Goal: Task Accomplishment & Management: Complete application form

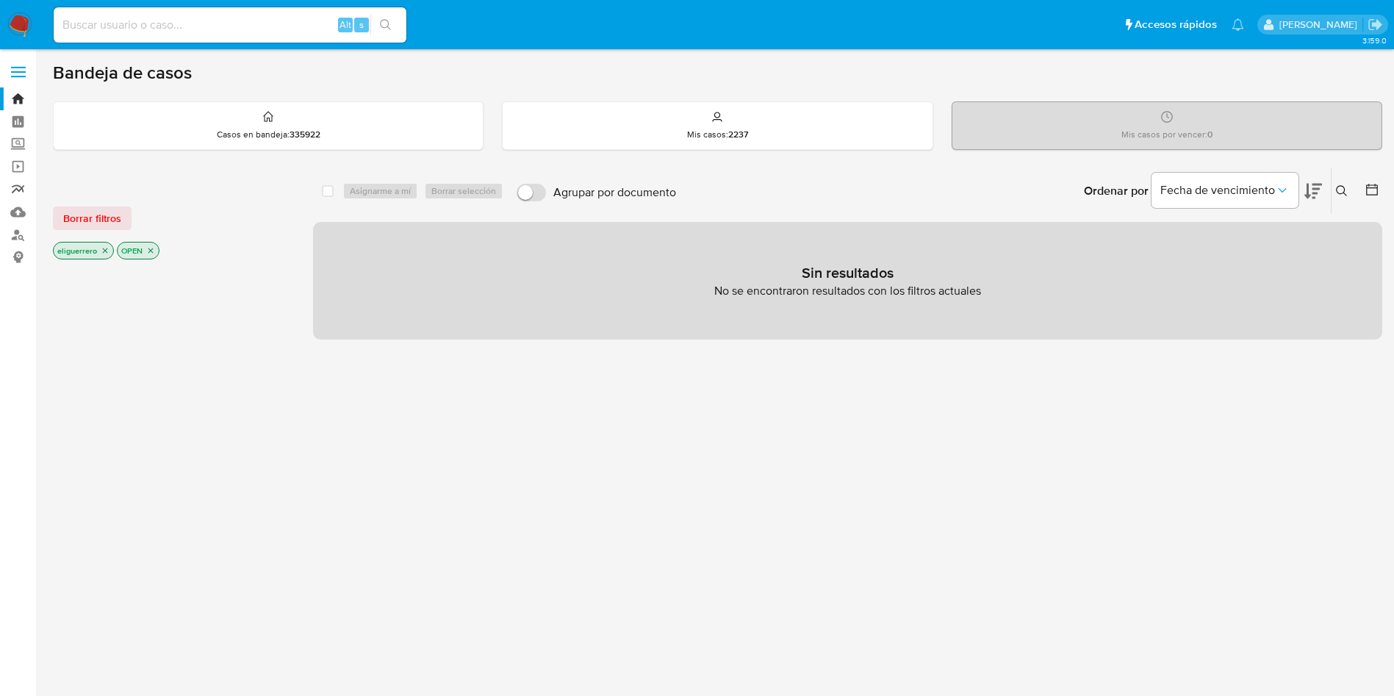
click at [18, 197] on link "Reportes" at bounding box center [87, 189] width 175 height 23
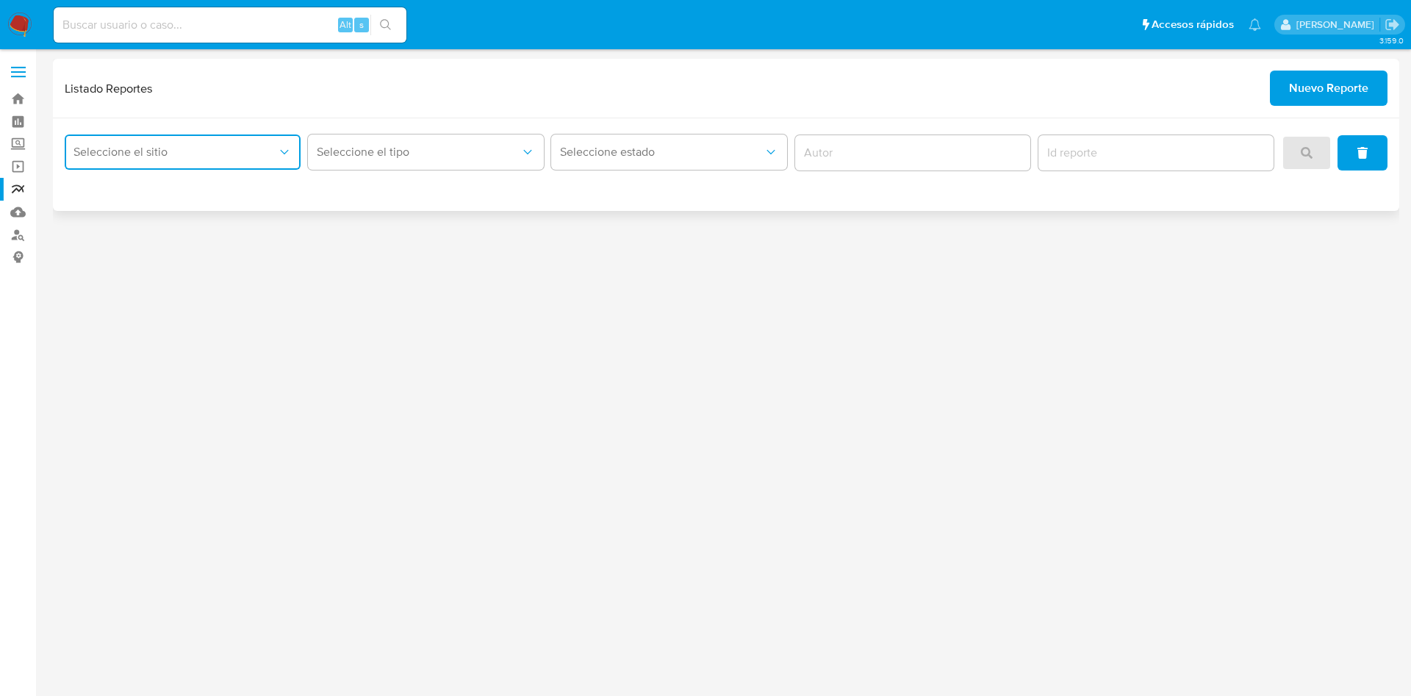
click at [212, 163] on button "Seleccione el sitio" at bounding box center [183, 151] width 236 height 35
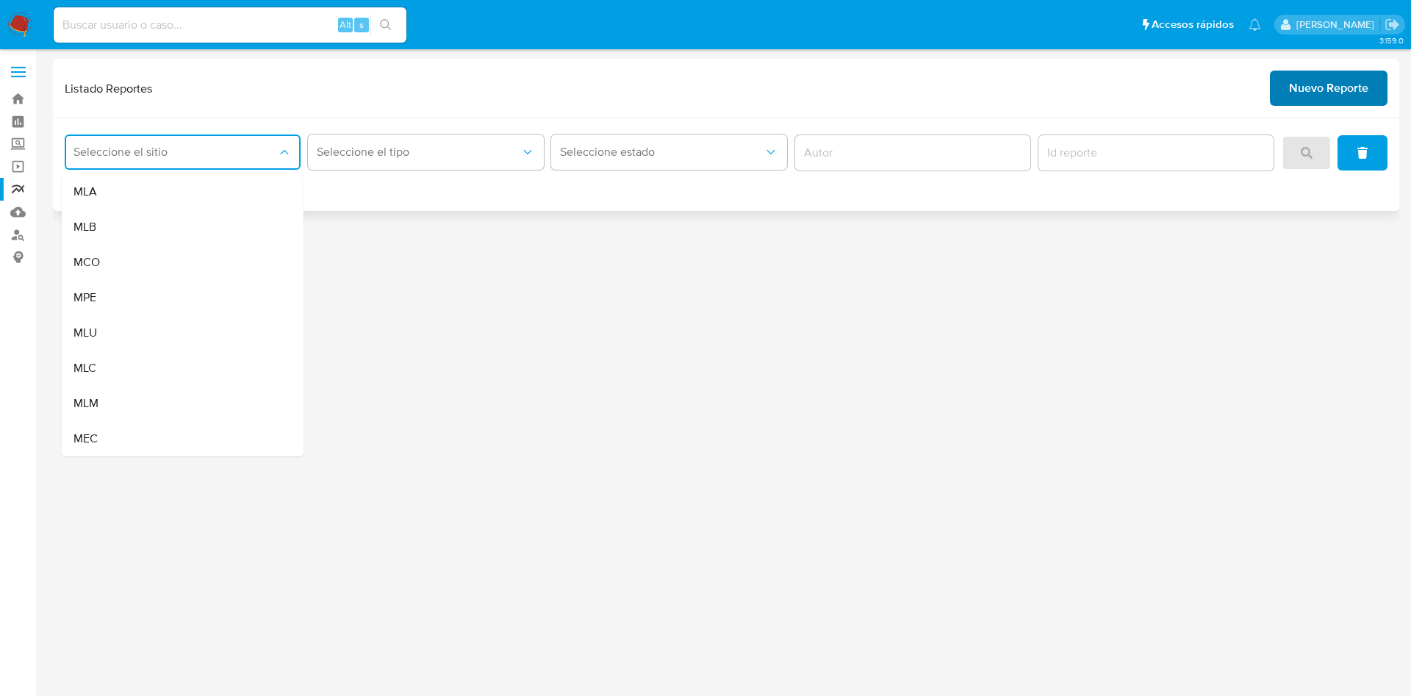
drag, startPoint x: 1301, startPoint y: 97, endPoint x: 1289, endPoint y: 98, distance: 12.5
click at [1302, 98] on span "Nuevo Reporte" at bounding box center [1328, 88] width 79 height 32
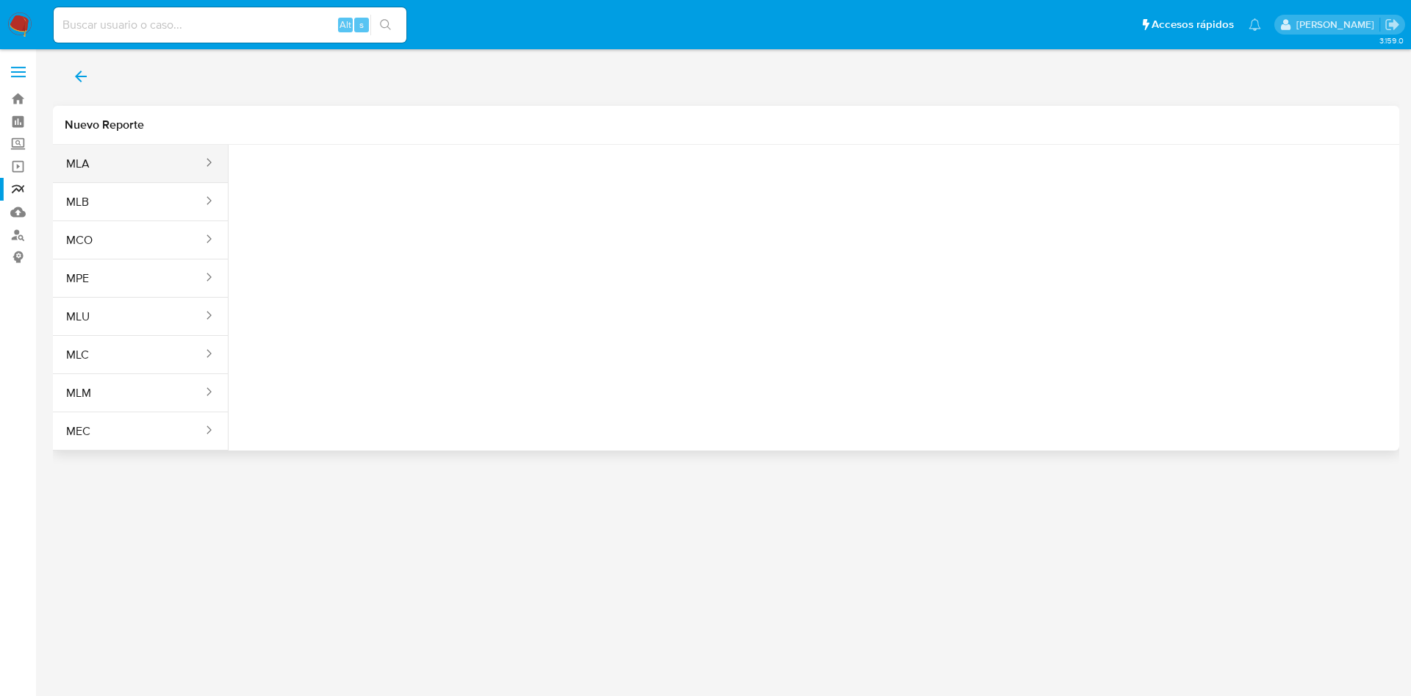
click at [148, 166] on button "MLA" at bounding box center [128, 163] width 151 height 35
click at [342, 204] on div "Tipo reporte Seleccione una opcion" at bounding box center [321, 179] width 162 height 57
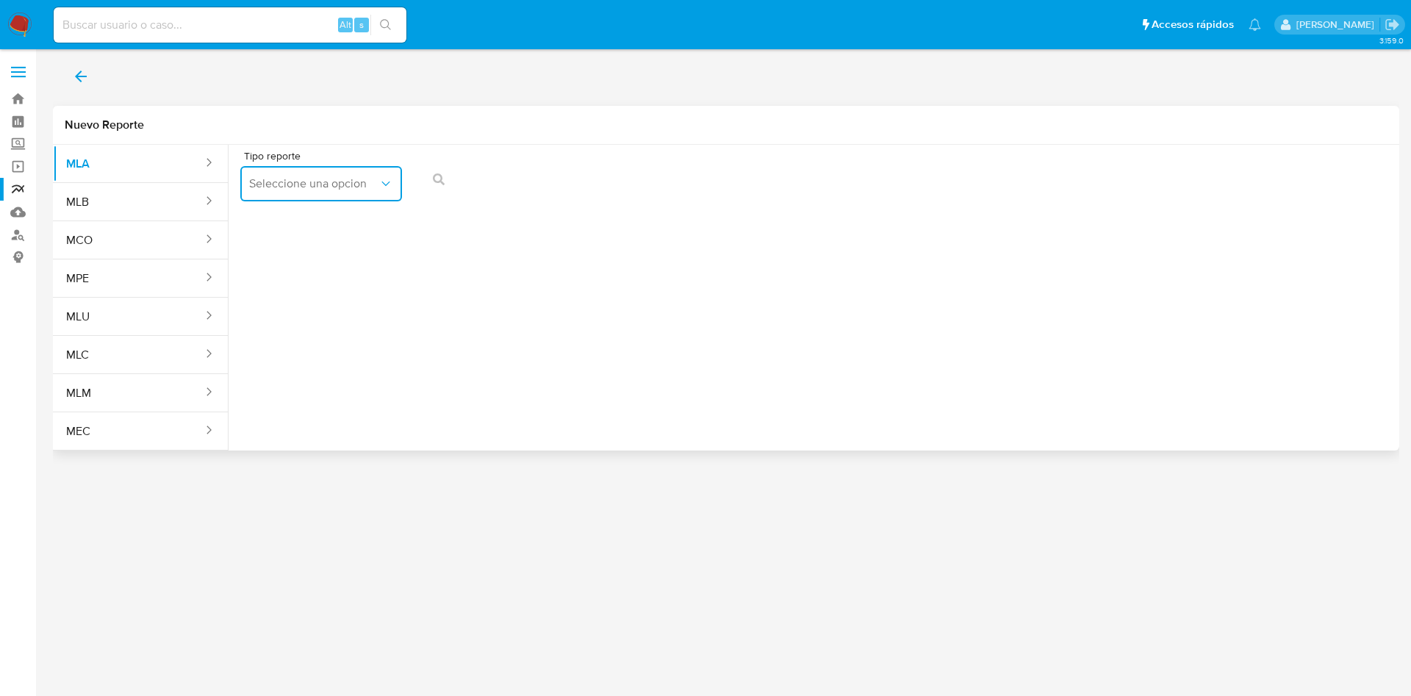
click at [353, 201] on button "Seleccione una opcion" at bounding box center [321, 183] width 162 height 35
click at [344, 266] on div "LEGAJO UNICO" at bounding box center [316, 258] width 135 height 35
click at [547, 195] on button "CDI" at bounding box center [495, 183] width 162 height 35
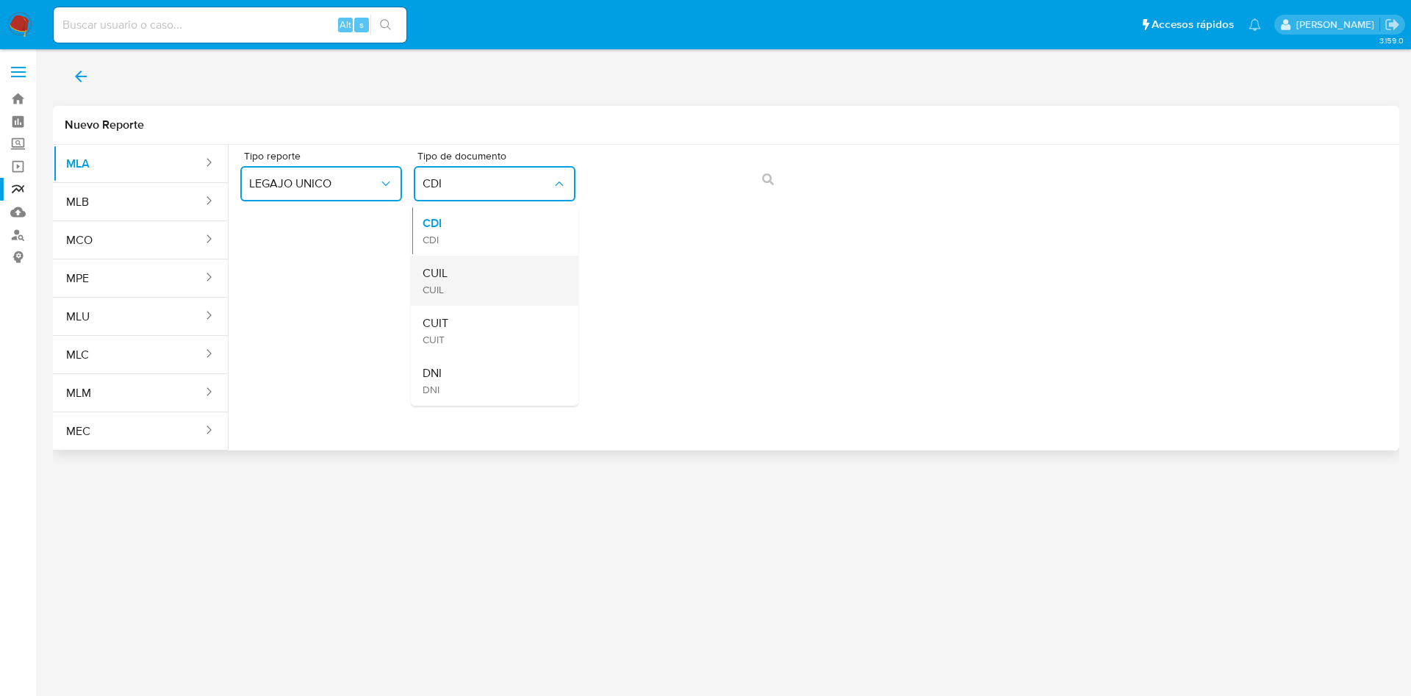
click at [526, 273] on div "CUIL CUIL" at bounding box center [490, 281] width 135 height 50
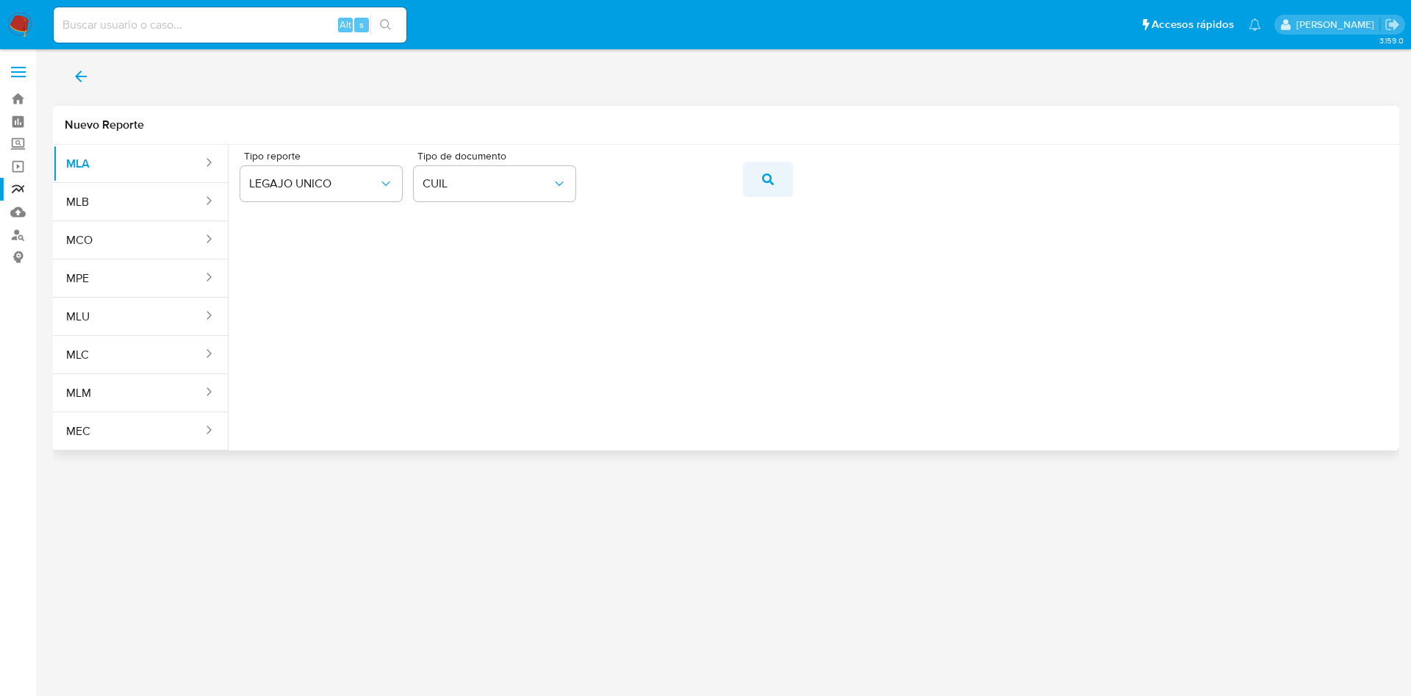
click at [759, 187] on button "action-search" at bounding box center [768, 179] width 50 height 35
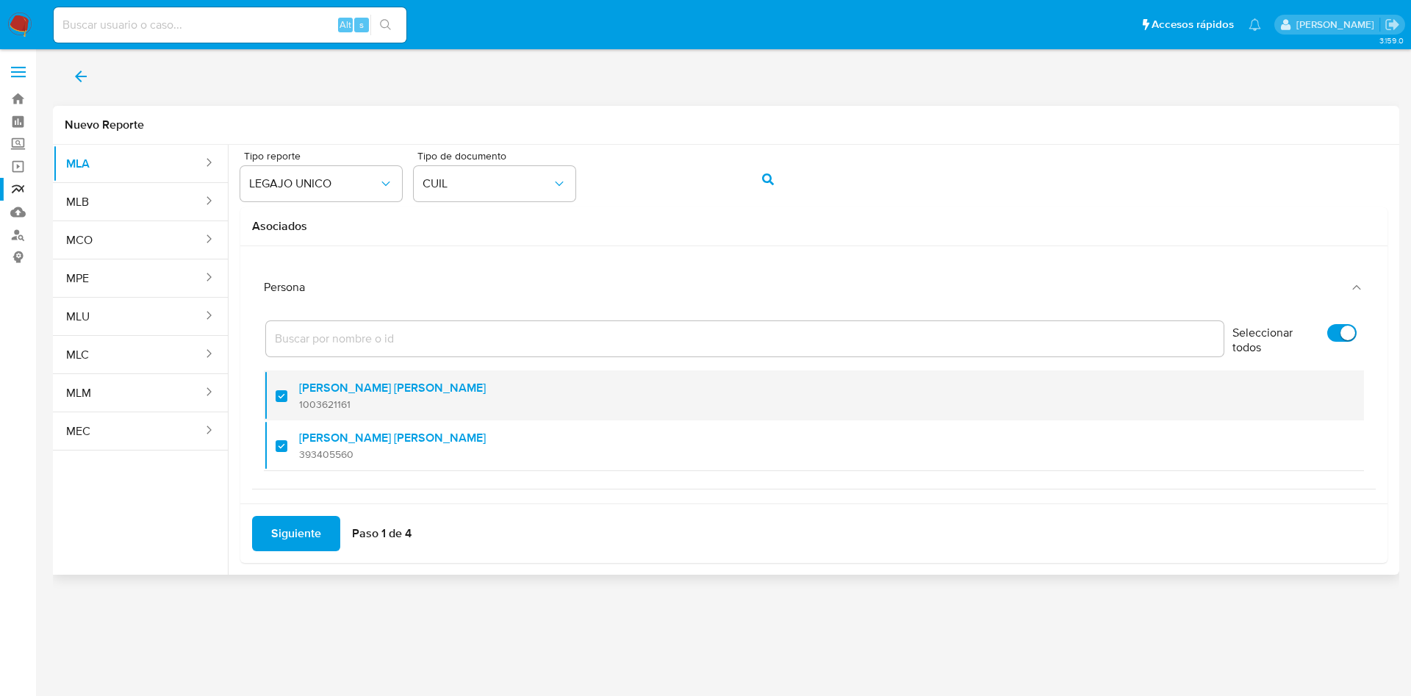
drag, startPoint x: 357, startPoint y: 403, endPoint x: 293, endPoint y: 407, distance: 64.1
click at [293, 407] on li "Matias Daniel Santana 1003621161" at bounding box center [814, 395] width 1100 height 50
click at [312, 404] on span "1003621161" at bounding box center [392, 404] width 187 height 13
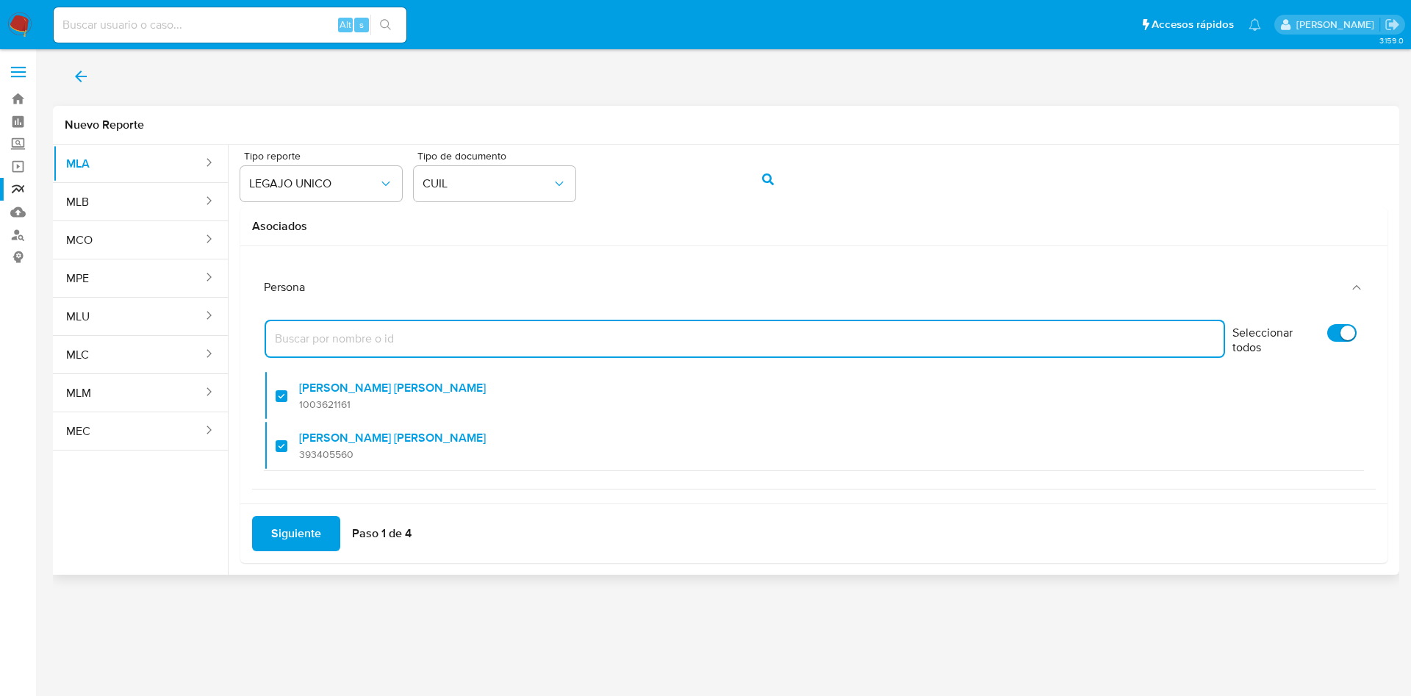
drag, startPoint x: 312, startPoint y: 404, endPoint x: 267, endPoint y: 340, distance: 78.7
click at [267, 340] on input "Filtro" at bounding box center [745, 338] width 958 height 19
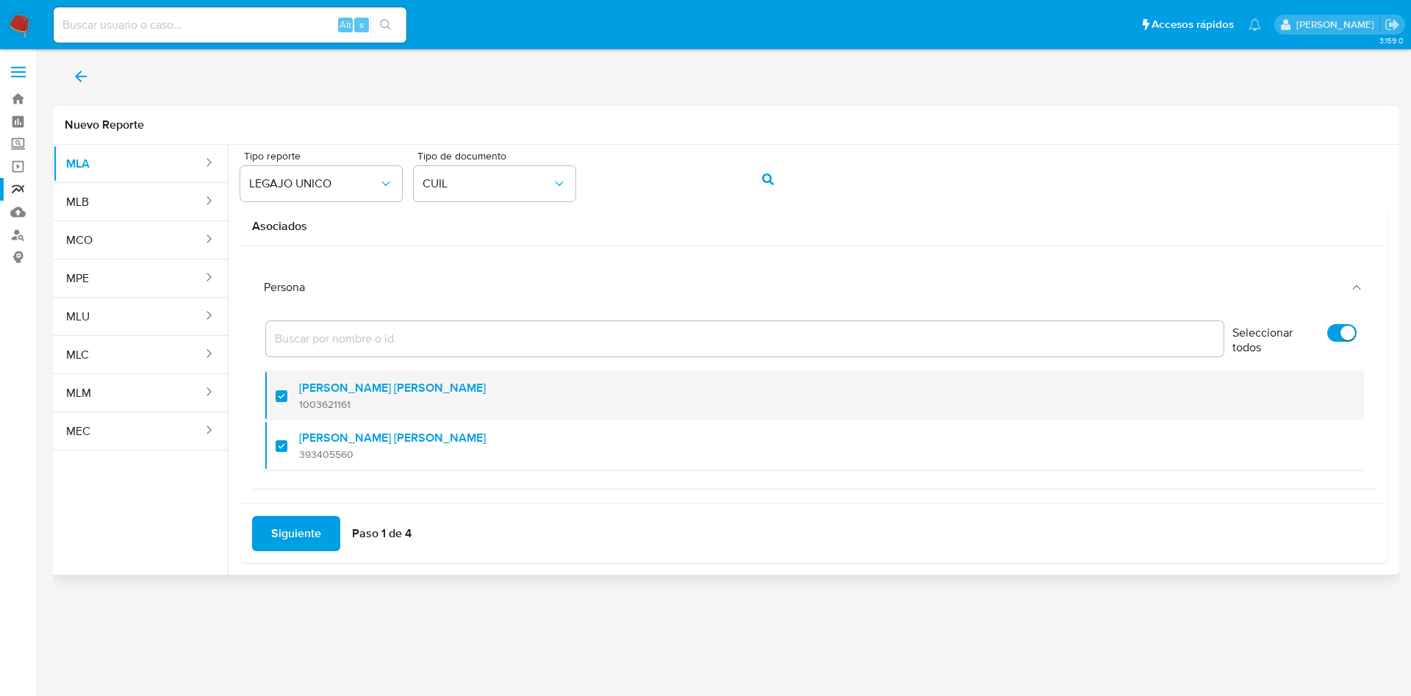
drag, startPoint x: 355, startPoint y: 403, endPoint x: 299, endPoint y: 410, distance: 56.3
click at [299, 410] on span "1003621161" at bounding box center [392, 404] width 187 height 13
drag, startPoint x: 277, startPoint y: 398, endPoint x: 276, endPoint y: 409, distance: 11.1
click at [276, 398] on div at bounding box center [288, 395] width 24 height 35
checkbox input "true"
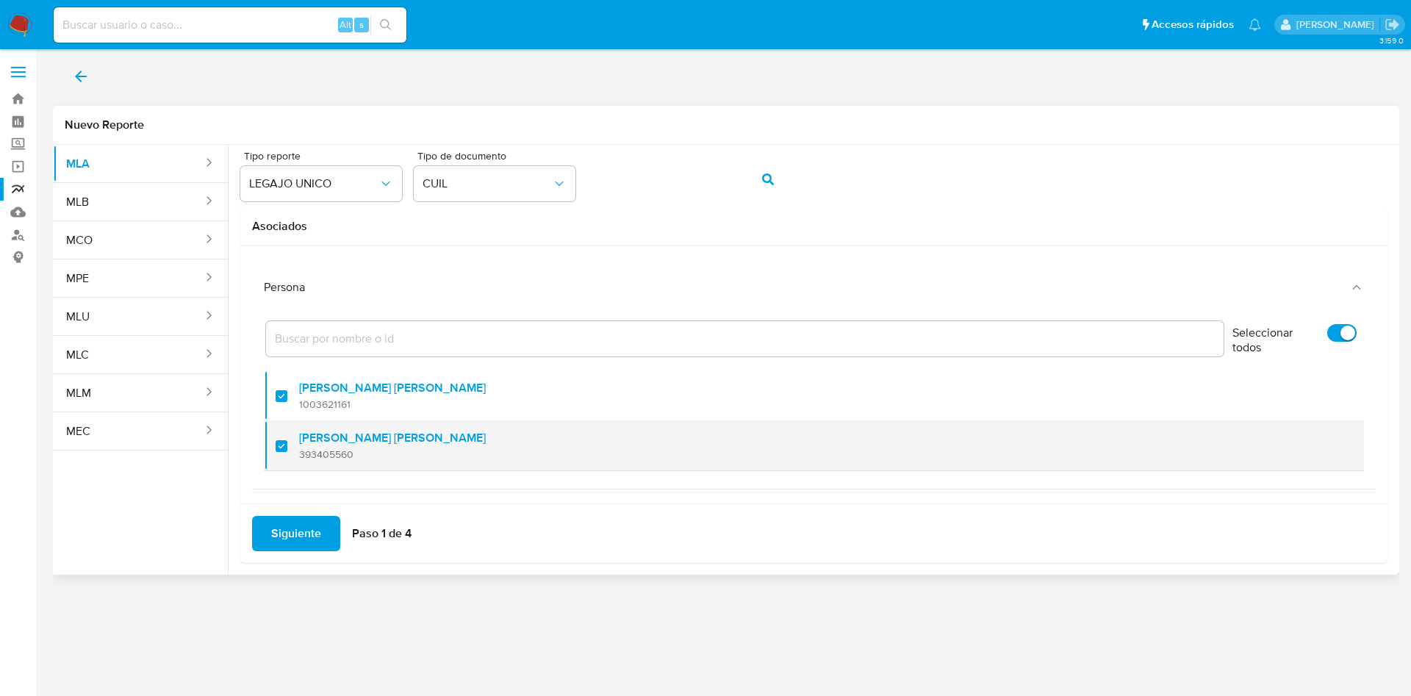
click at [283, 448] on div at bounding box center [288, 445] width 24 height 35
checkbox input "false"
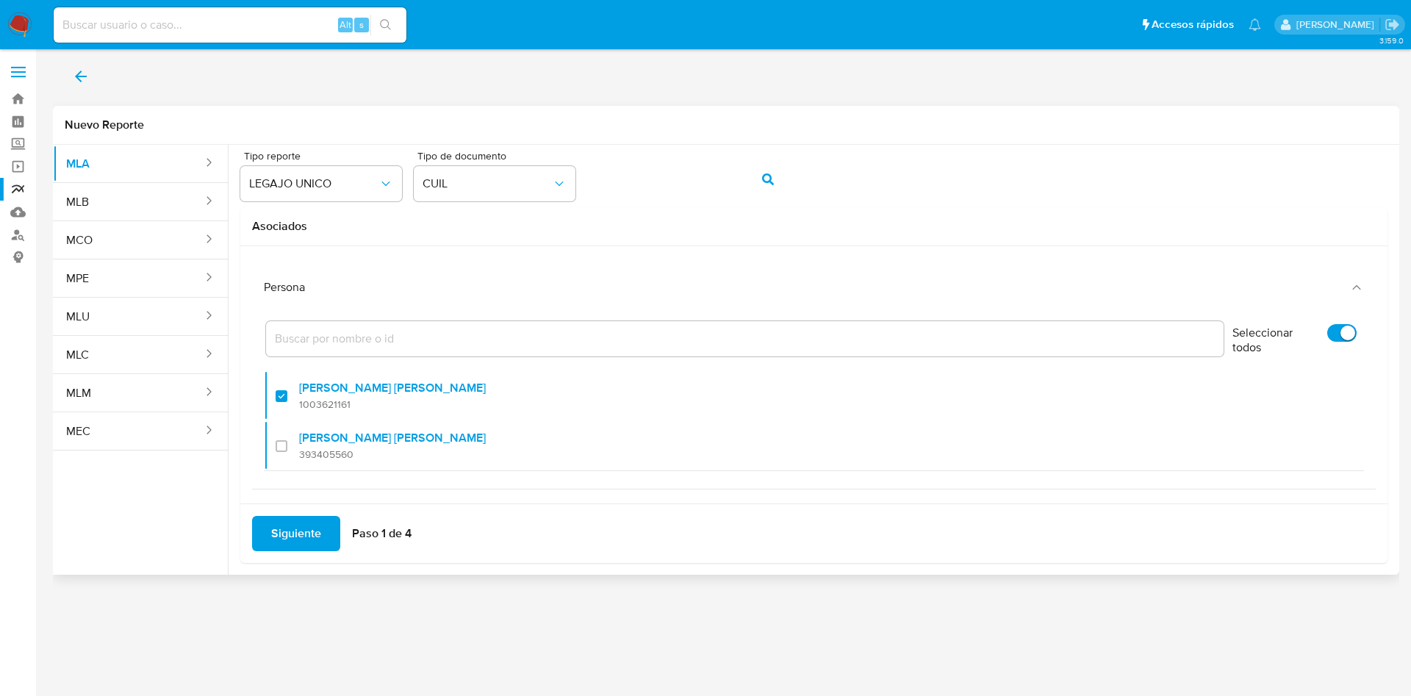
drag, startPoint x: 303, startPoint y: 517, endPoint x: 284, endPoint y: 529, distance: 22.4
click at [289, 526] on span "Siguiente" at bounding box center [296, 533] width 50 height 32
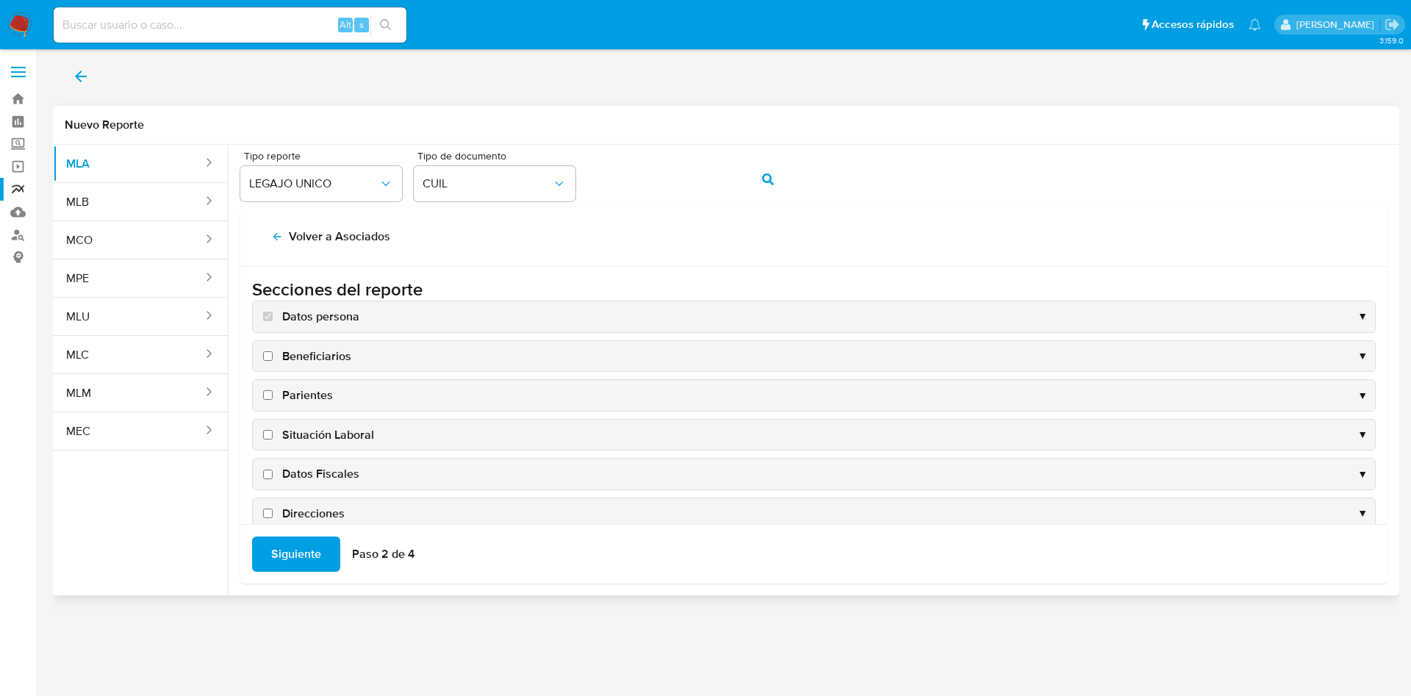
scroll to position [110, 0]
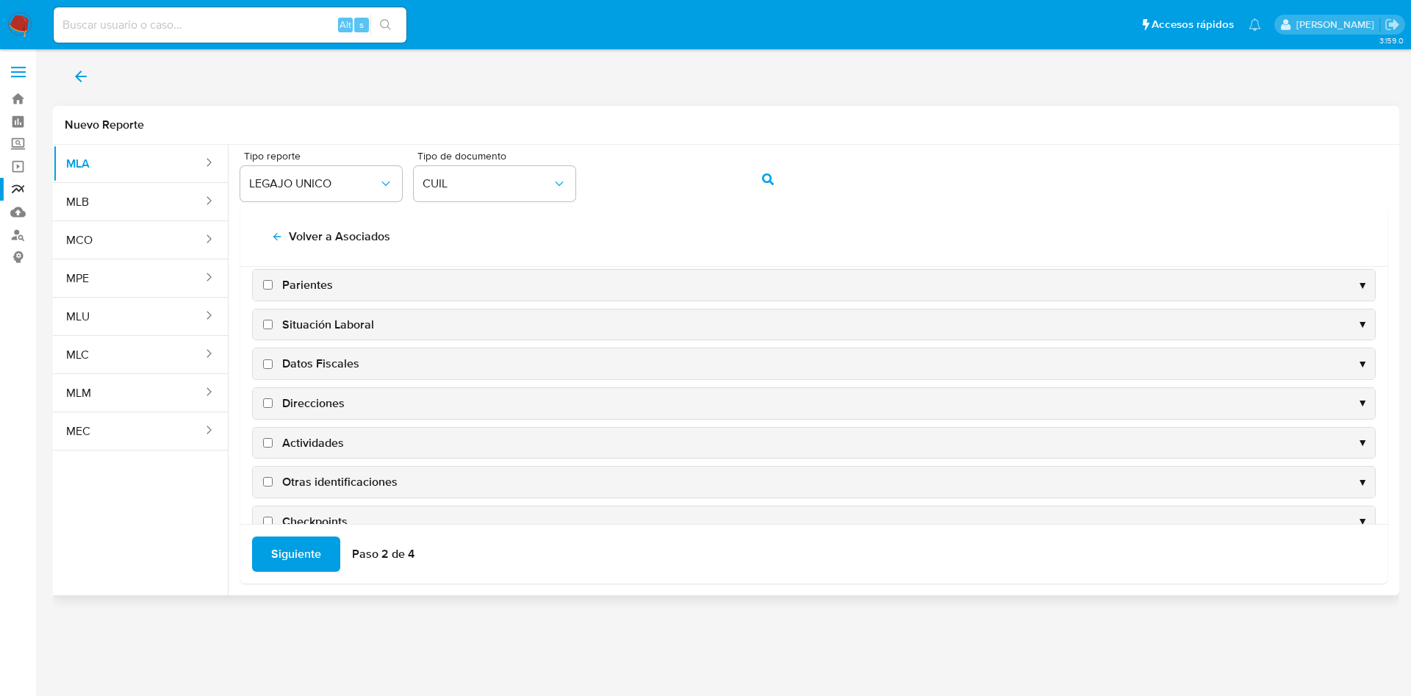
click at [356, 325] on span "Situación Laboral" at bounding box center [328, 325] width 92 height 16
click at [273, 325] on input "Situación Laboral" at bounding box center [268, 325] width 10 height 10
checkbox input "true"
click at [328, 367] on span "Datos Fiscales" at bounding box center [320, 364] width 77 height 16
click at [273, 367] on input "Datos Fiscales" at bounding box center [268, 364] width 10 height 10
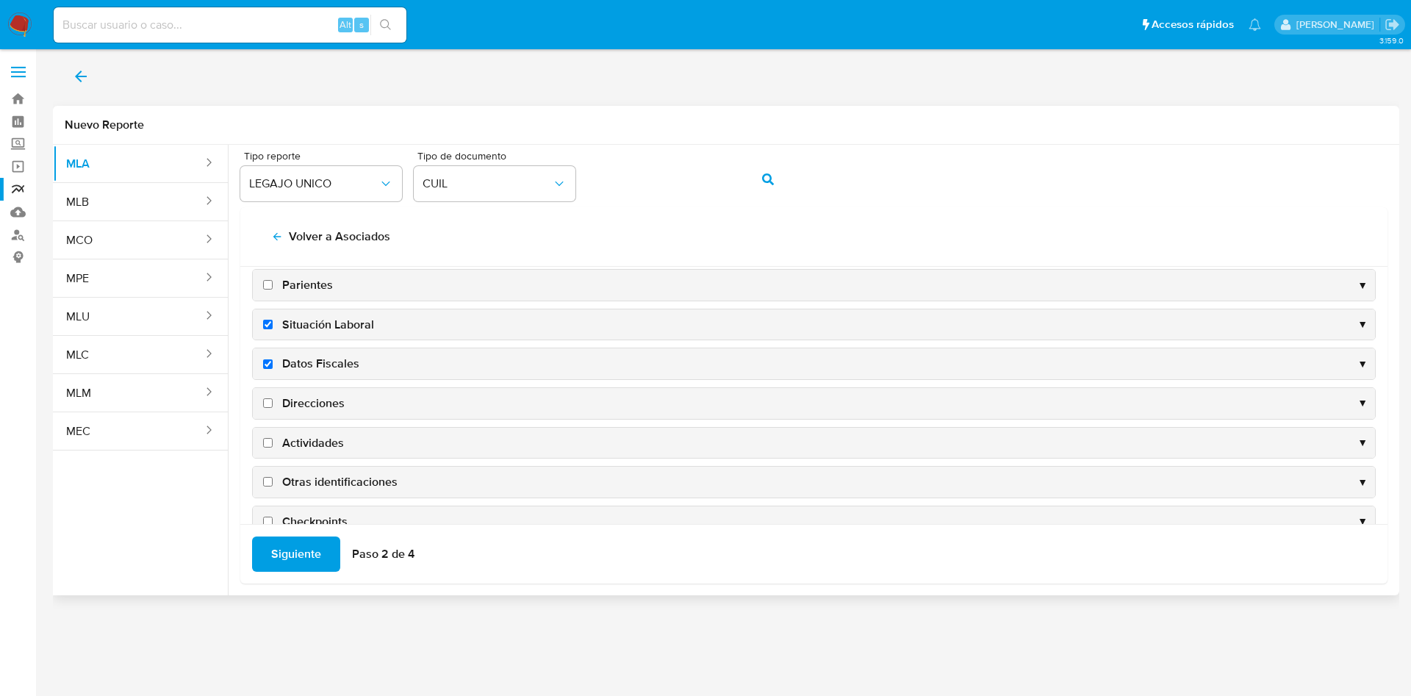
checkbox input "true"
click at [316, 403] on span "Direcciones" at bounding box center [313, 403] width 62 height 16
click at [273, 403] on input "Direcciones" at bounding box center [268, 403] width 10 height 10
checkbox input "true"
click at [321, 441] on span "Actividades" at bounding box center [313, 443] width 62 height 16
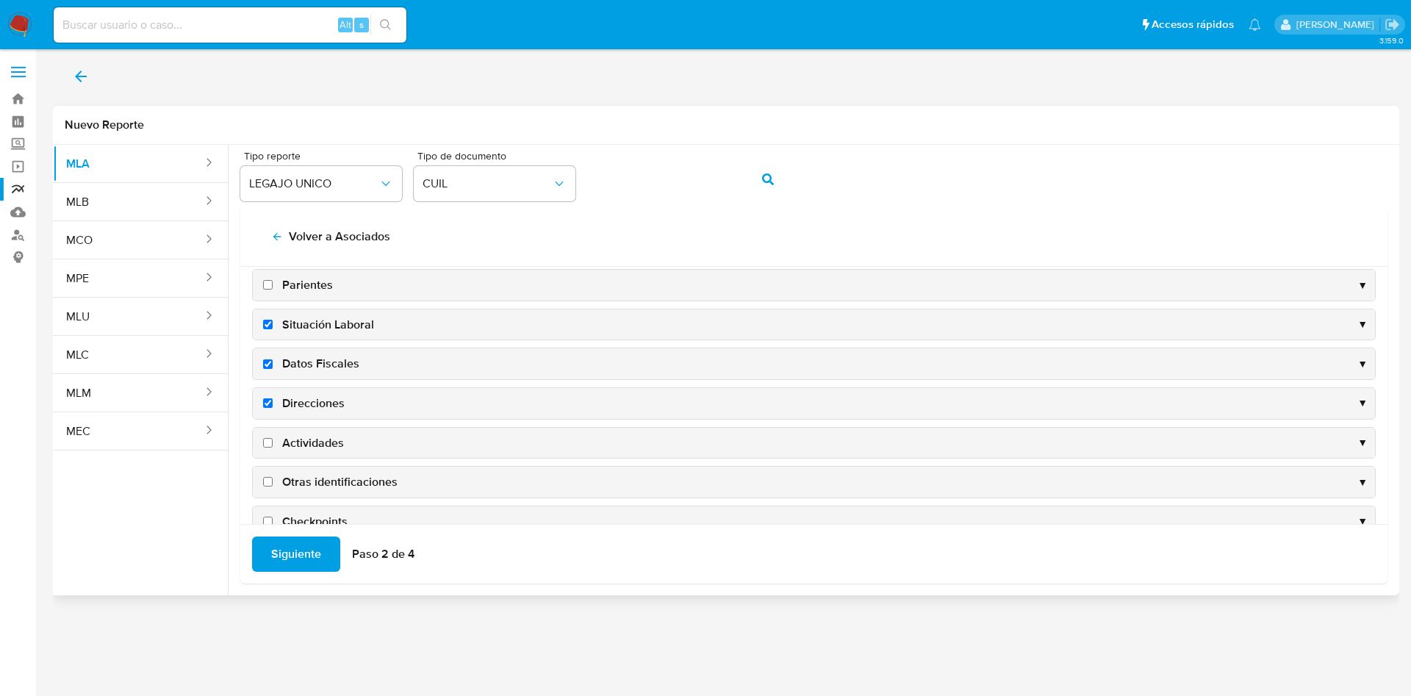
click at [273, 441] on input "Actividades" at bounding box center [268, 443] width 10 height 10
checkbox input "true"
click at [306, 549] on span "Siguiente" at bounding box center [296, 554] width 50 height 32
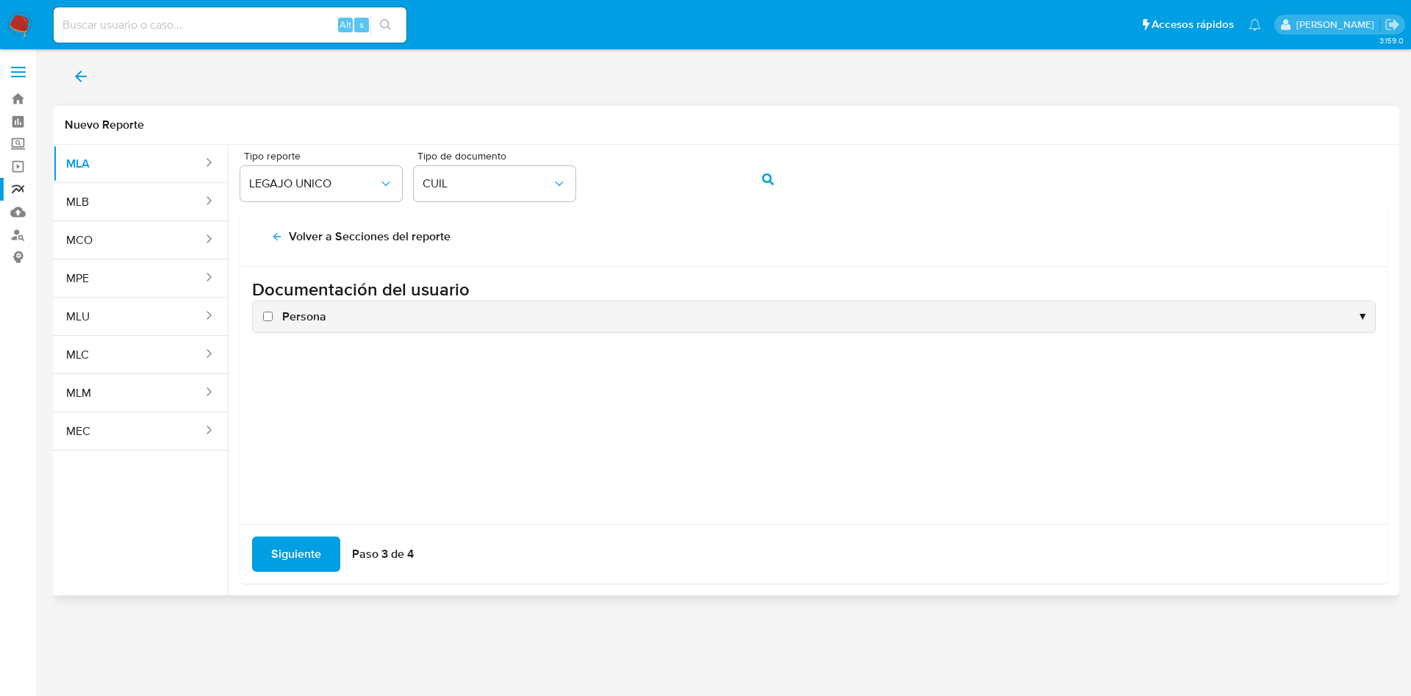
click at [298, 312] on span "Persona" at bounding box center [304, 317] width 44 height 16
click at [273, 312] on input "Persona" at bounding box center [268, 317] width 10 height 10
checkbox input "true"
click at [301, 548] on span "Siguiente" at bounding box center [296, 554] width 50 height 32
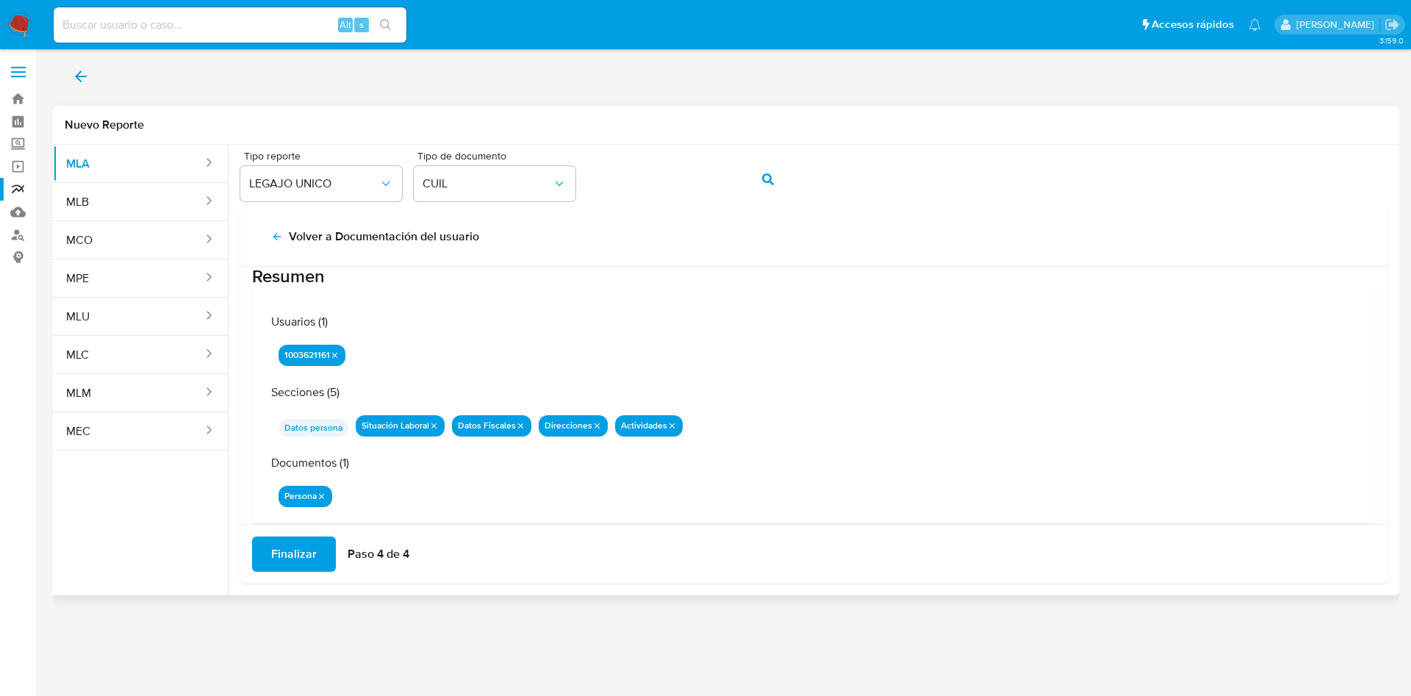
scroll to position [48, 0]
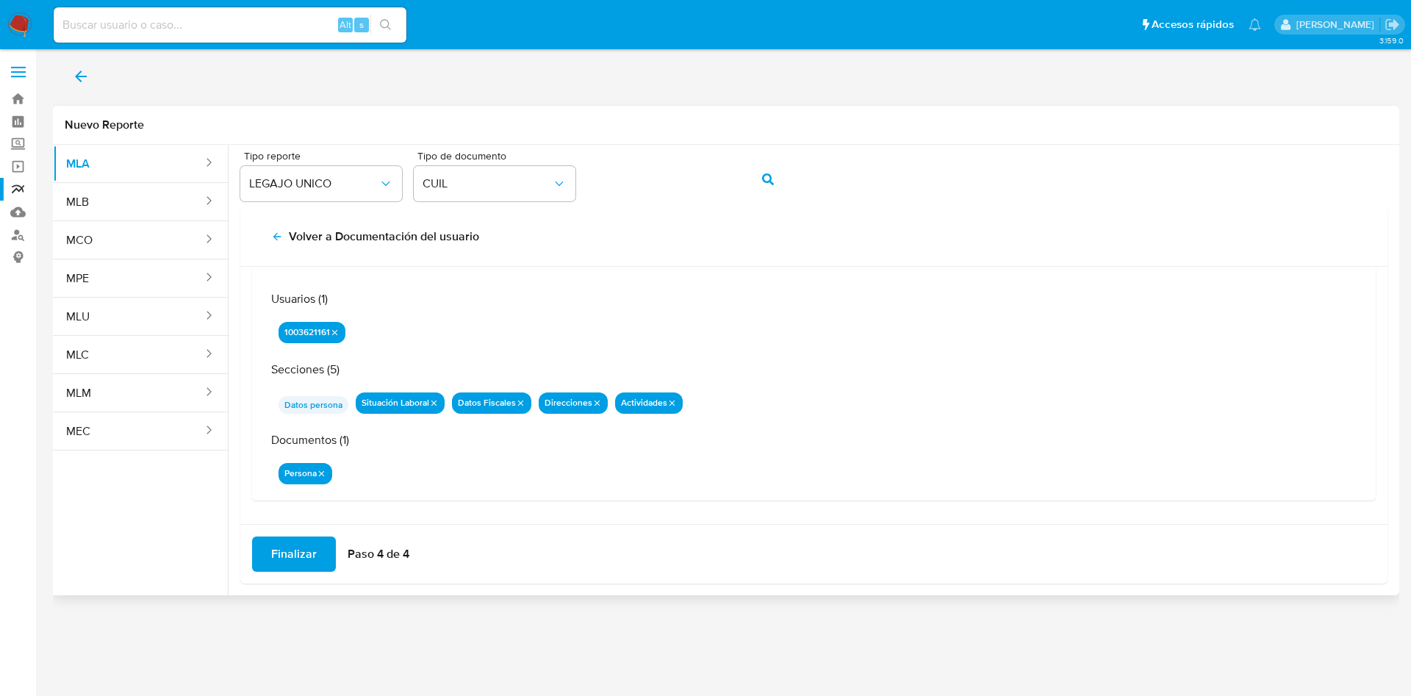
click at [294, 545] on span "Finalizar" at bounding box center [294, 554] width 46 height 32
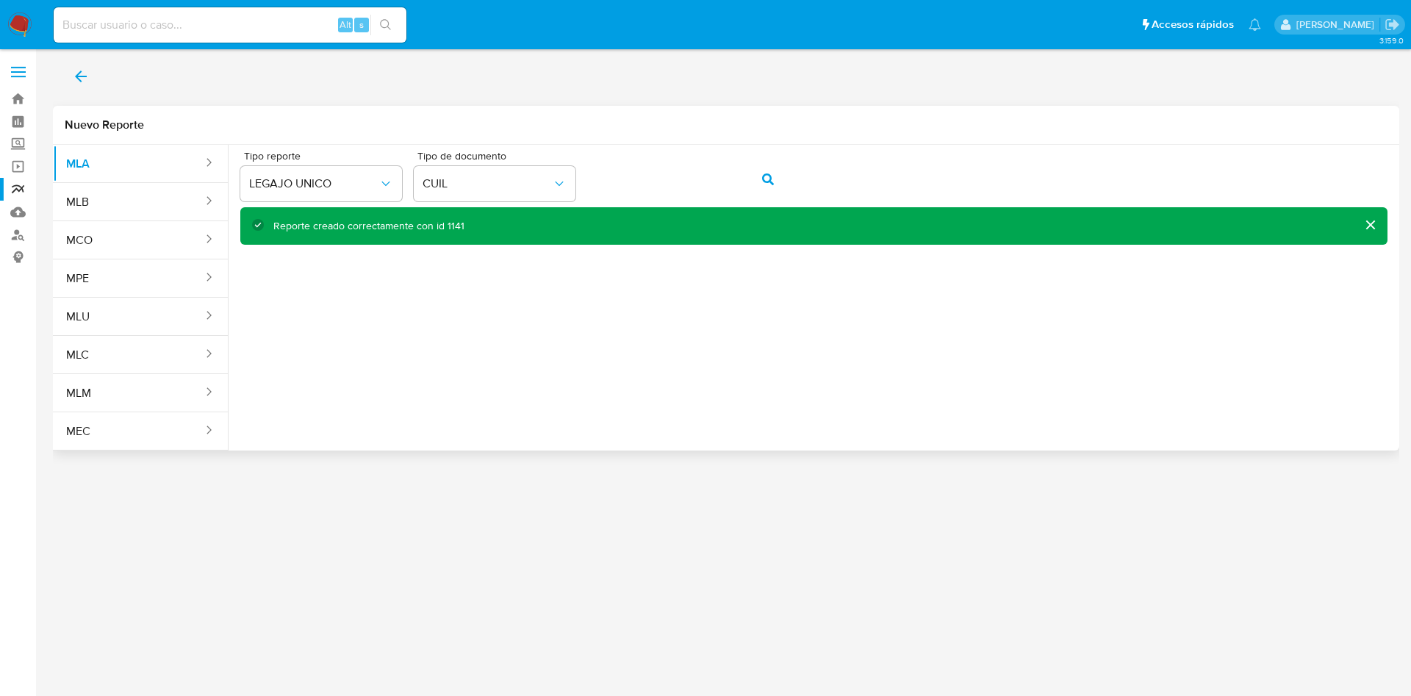
click at [86, 71] on icon "back" at bounding box center [81, 77] width 18 height 18
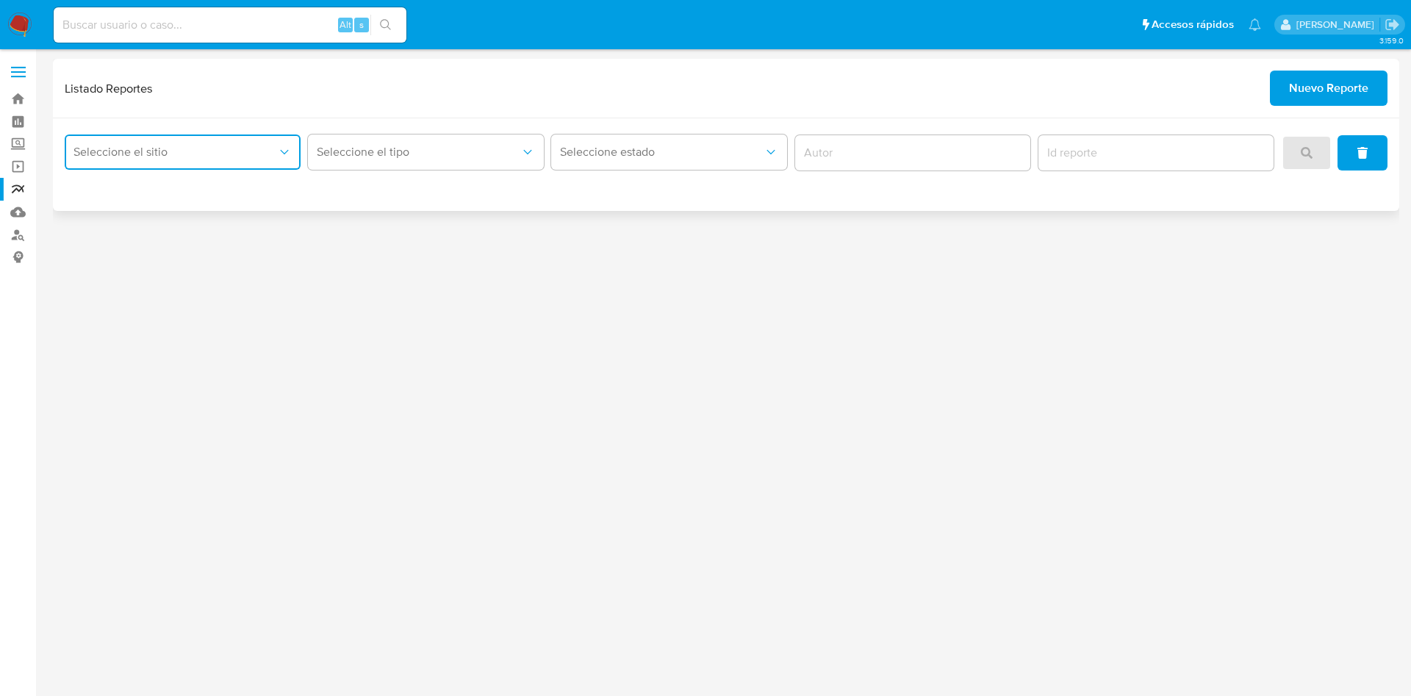
click at [226, 152] on span "Seleccione el sitio" at bounding box center [175, 152] width 204 height 15
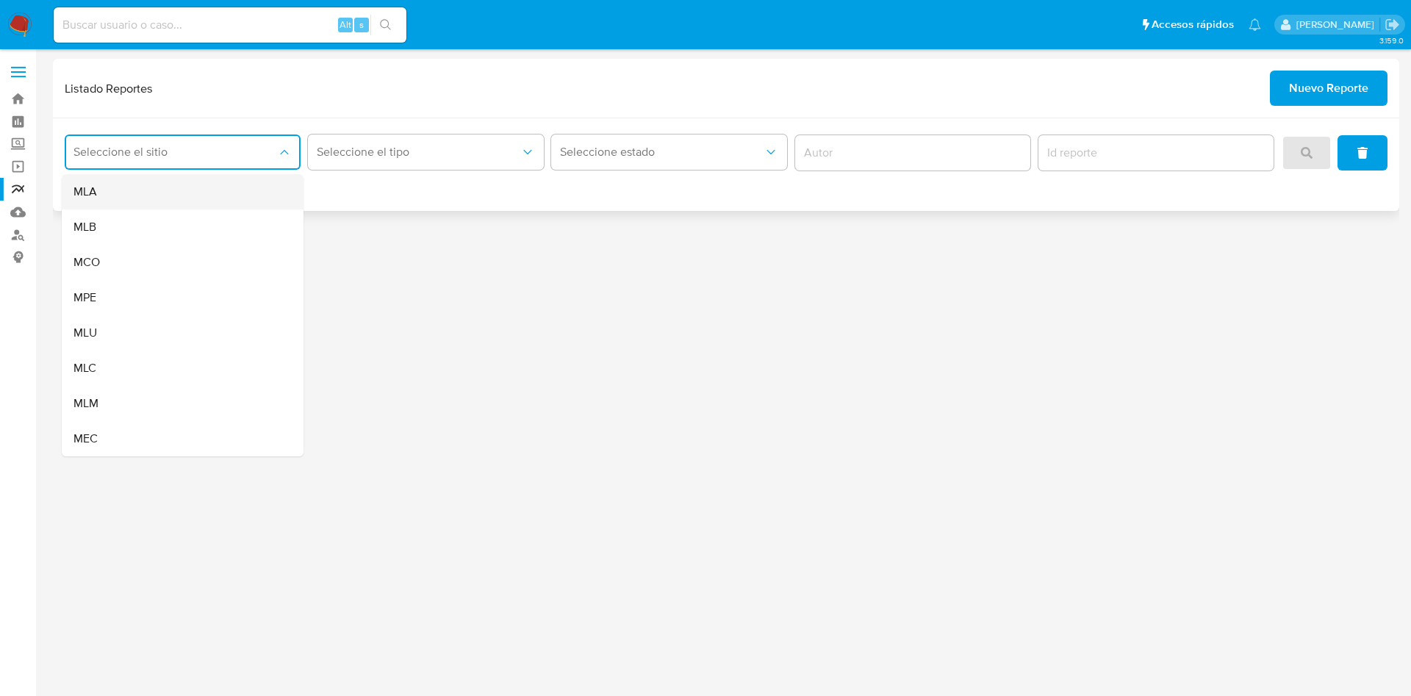
click at [227, 184] on div "MLA" at bounding box center [177, 191] width 209 height 35
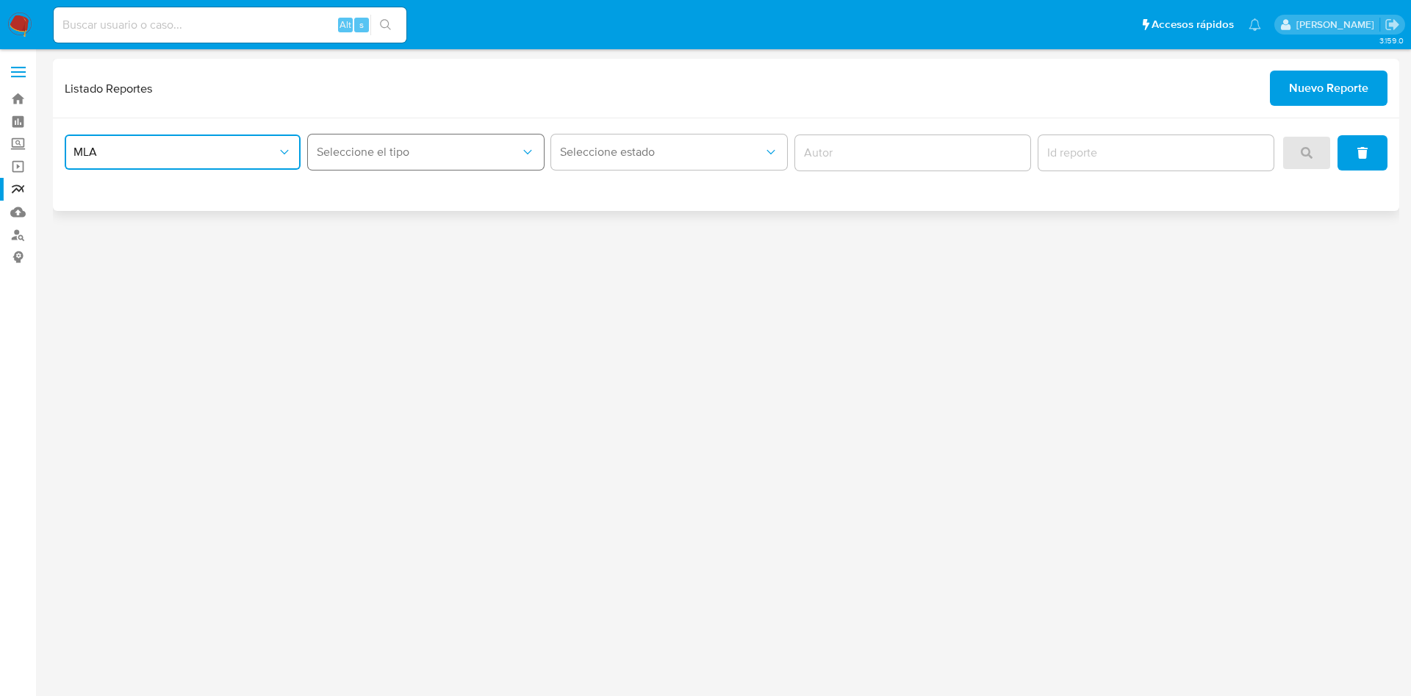
click at [428, 152] on span "Seleccione el tipo" at bounding box center [419, 152] width 204 height 15
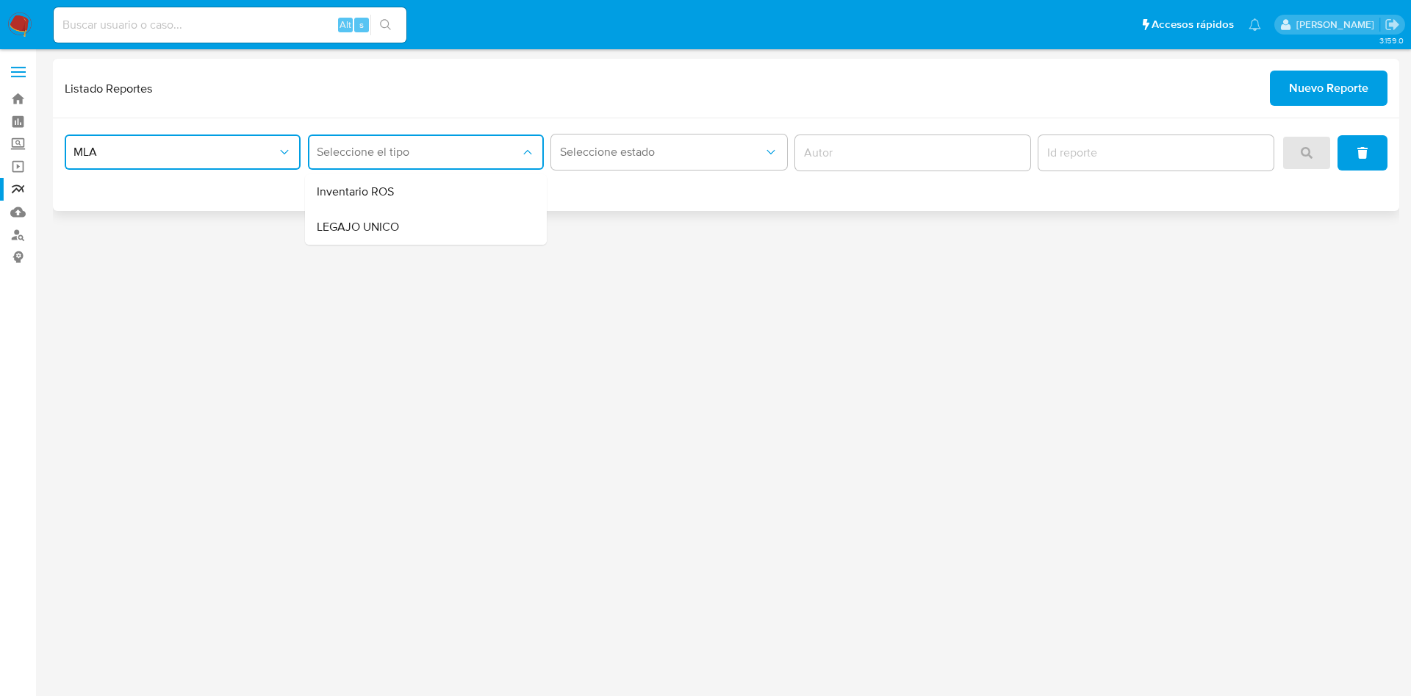
drag, startPoint x: 428, startPoint y: 225, endPoint x: 549, endPoint y: 200, distance: 123.1
click at [428, 226] on div "LEGAJO UNICO" at bounding box center [421, 226] width 209 height 35
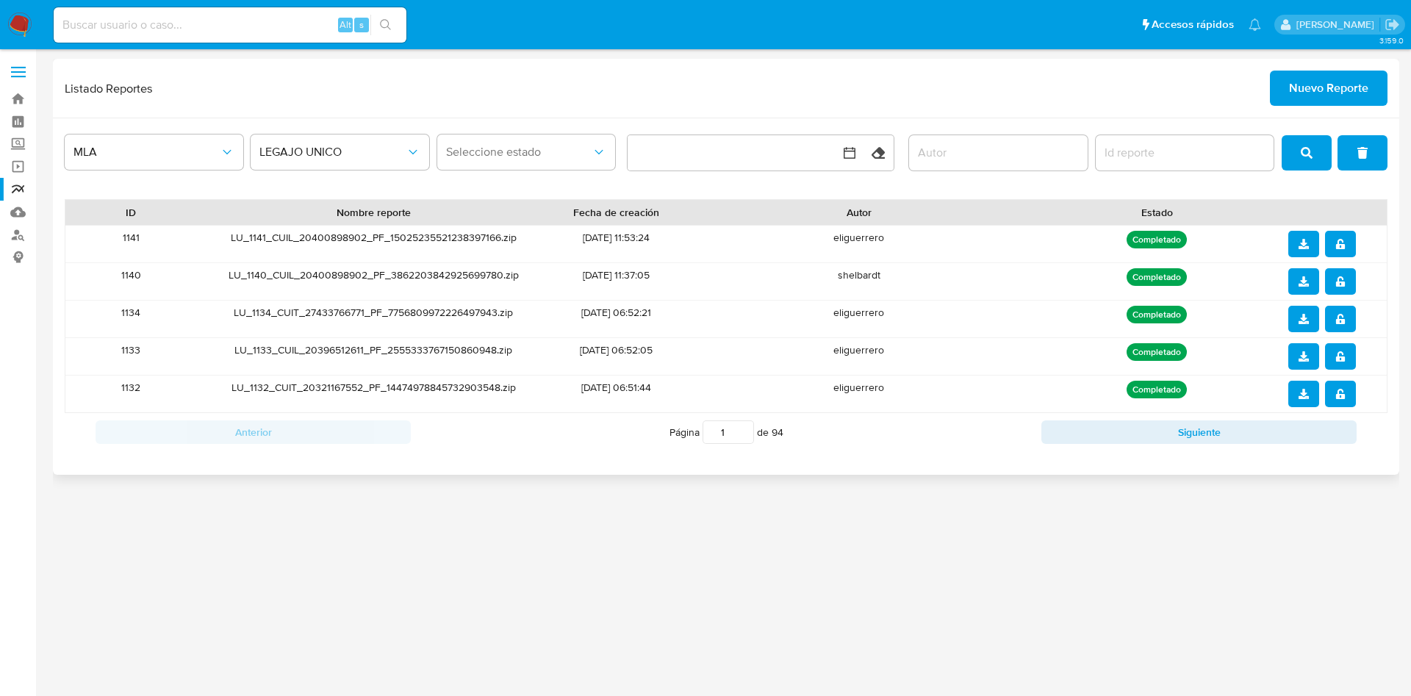
click at [1357, 237] on div at bounding box center [1332, 244] width 88 height 26
click at [1335, 239] on icon "notify_security" at bounding box center [1340, 244] width 10 height 10
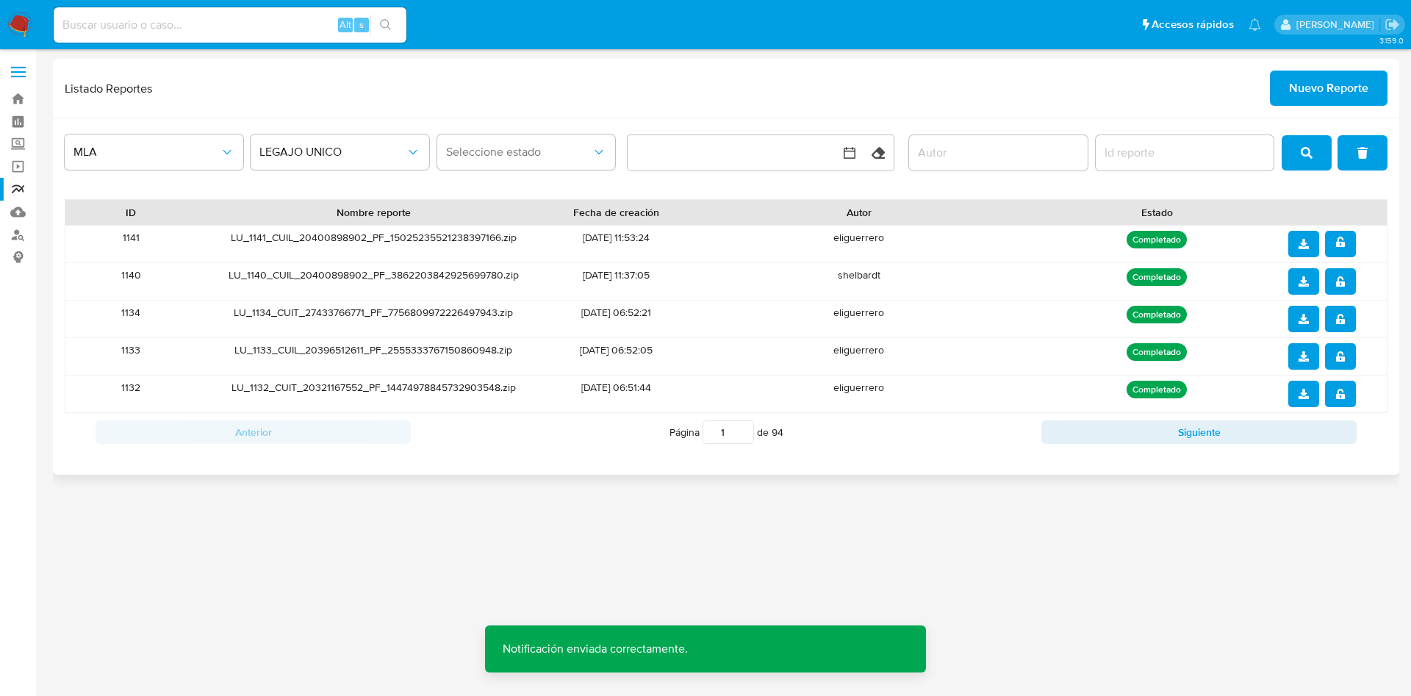
click at [1304, 246] on icon "download" at bounding box center [1303, 244] width 10 height 10
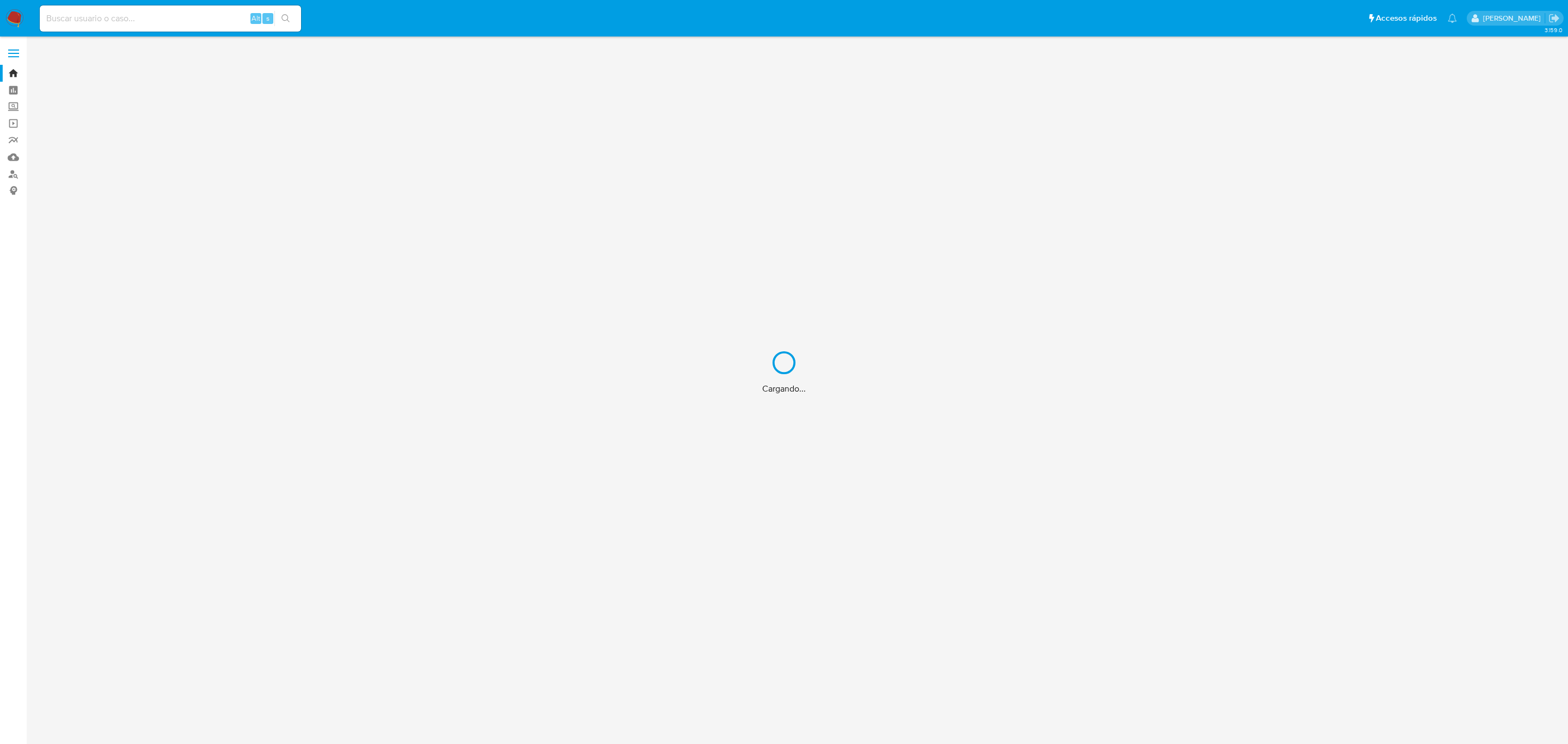
click at [161, 27] on div "Cargando..." at bounding box center [784, 372] width 1568 height 744
click at [165, 24] on div "Cargando..." at bounding box center [784, 372] width 1568 height 744
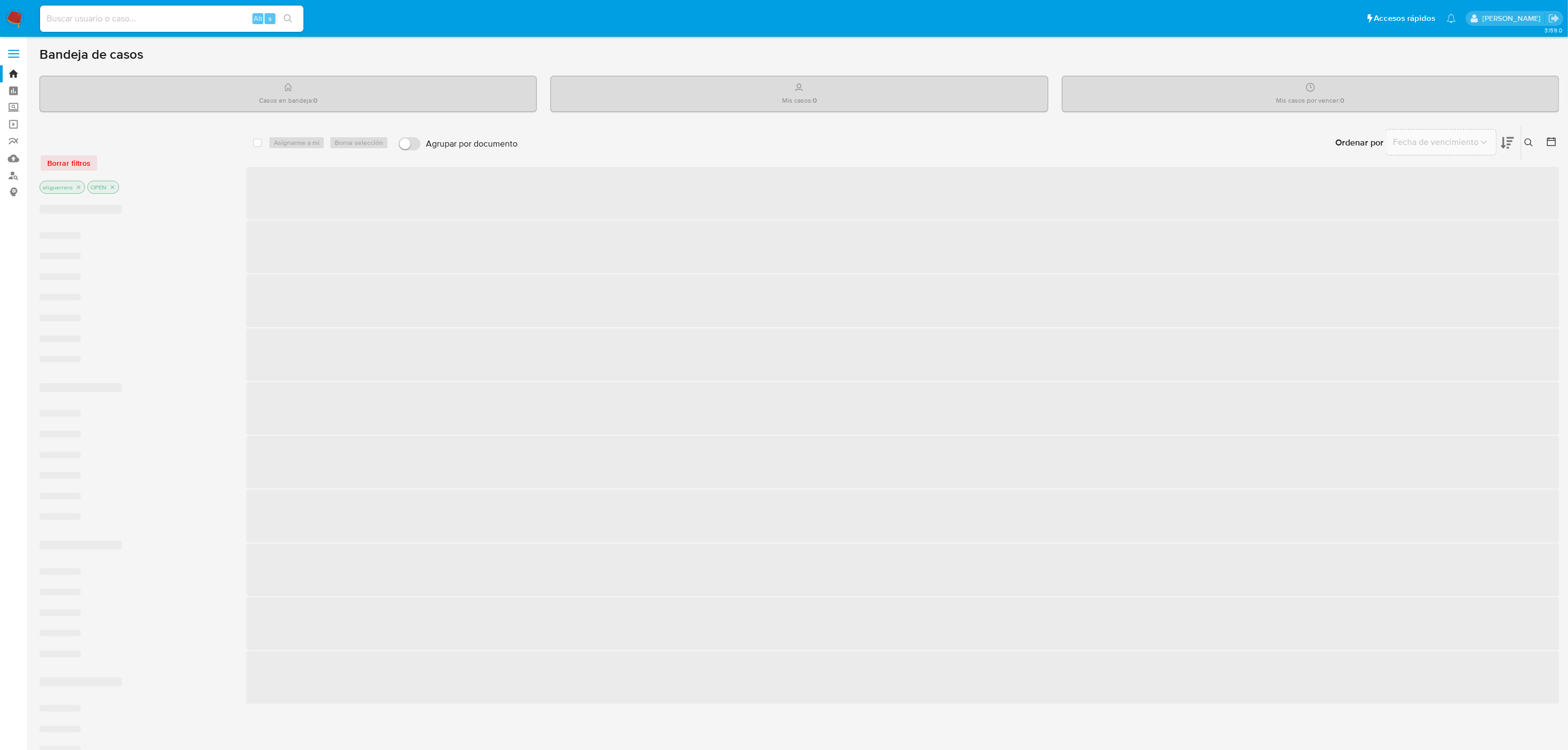
click at [186, 16] on input at bounding box center [172, 18] width 264 height 14
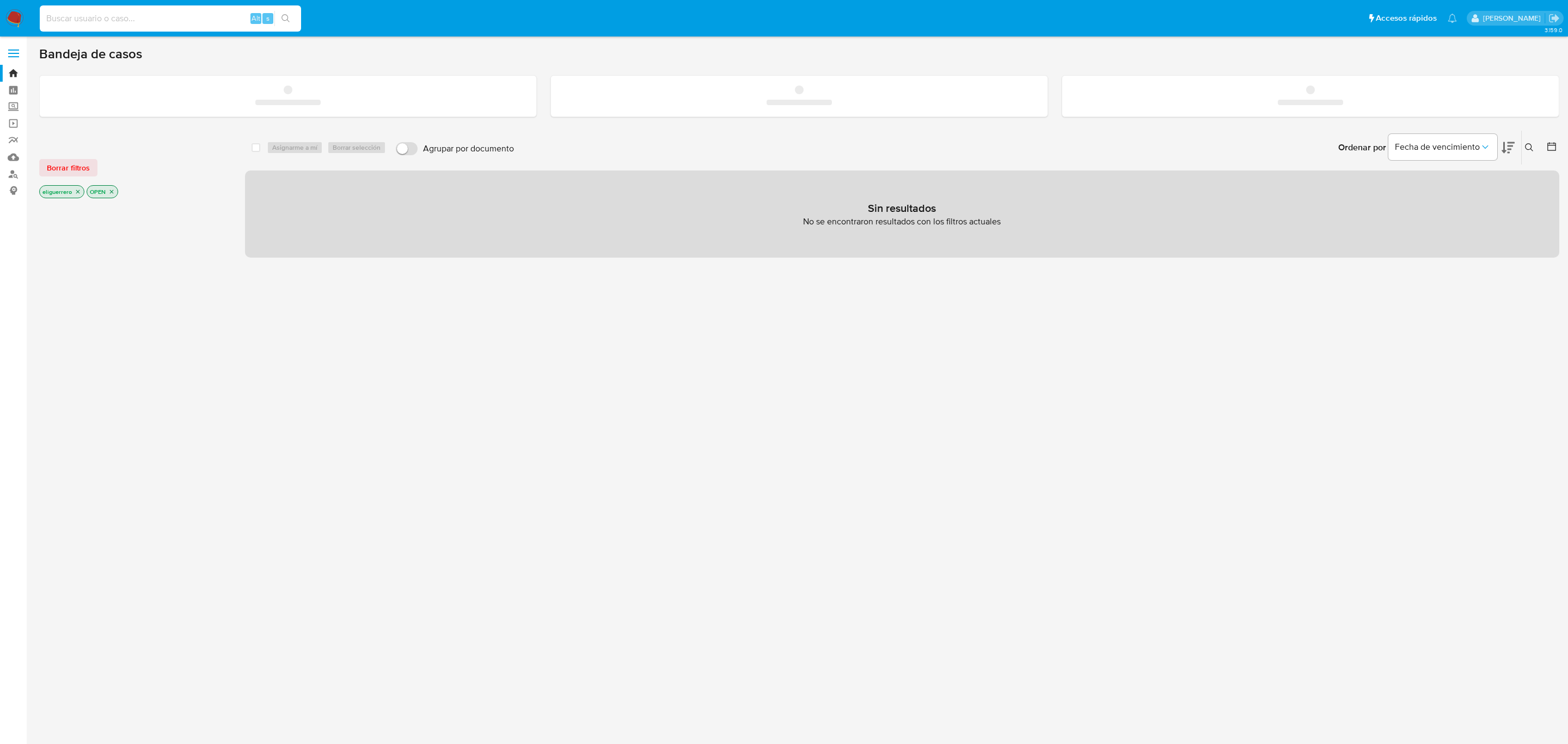
paste input "1003621161"
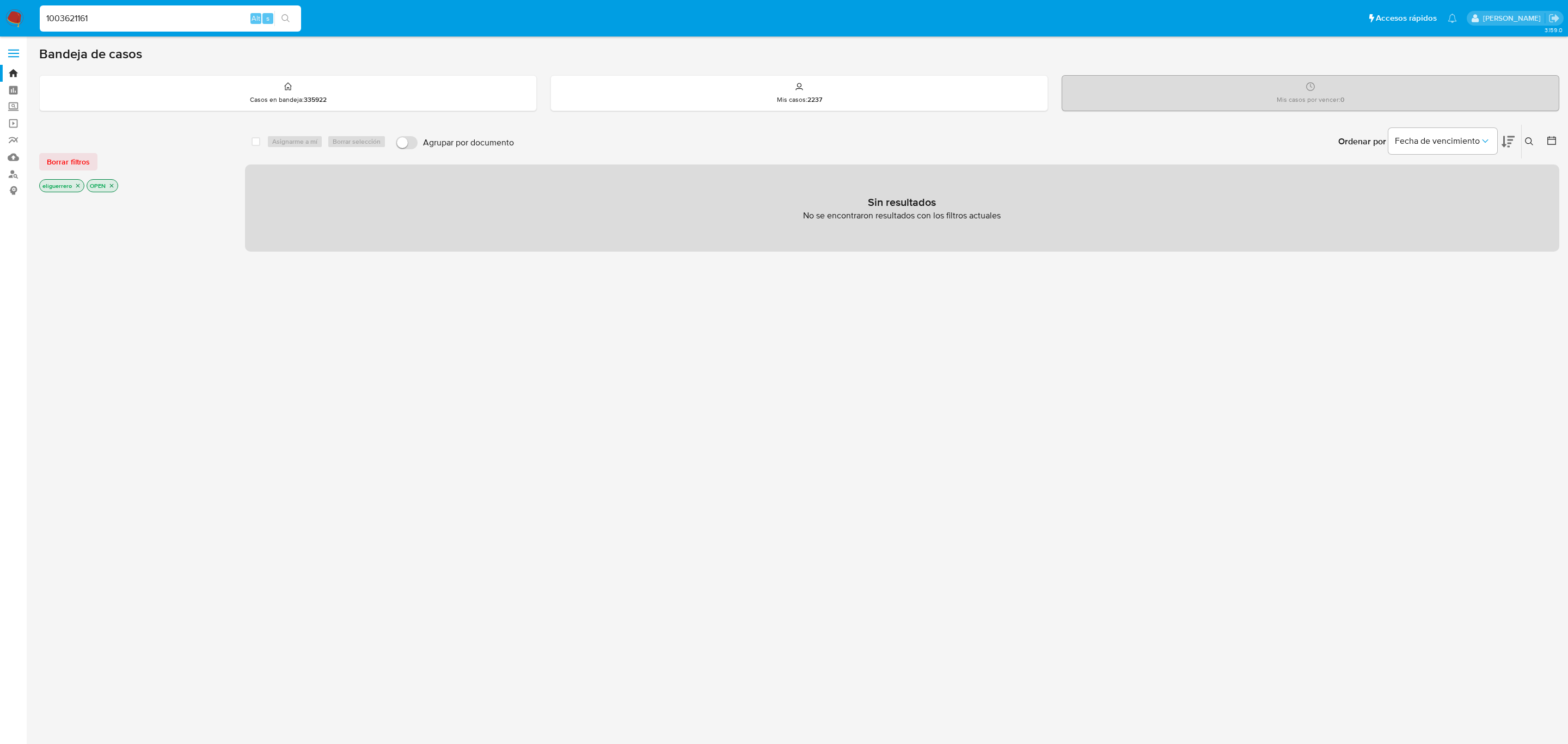
type input "1003621161"
click at [287, 13] on button "search-icon" at bounding box center [285, 19] width 22 height 16
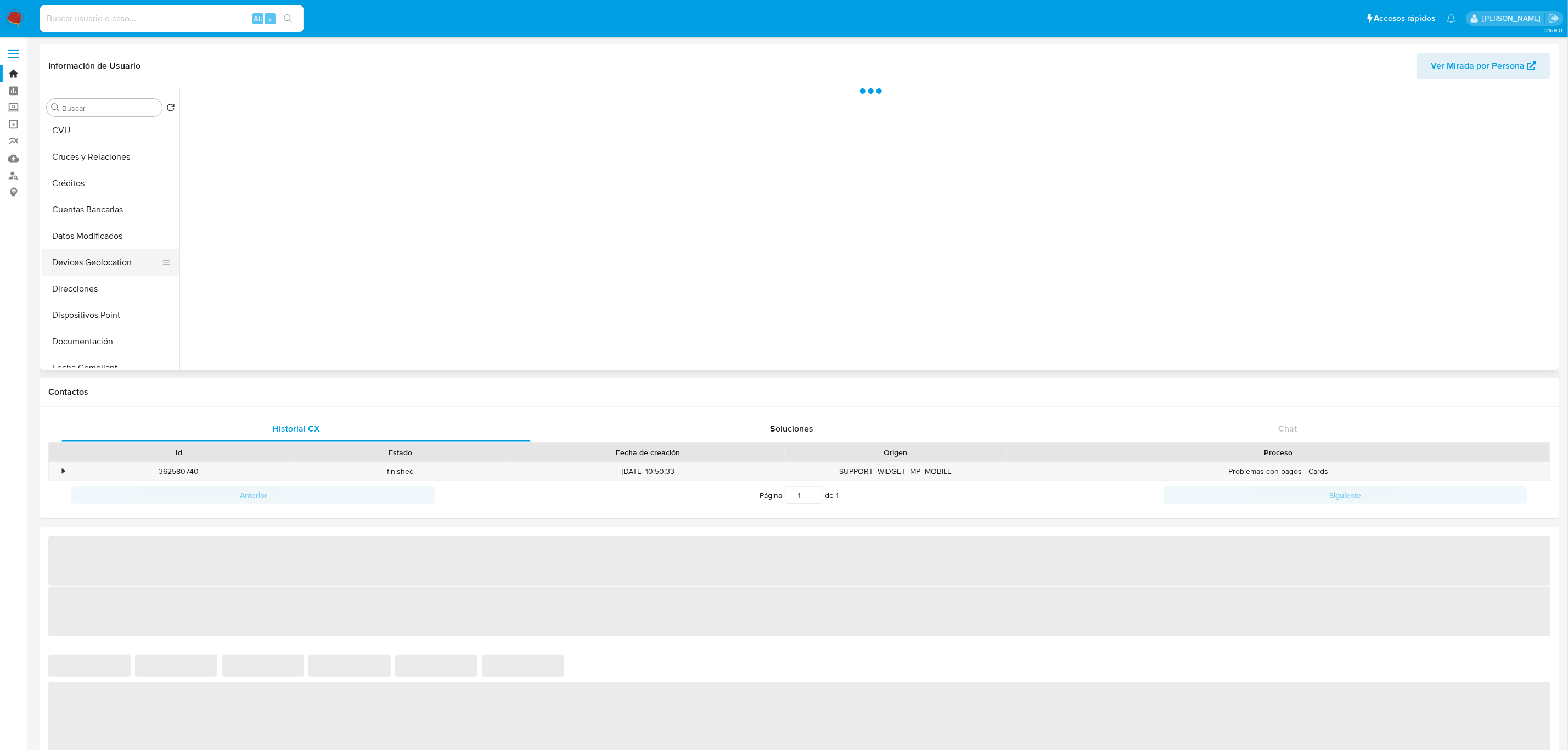
select select "10"
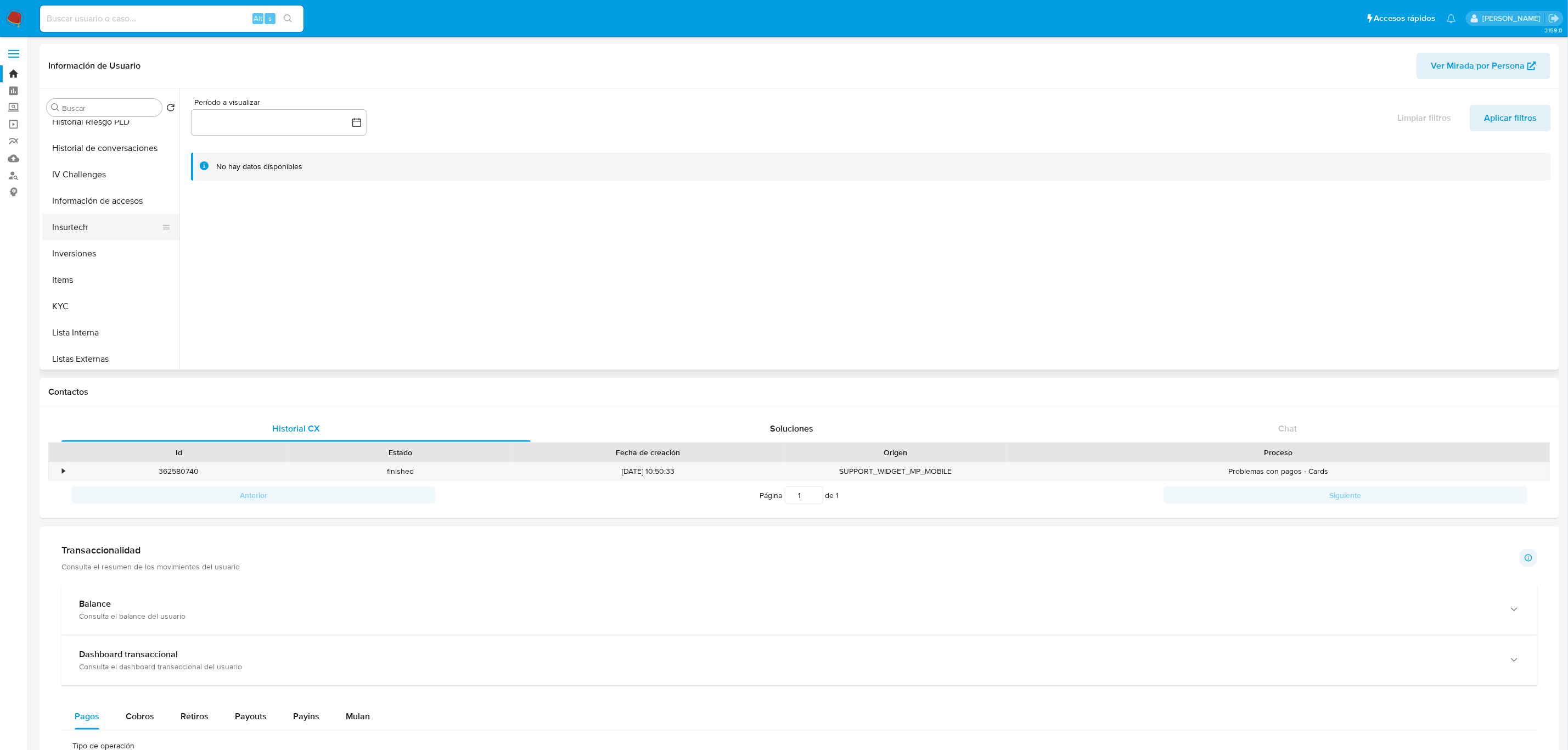
scroll to position [412, 0]
click at [84, 301] on button "KYC" at bounding box center [107, 302] width 128 height 26
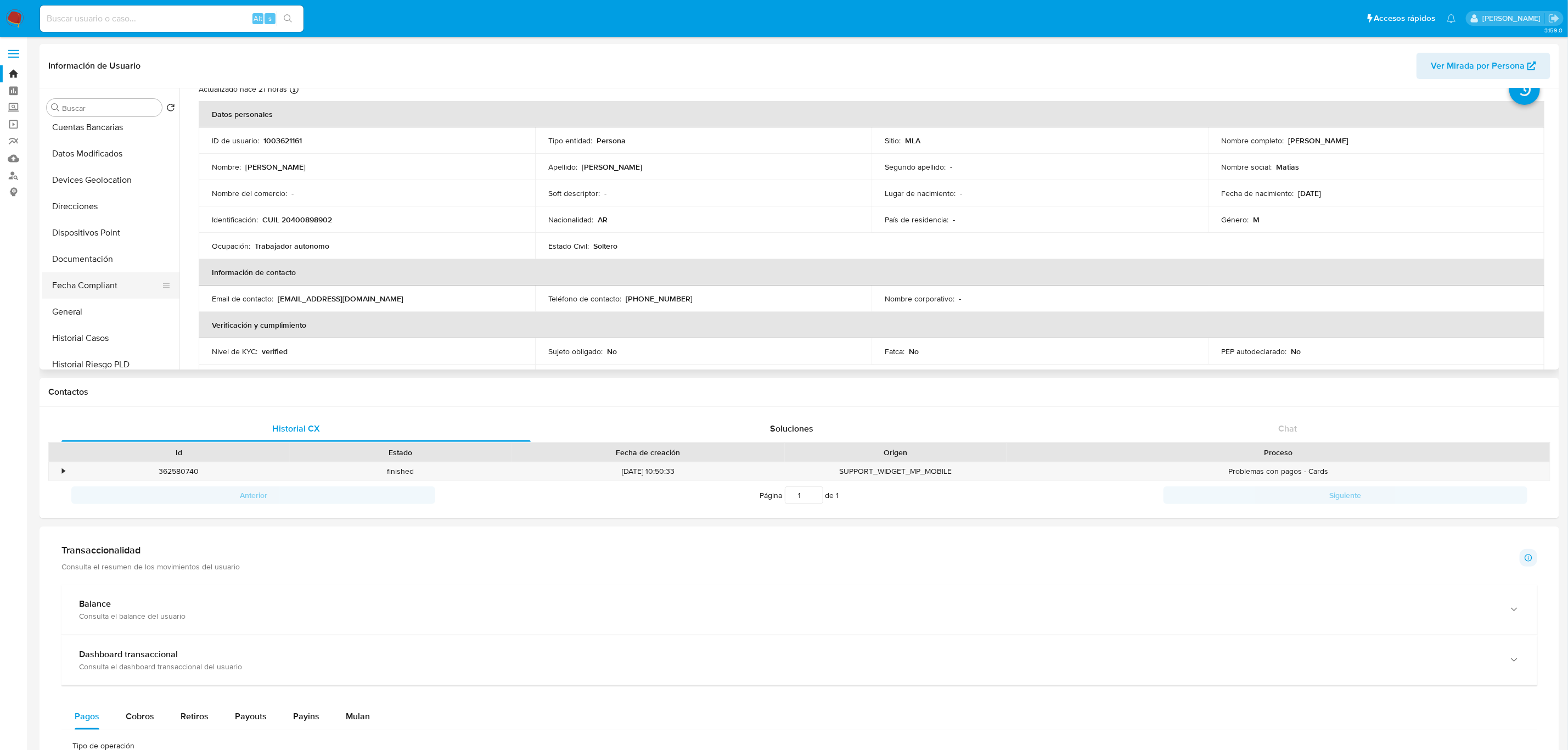
scroll to position [0, 0]
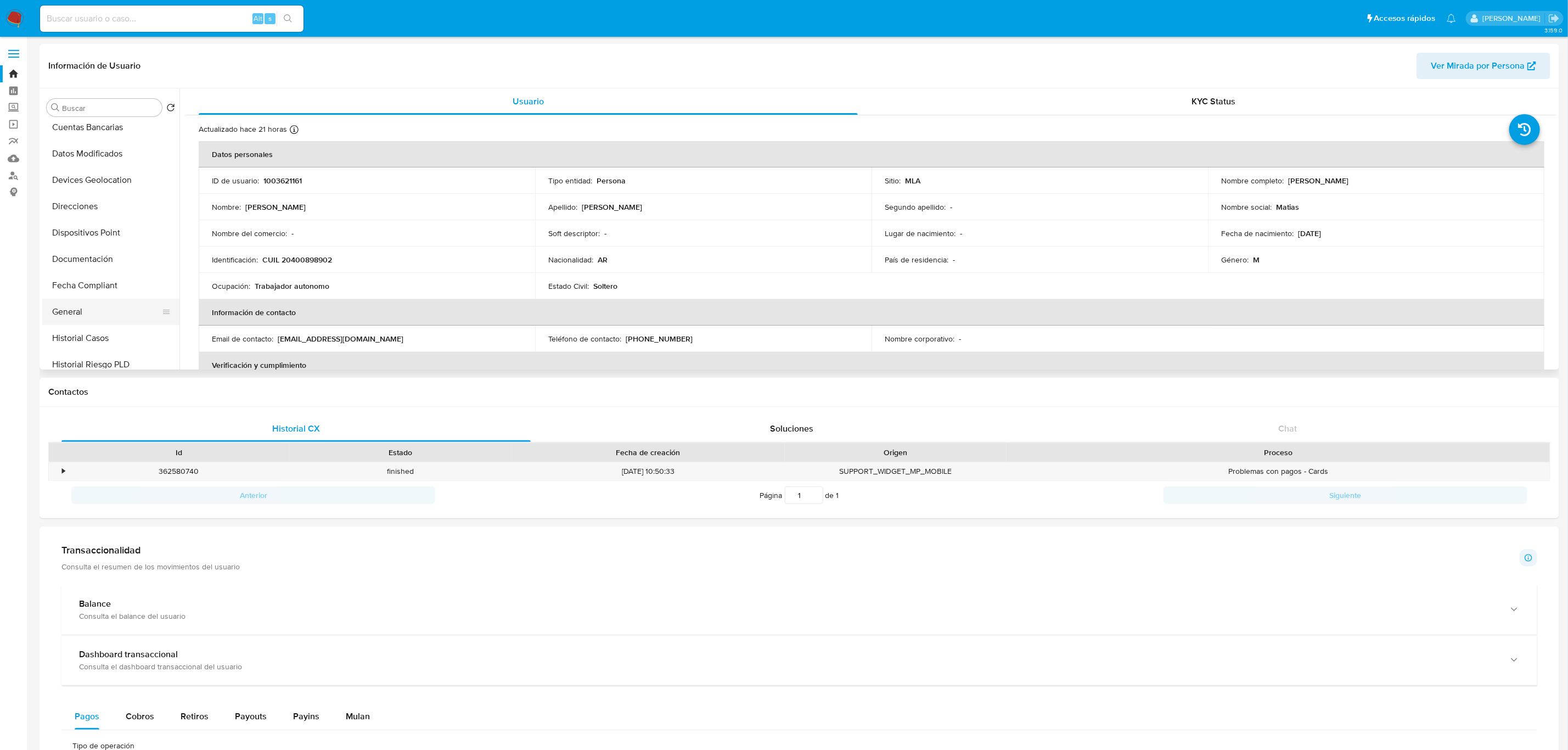
click at [86, 309] on button "General" at bounding box center [107, 312] width 128 height 26
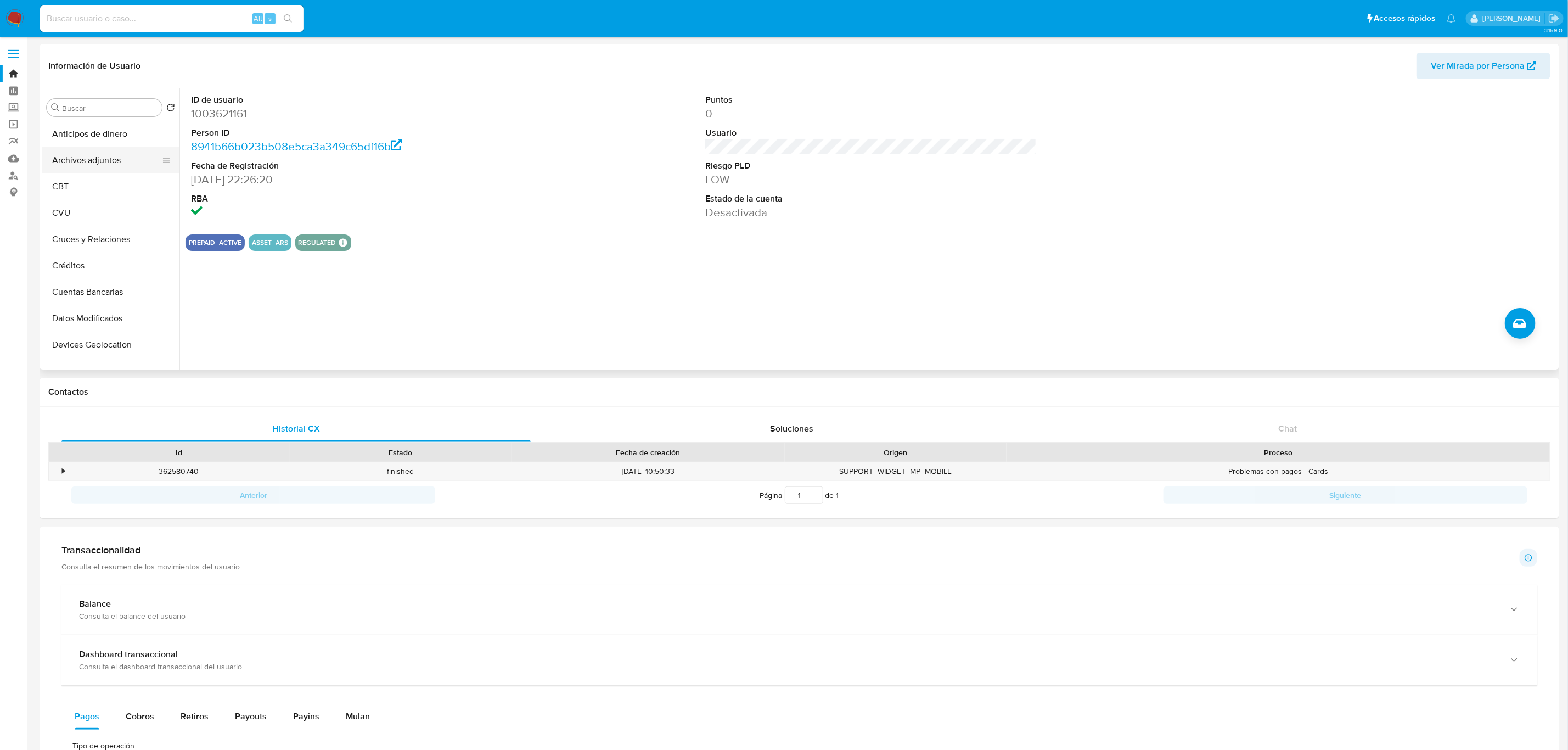
click at [127, 167] on button "Archivos adjuntos" at bounding box center [107, 160] width 128 height 26
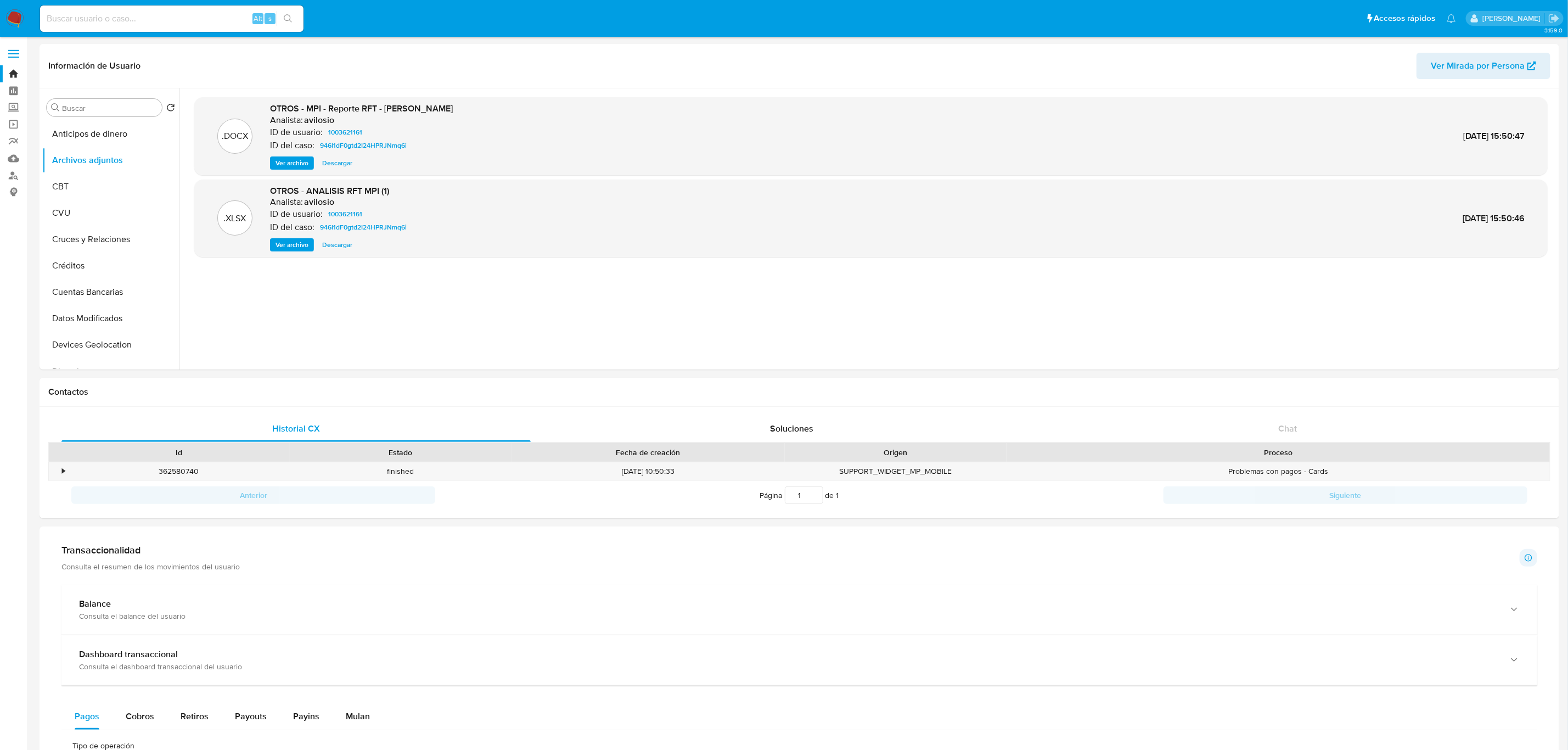
click at [208, 18] on input at bounding box center [172, 18] width 264 height 14
paste input "58805719"
type input "58805719"
click at [293, 15] on button "search-icon" at bounding box center [288, 19] width 22 height 16
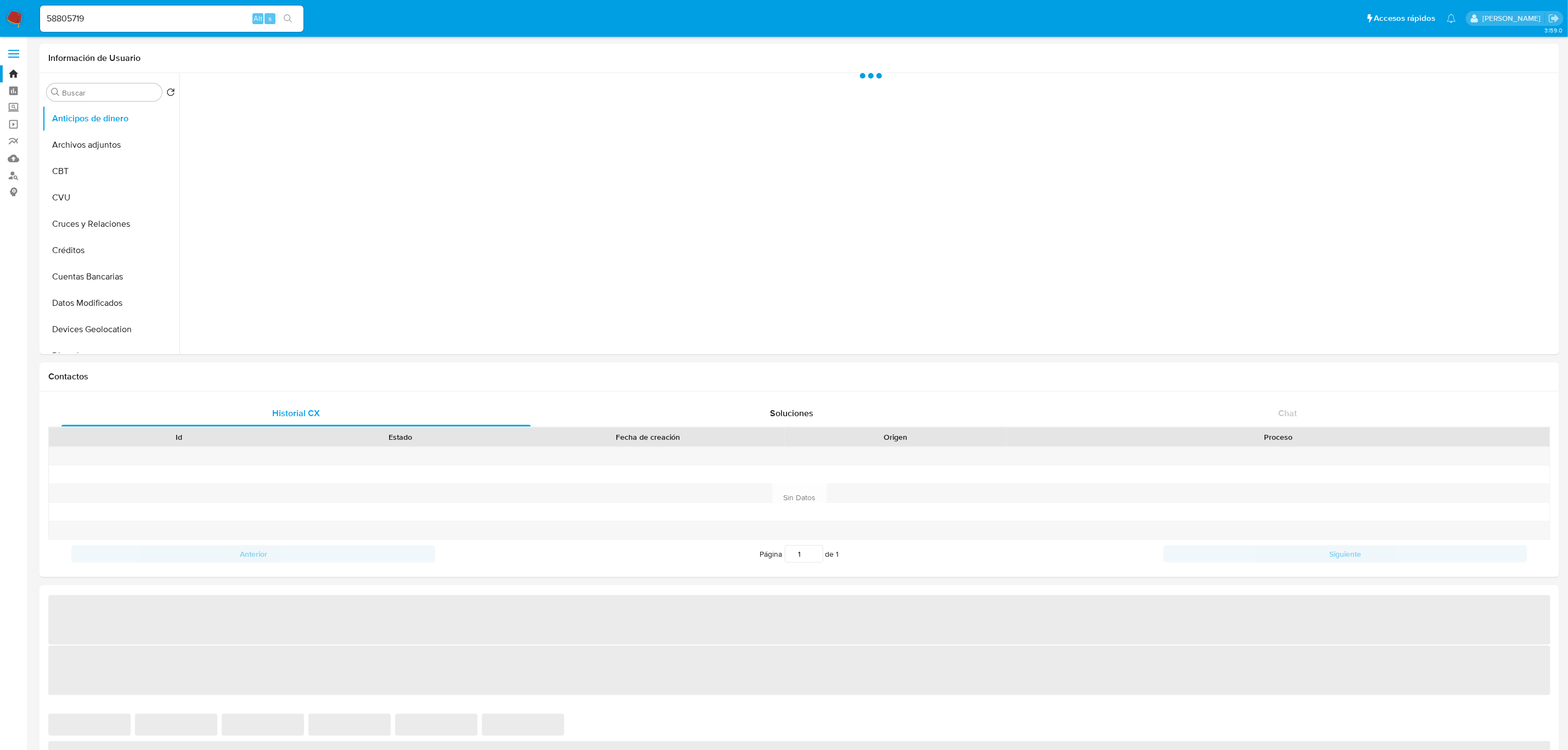
select select "10"
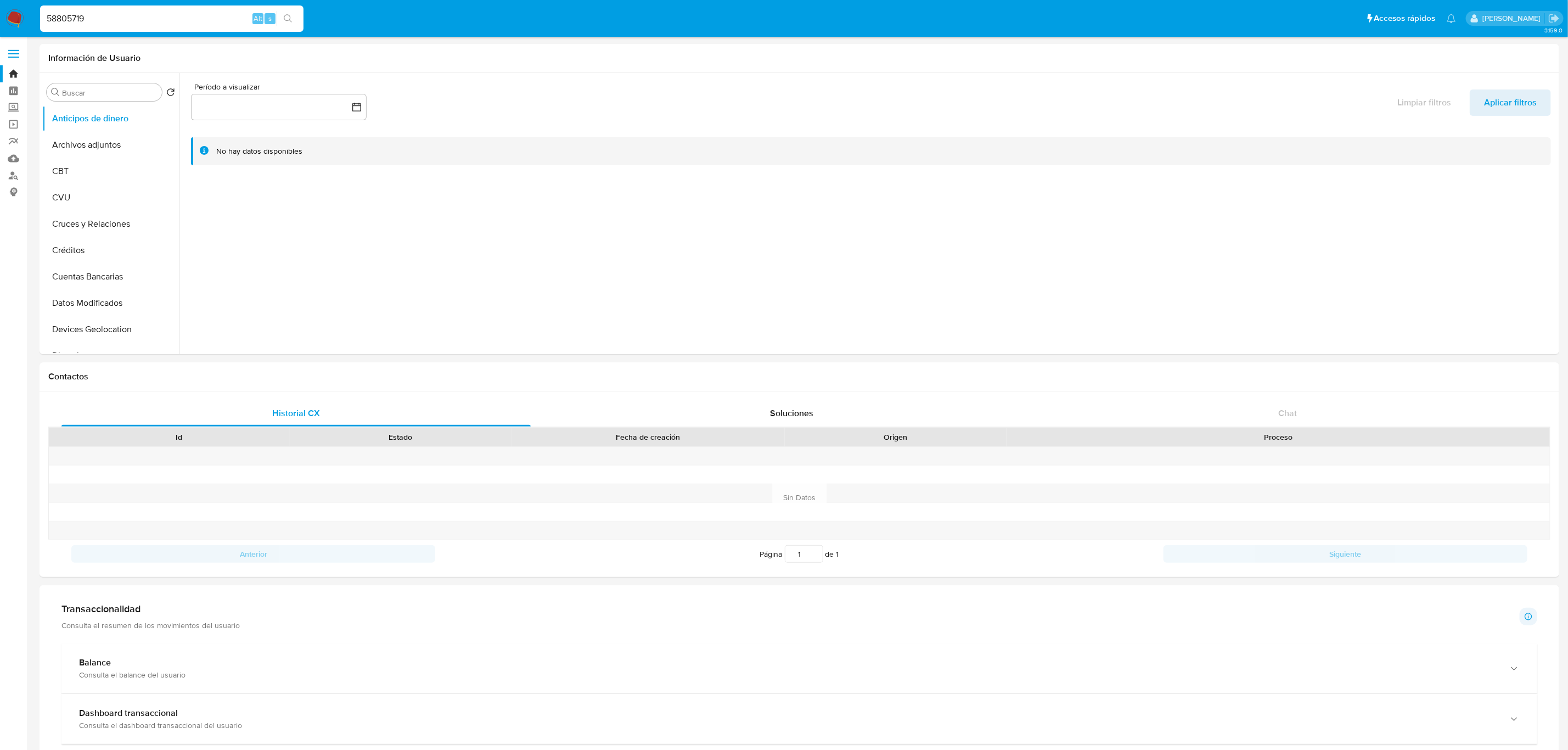
drag, startPoint x: 108, startPoint y: 20, endPoint x: -63, endPoint y: 5, distance: 171.7
click at [0, 5] on html "Pausado Ver notificaciones 58805719 Alt s Accesos rápidos Presiona las siguient…" at bounding box center [784, 620] width 1568 height 1240
paste input "2179015208"
type input "2179015208"
click at [272, 16] on div "s" at bounding box center [270, 19] width 11 height 11
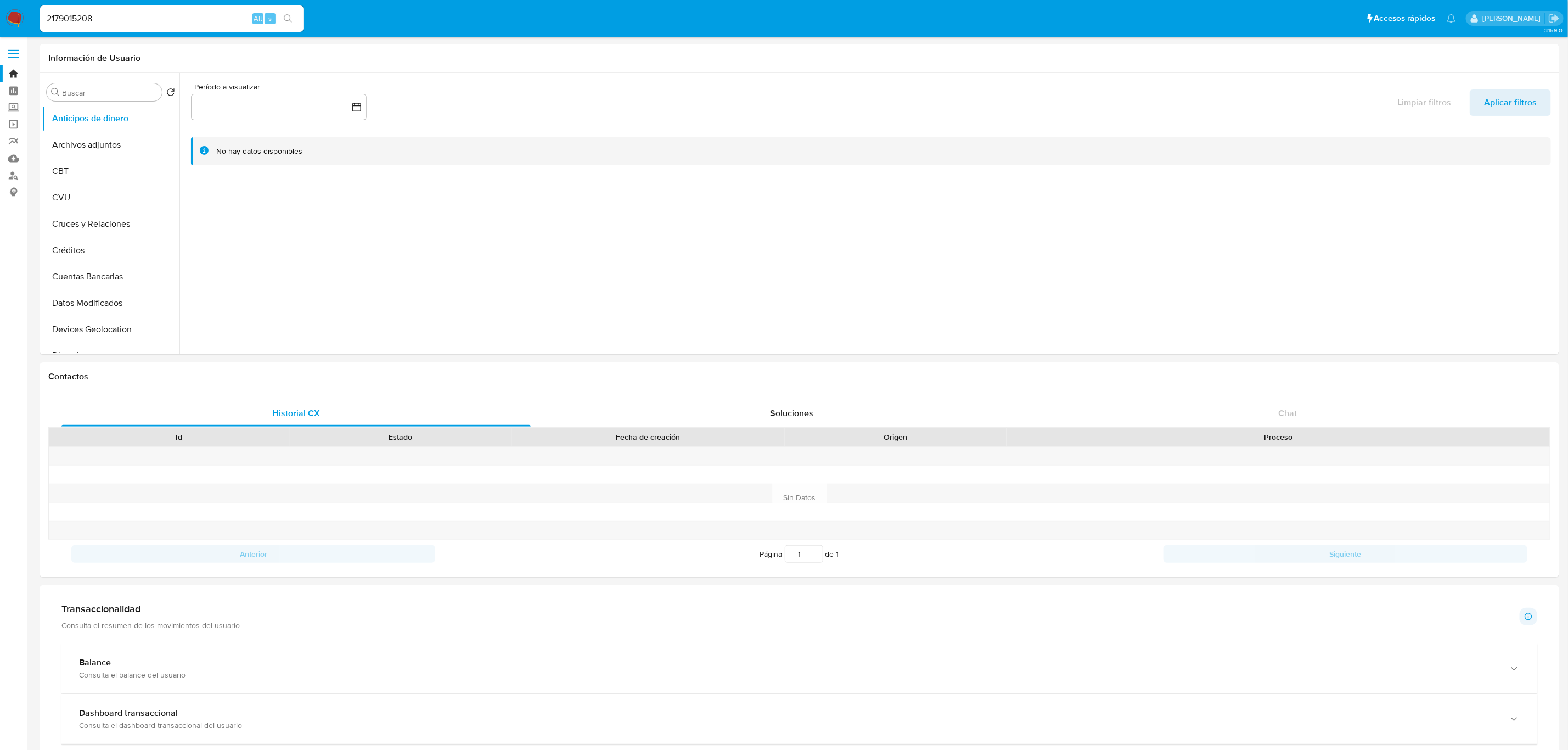
click at [285, 19] on icon "search-icon" at bounding box center [288, 18] width 8 height 8
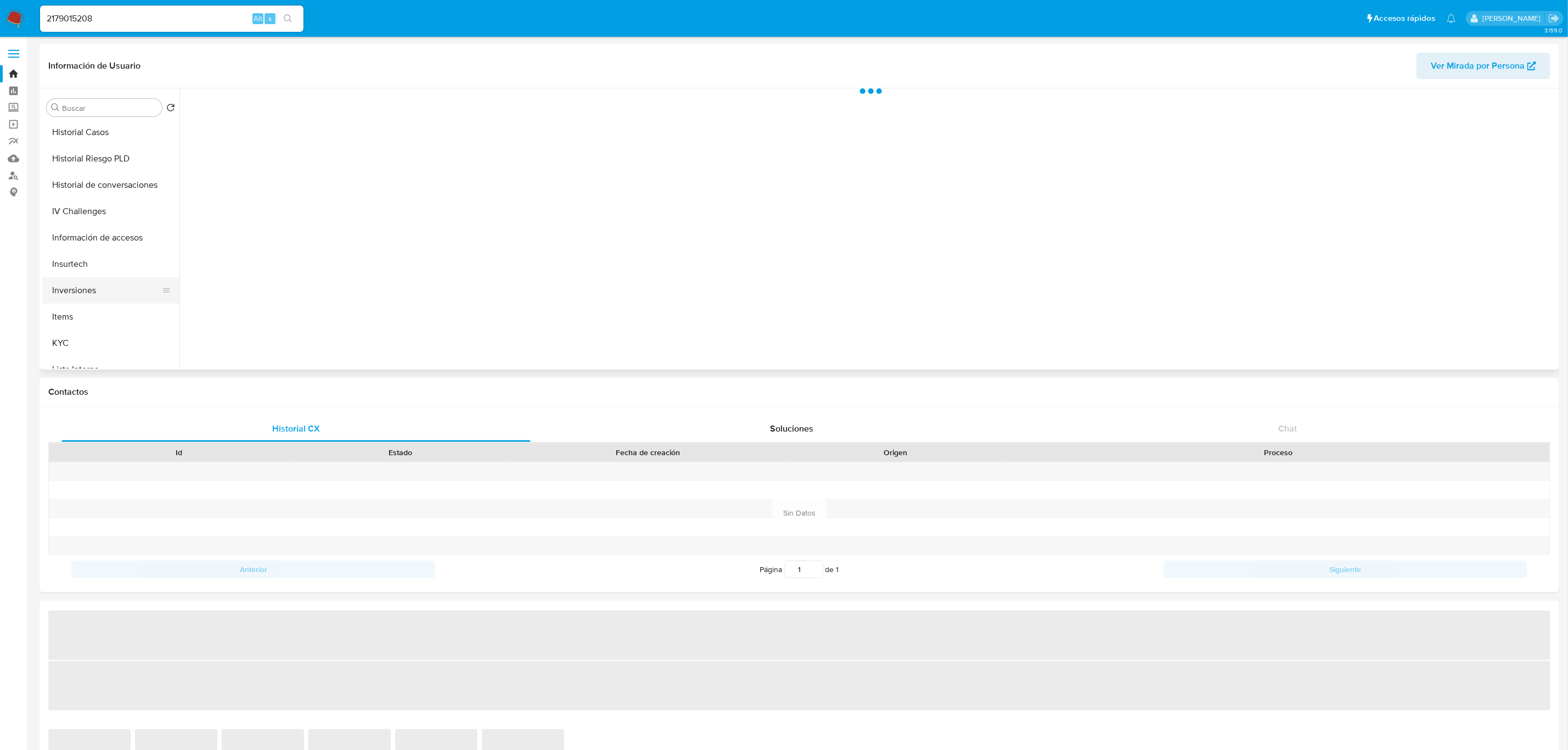
scroll to position [412, 0]
select select "10"
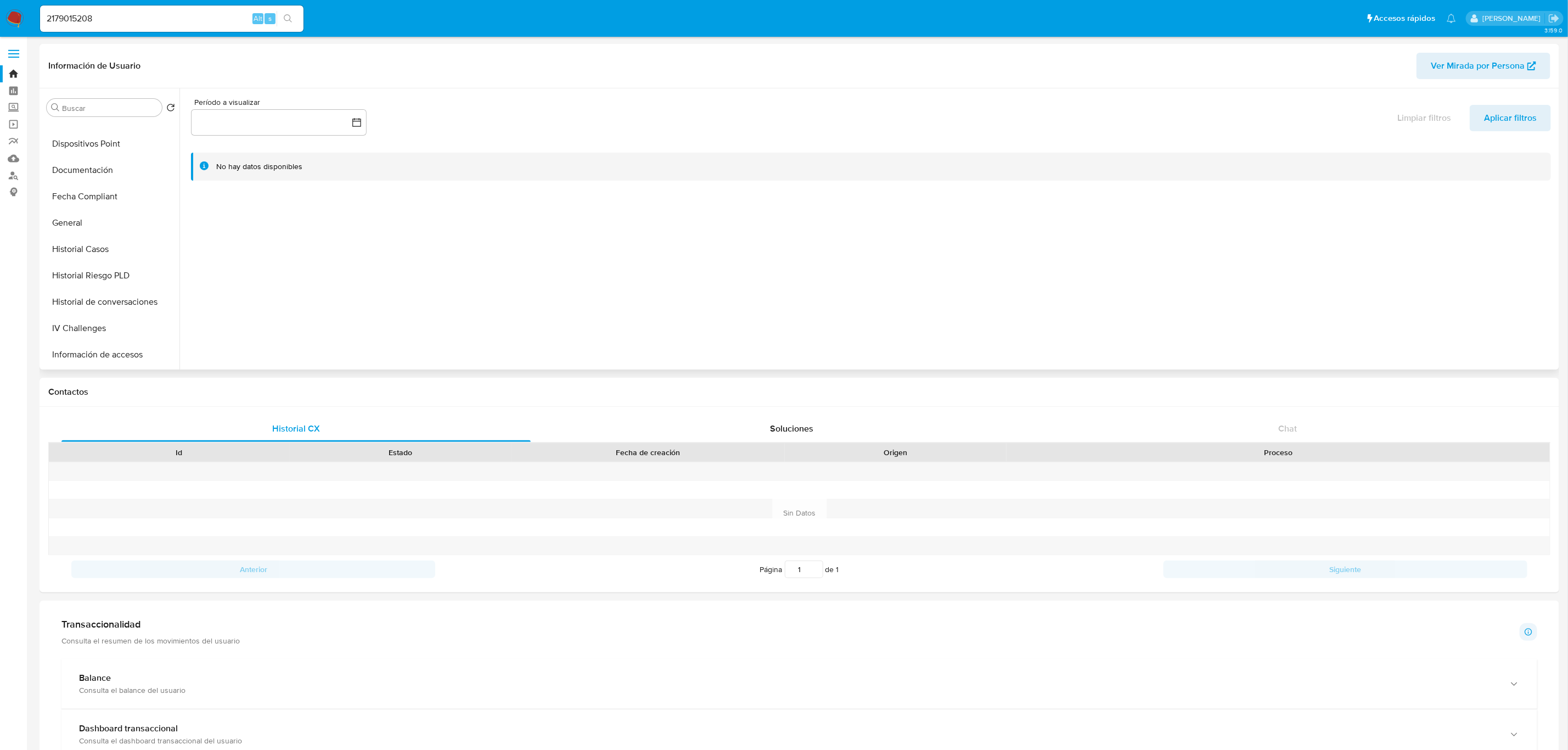
scroll to position [247, 0]
click at [90, 232] on button "General" at bounding box center [107, 229] width 128 height 26
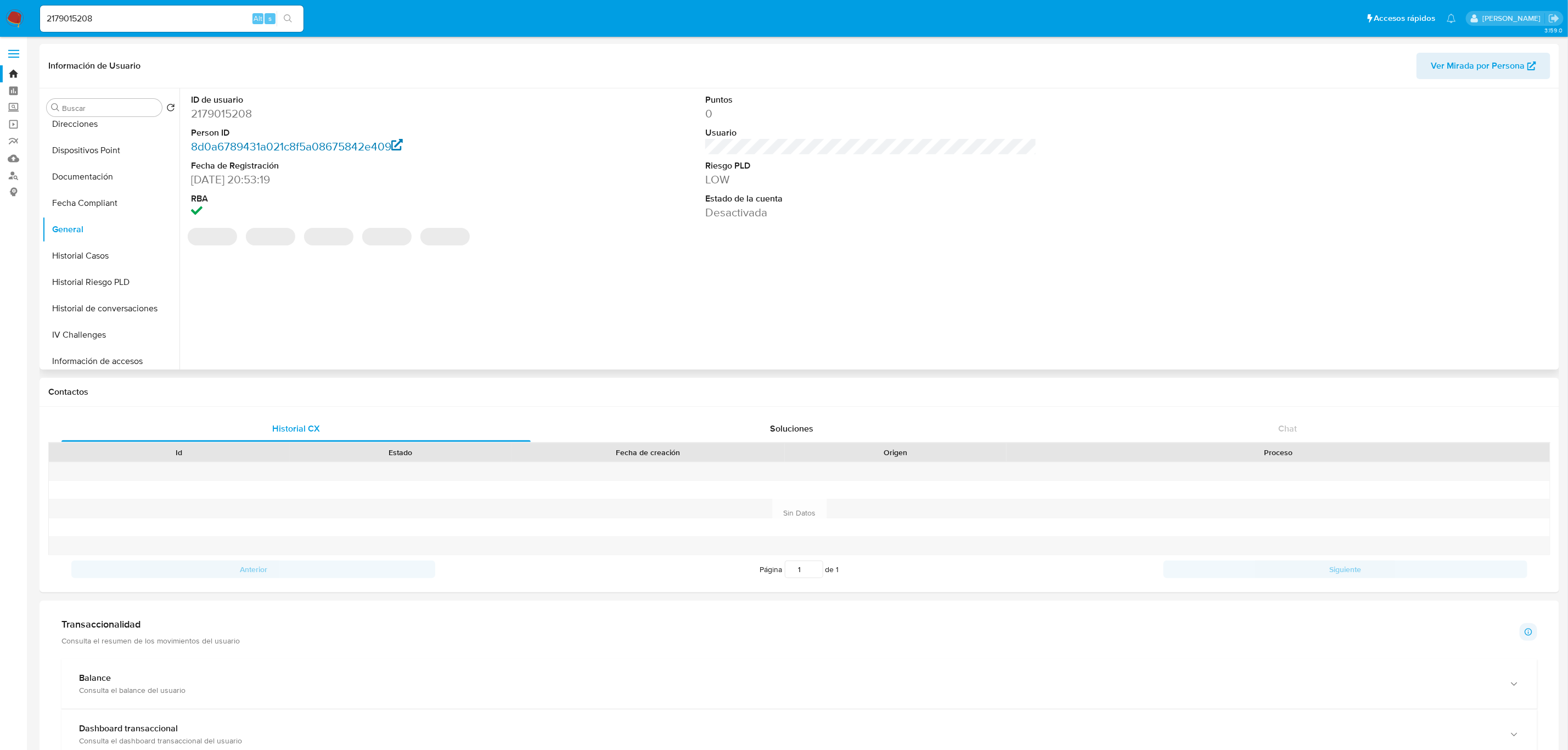
click at [269, 142] on link "8d0a6789431a021c8f5a08675842e409" at bounding box center [297, 146] width 212 height 16
drag, startPoint x: 220, startPoint y: 18, endPoint x: 25, endPoint y: -3, distance: 196.1
click at [25, 0] on html "Pausado Ver notificaciones 2179015208 Alt s Accesos rápidos Presiona las siguie…" at bounding box center [784, 680] width 1568 height 1360
paste input "58805719"
type input "58805719"
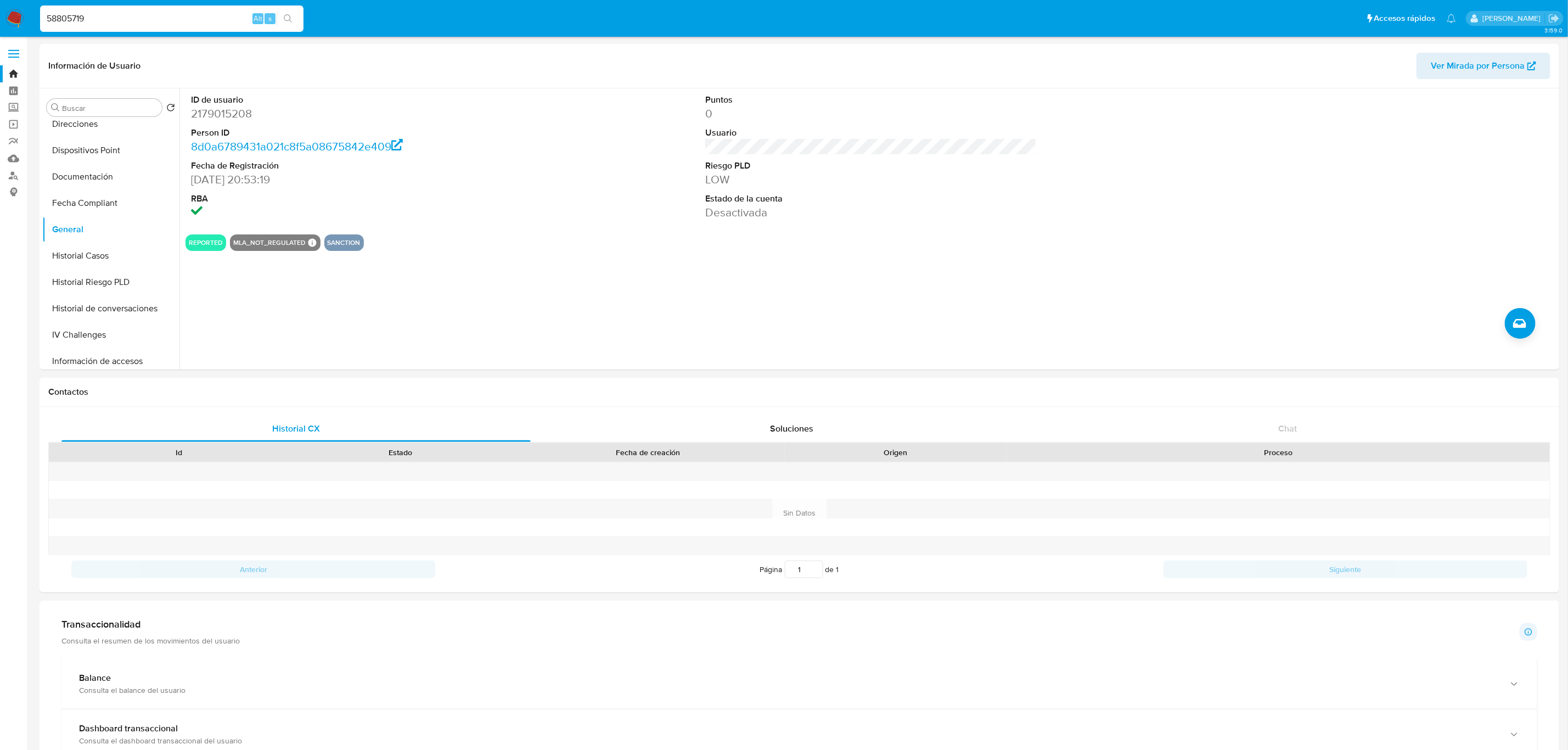
click at [279, 15] on button "search-icon" at bounding box center [288, 19] width 22 height 16
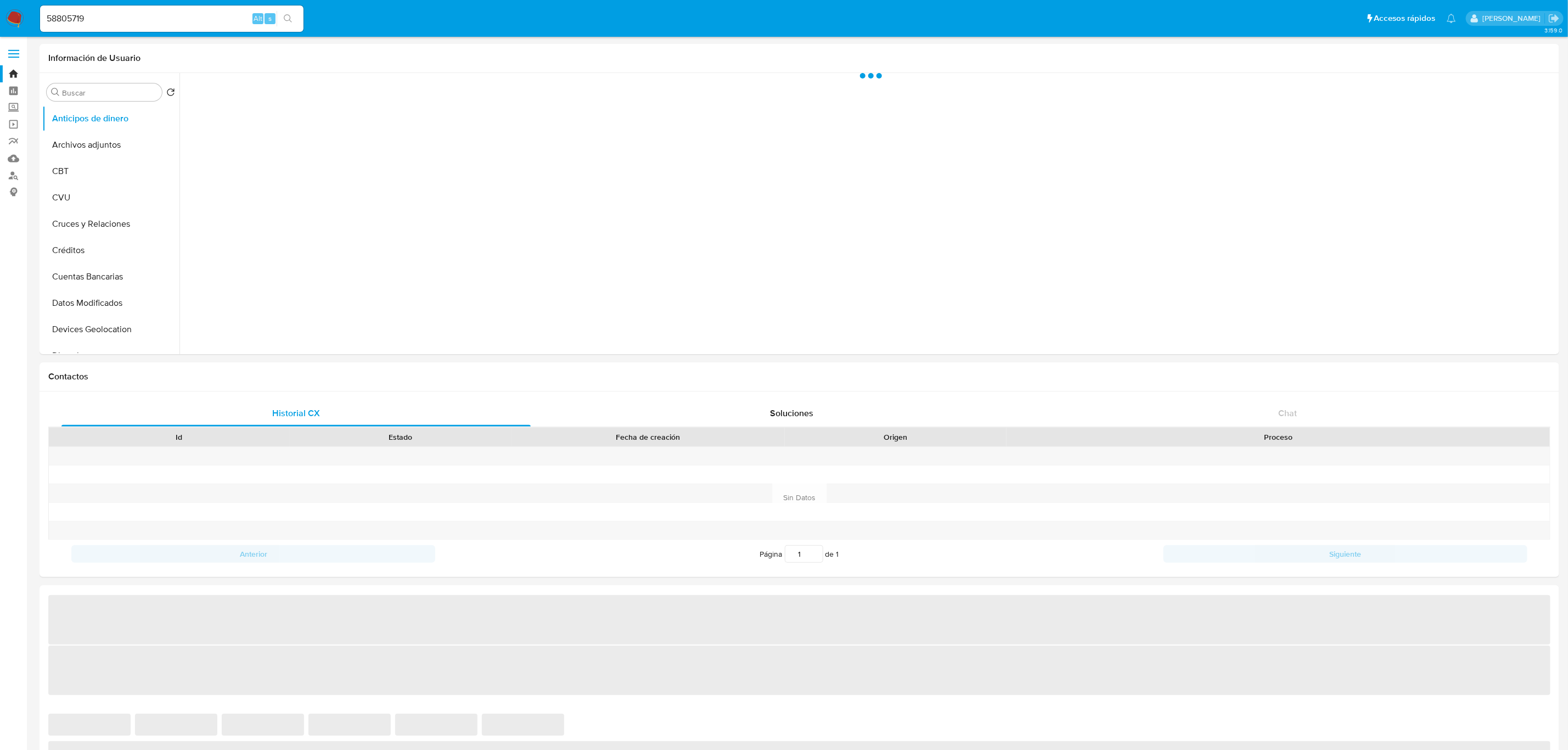
select select "10"
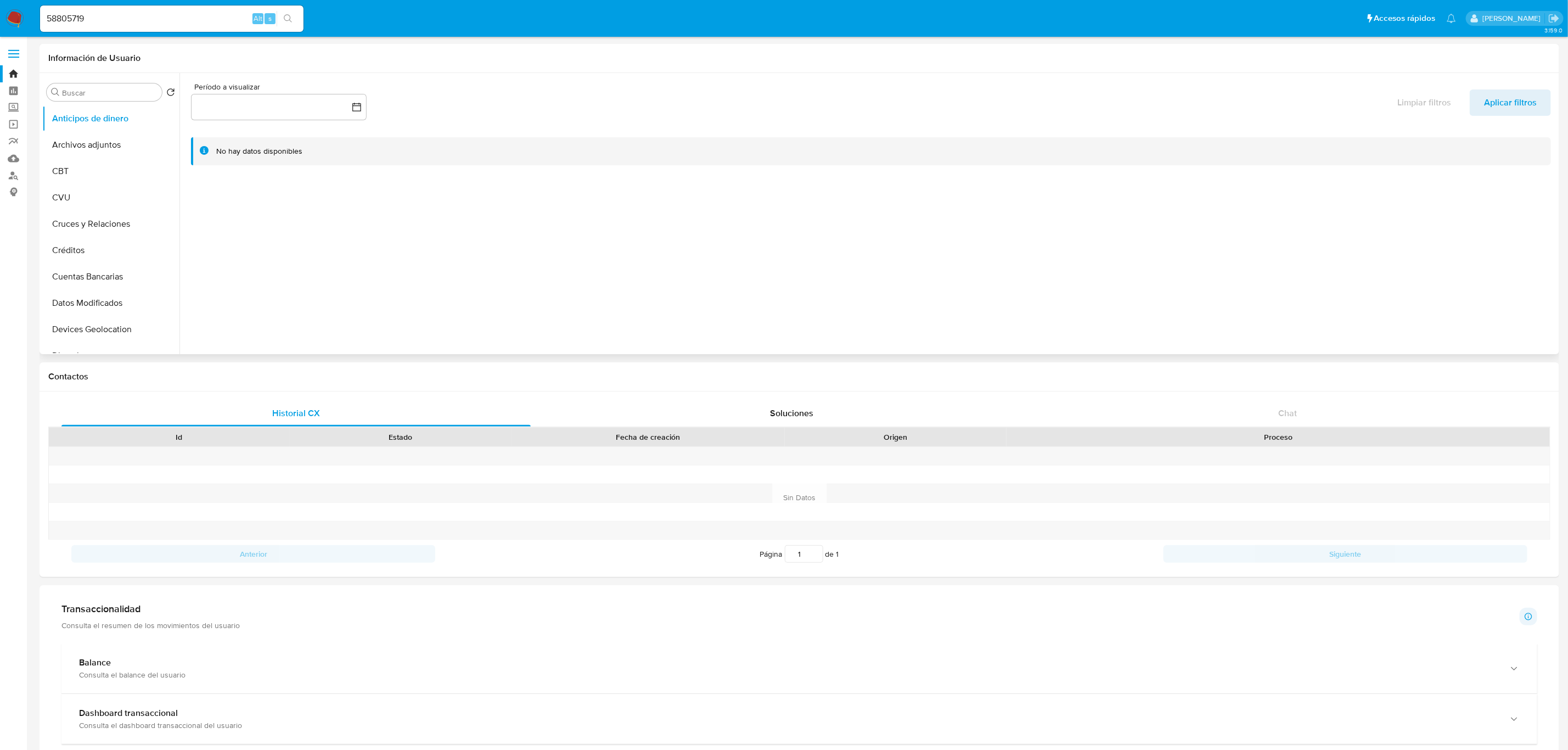
scroll to position [412, 0]
click at [105, 276] on button "KYC" at bounding box center [107, 286] width 128 height 26
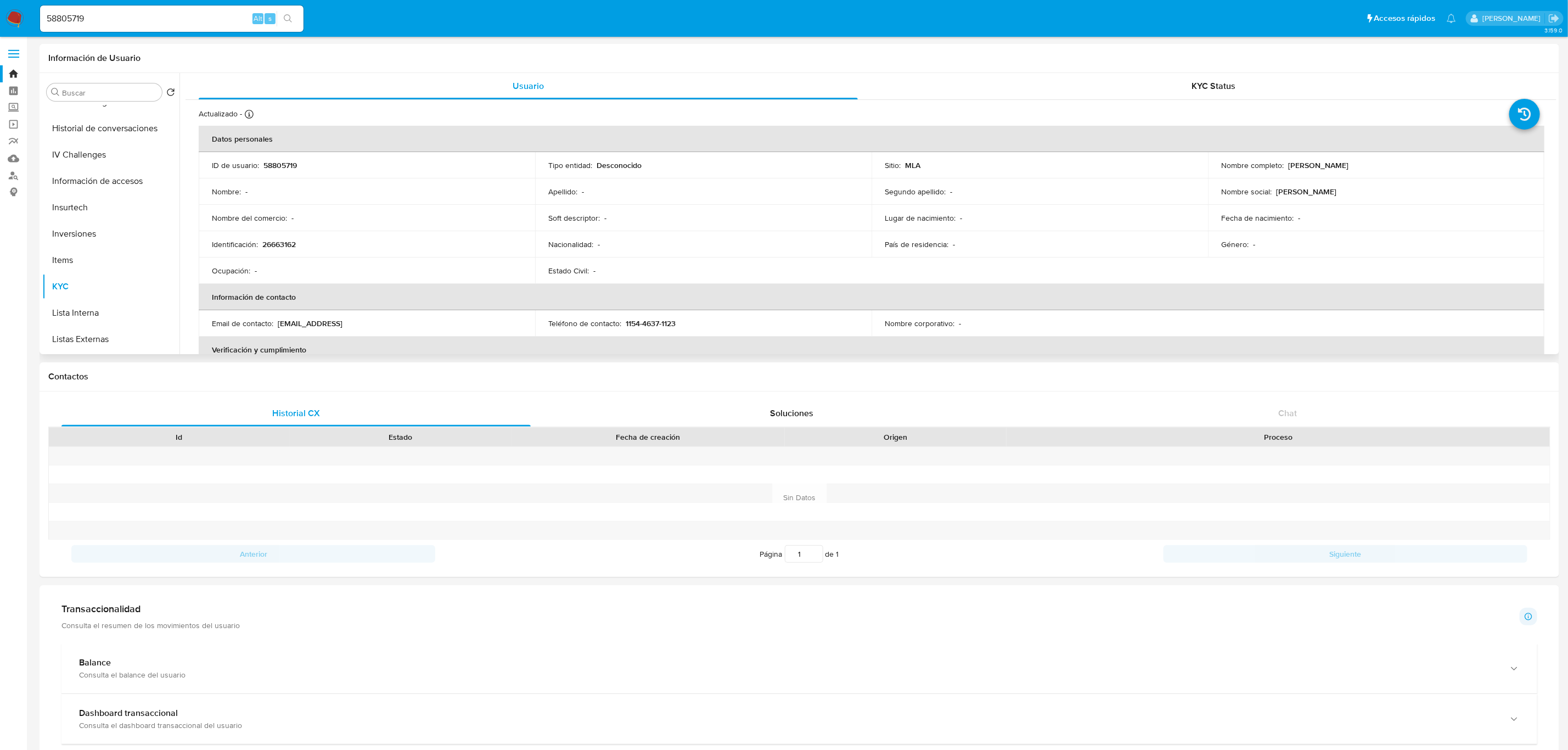
scroll to position [82, 0]
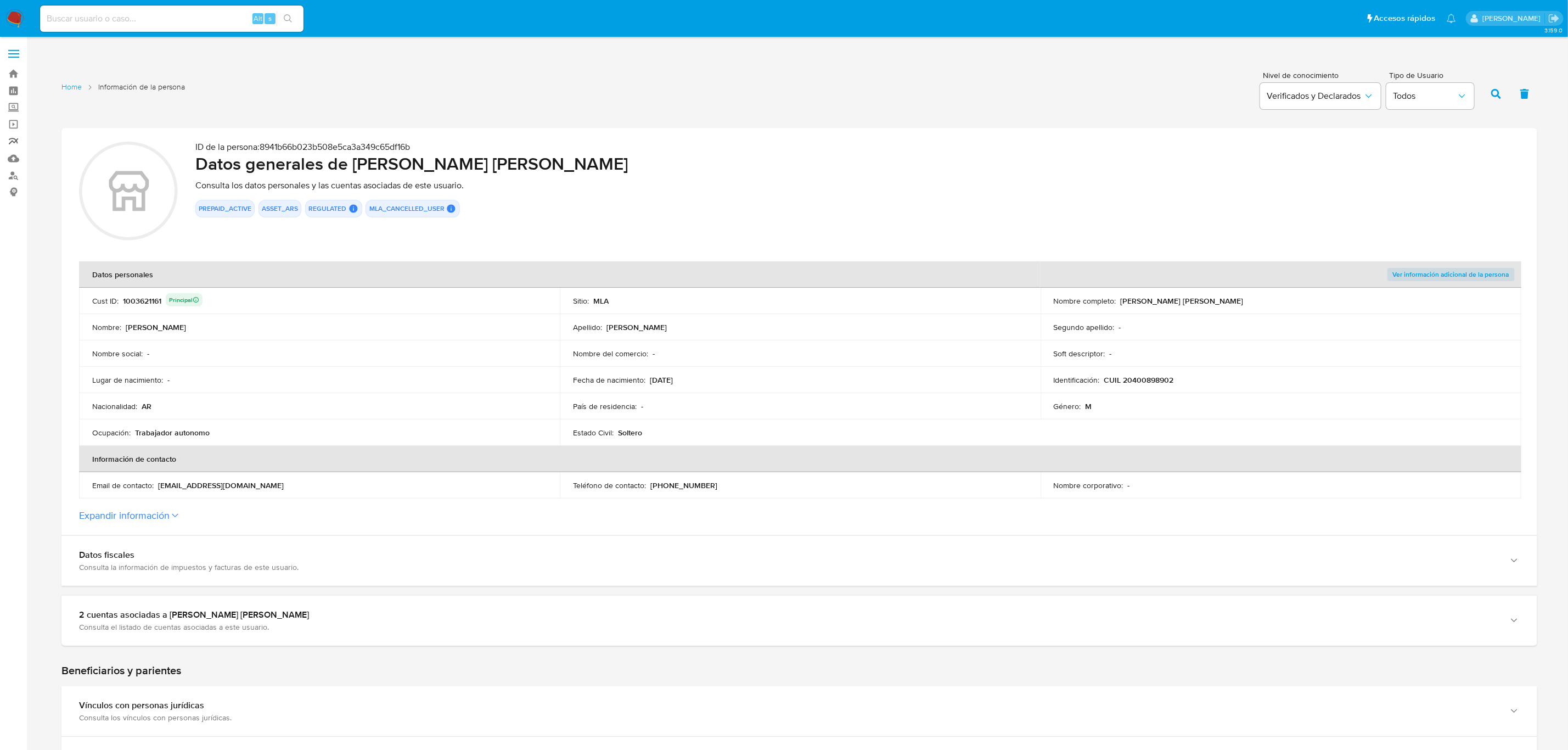
click at [12, 135] on link "Reportes" at bounding box center [65, 141] width 131 height 17
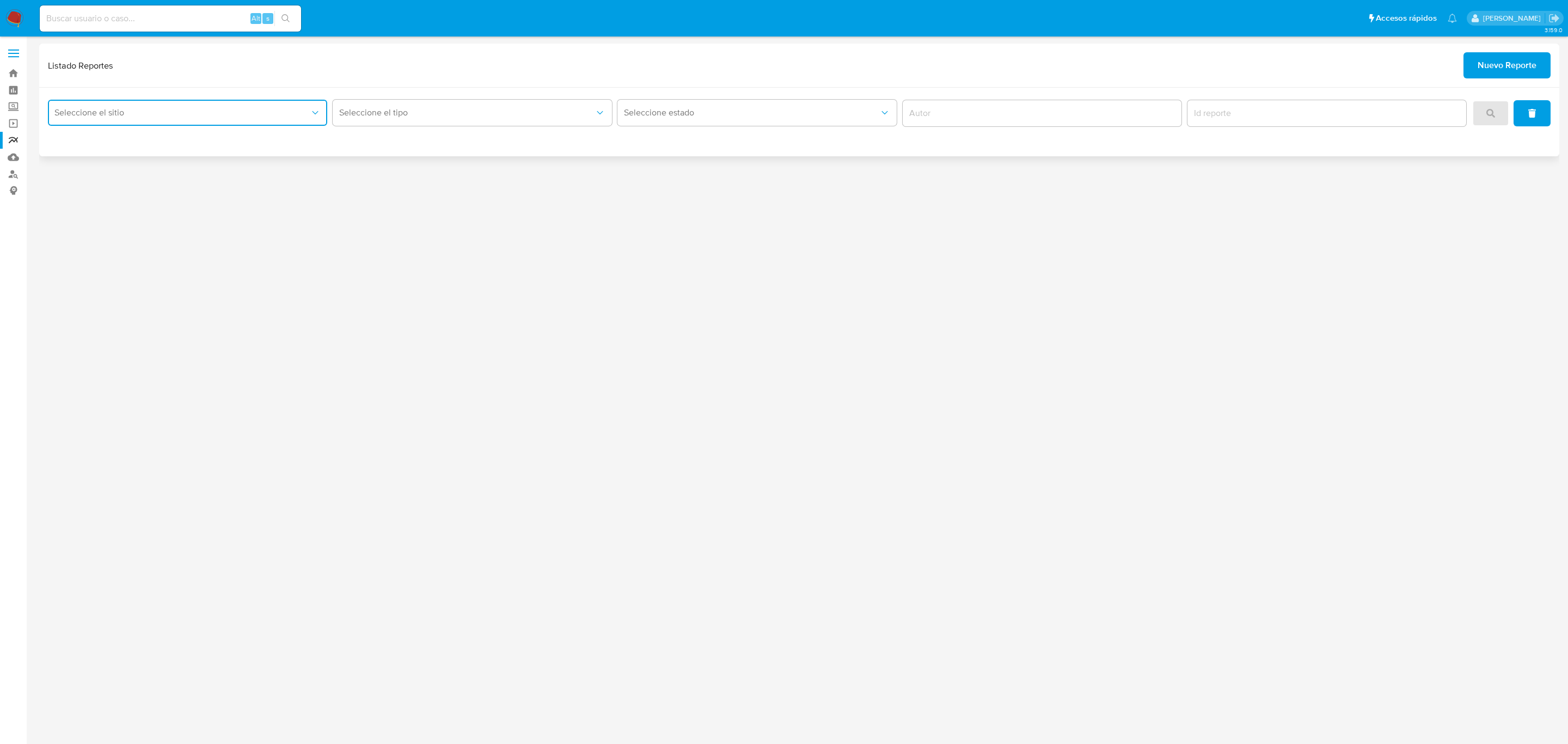
click at [273, 119] on button "Seleccione el sitio" at bounding box center [187, 112] width 279 height 26
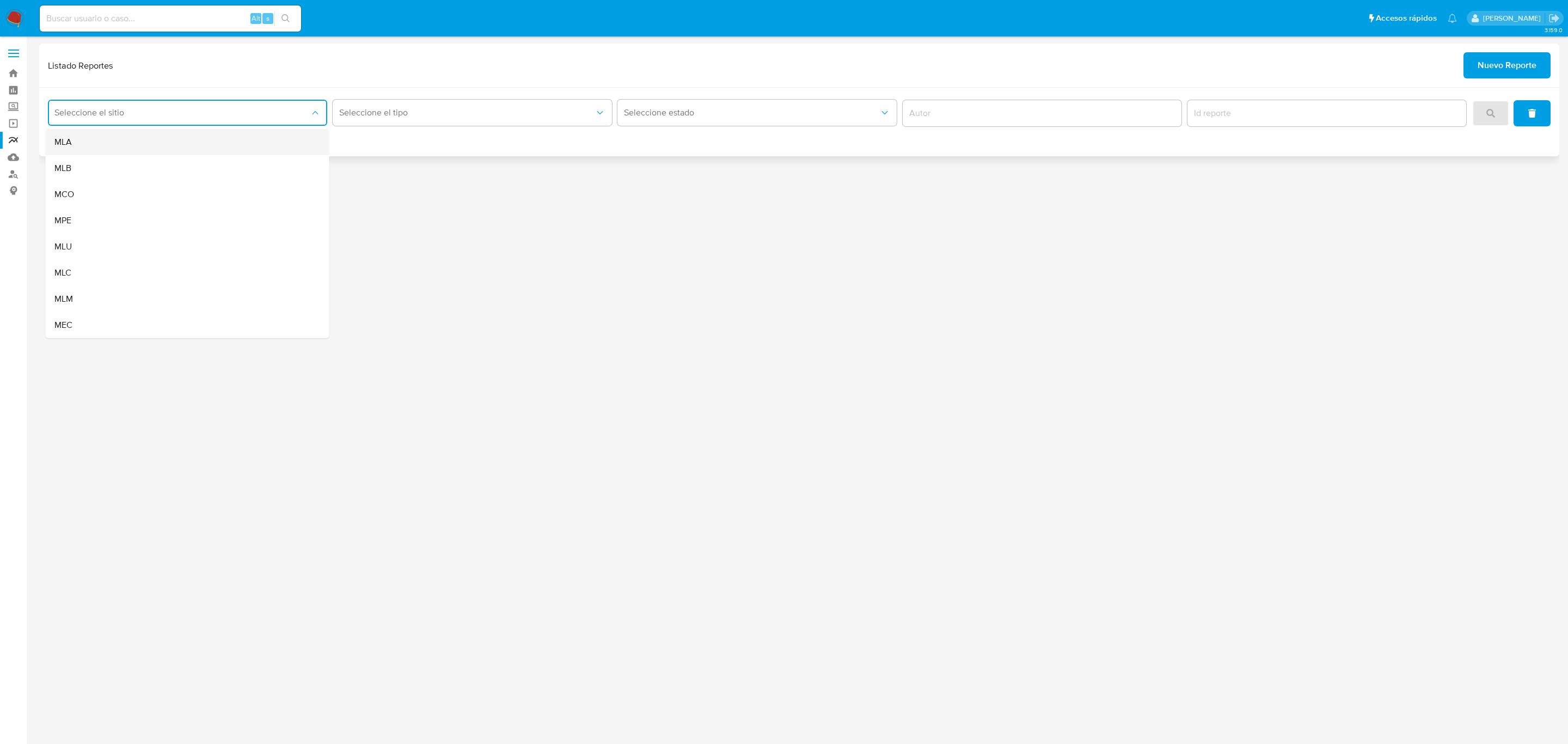
click at [245, 147] on div "MLA" at bounding box center [184, 142] width 260 height 26
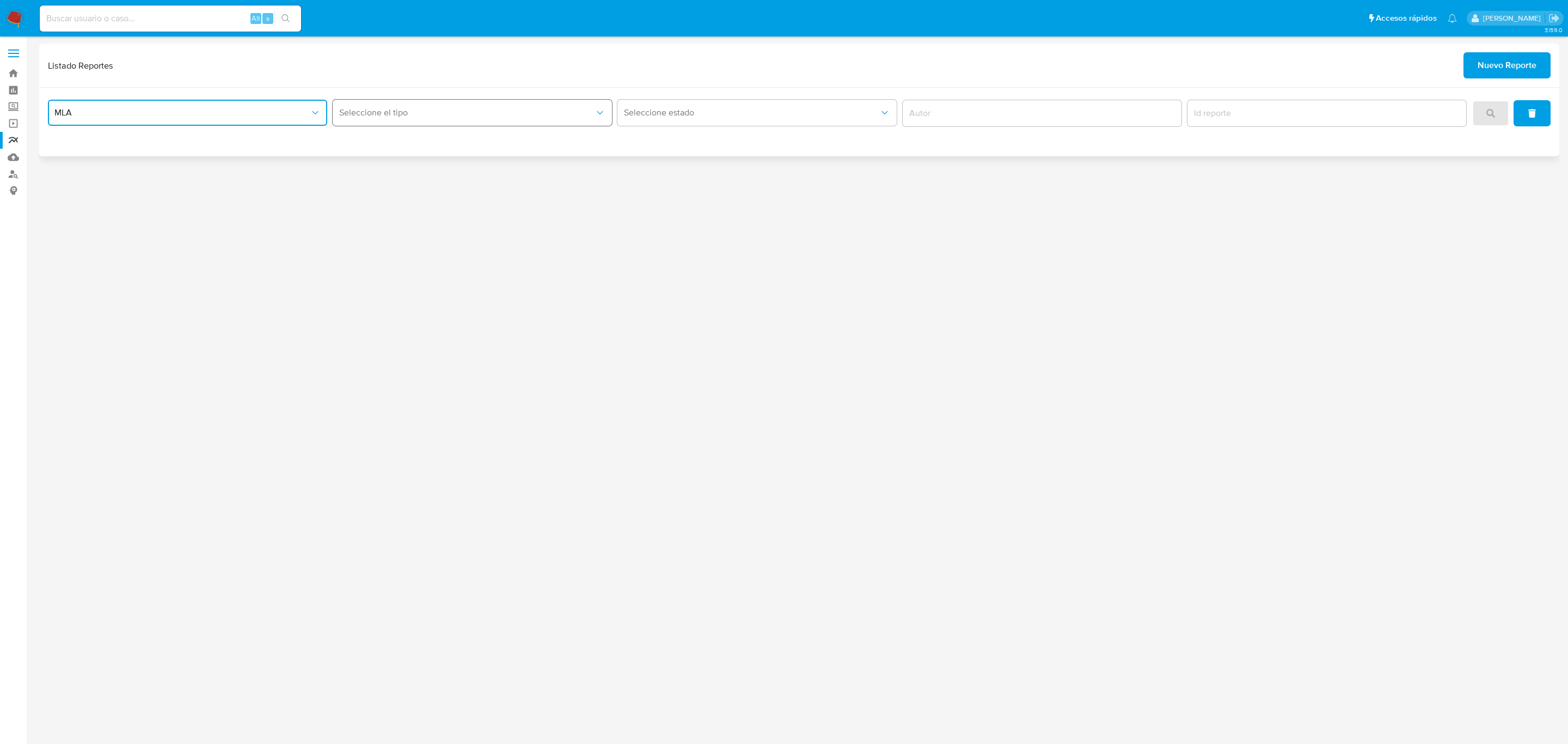
click at [419, 108] on span "Seleccione el tipo" at bounding box center [467, 113] width 256 height 11
click at [484, 169] on div "LEGAJO UNICO" at bounding box center [469, 167] width 260 height 26
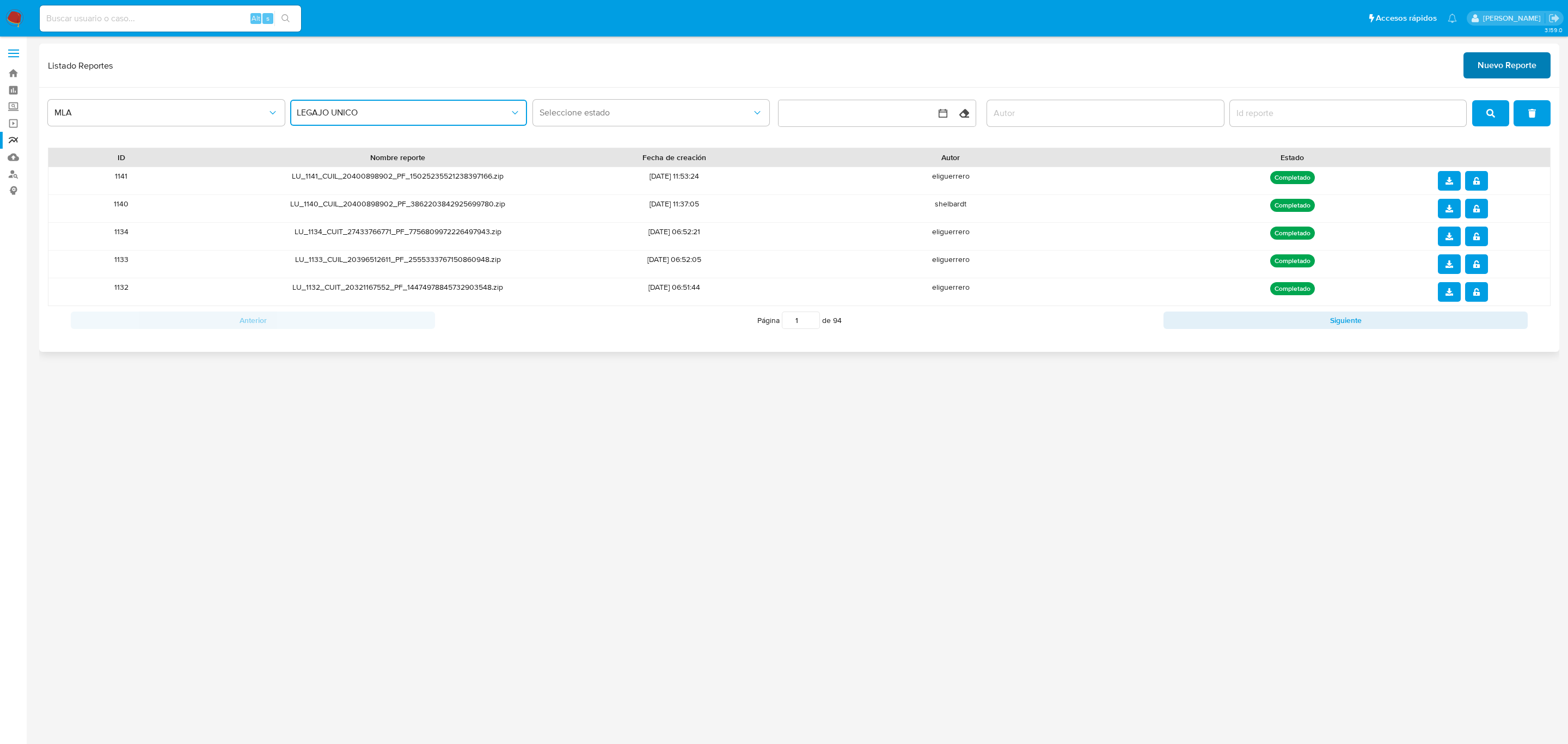
click at [1538, 74] on button "Nuevo Reporte" at bounding box center [1507, 65] width 87 height 26
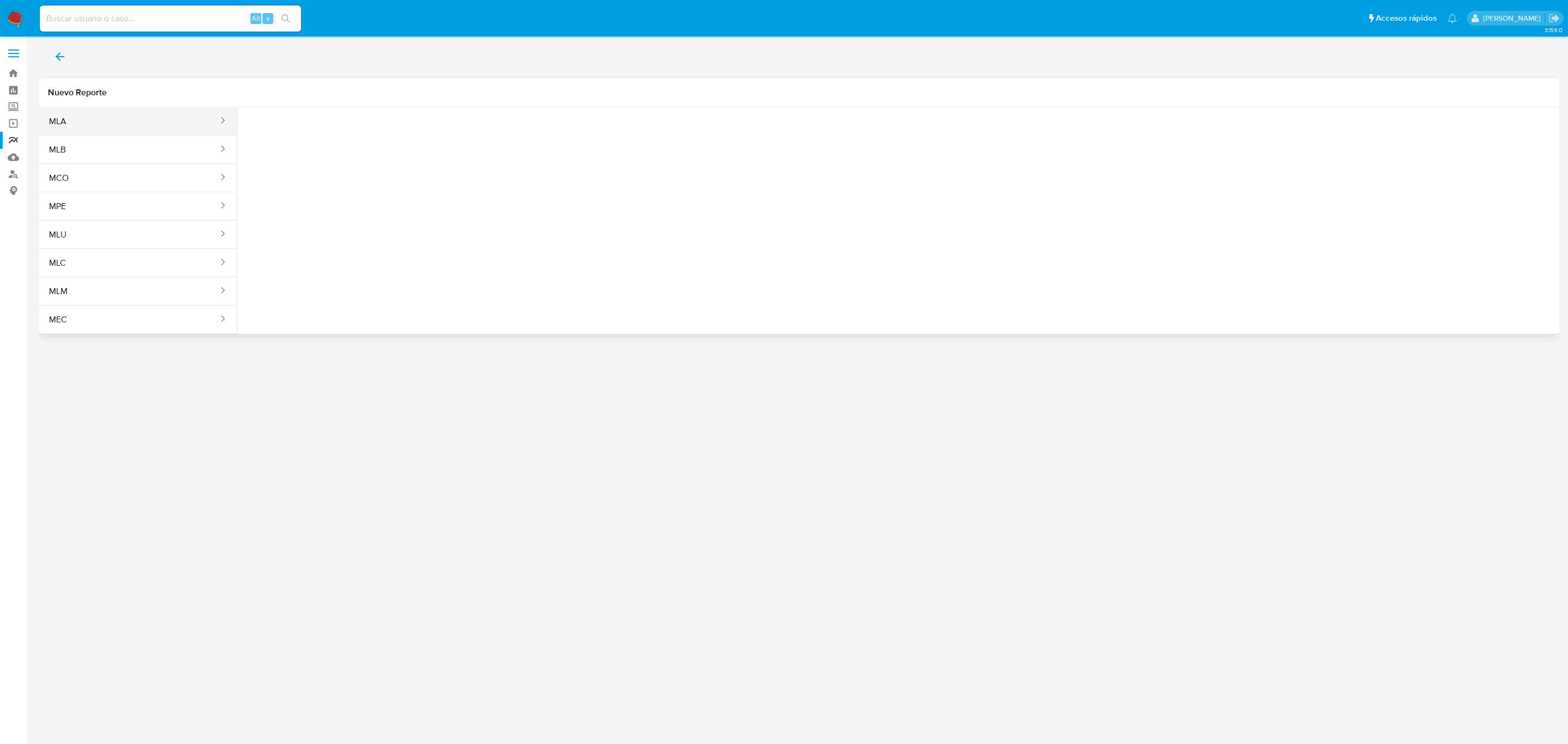
click at [103, 121] on button "MLA" at bounding box center [129, 121] width 180 height 26
click at [333, 145] on button "Seleccione una opcion" at bounding box center [306, 136] width 120 height 26
click at [327, 196] on div "LEGAJO UNICO" at bounding box center [302, 191] width 100 height 26
click at [466, 145] on button "CDI" at bounding box center [435, 136] width 120 height 26
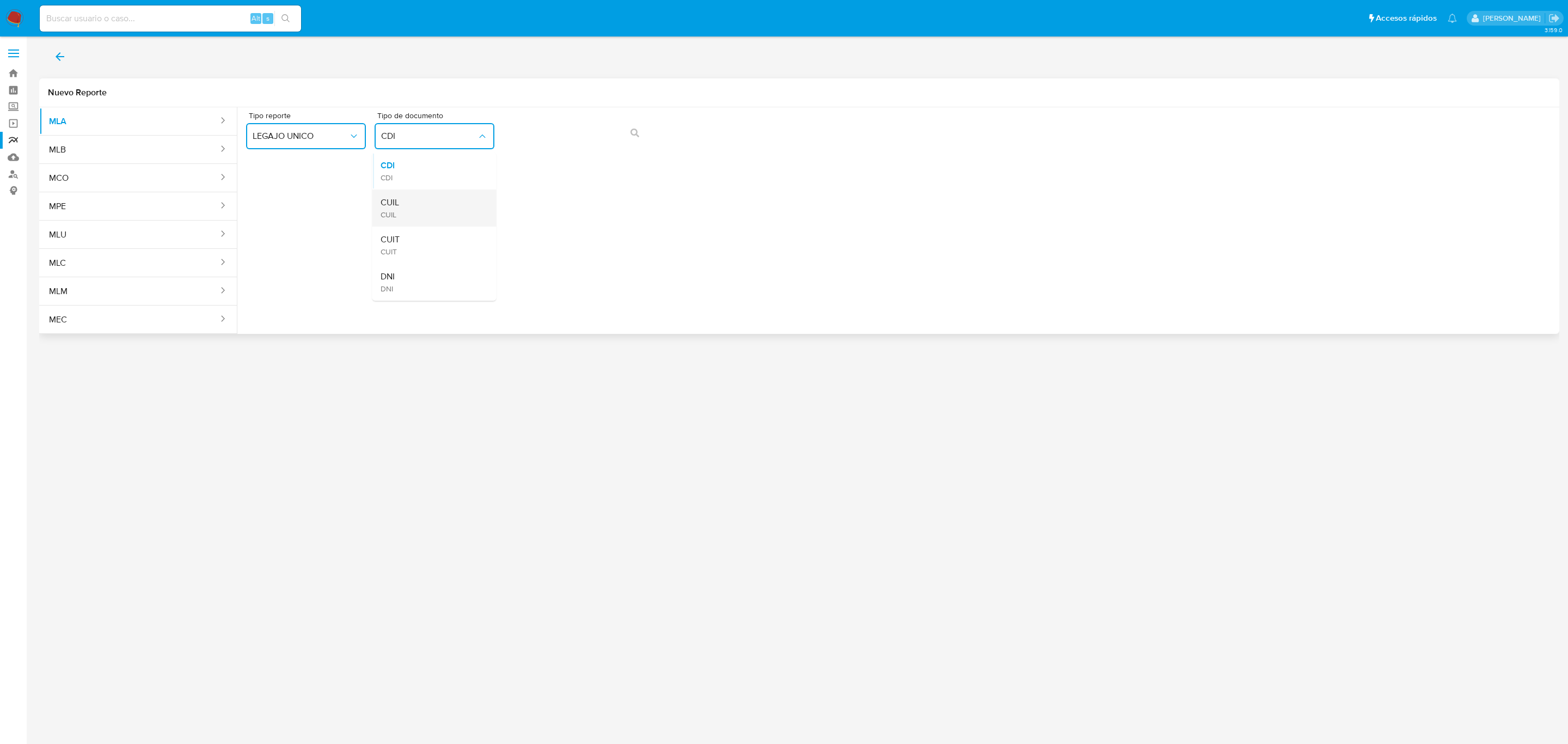
click at [451, 195] on div "CUIL CUIL" at bounding box center [431, 208] width 100 height 37
click at [537, 153] on div "Tipo reporte LEGAJO UNICO Tipo de documento CUIL" at bounding box center [898, 133] width 1305 height 42
click at [644, 136] on button "action-search" at bounding box center [635, 133] width 37 height 26
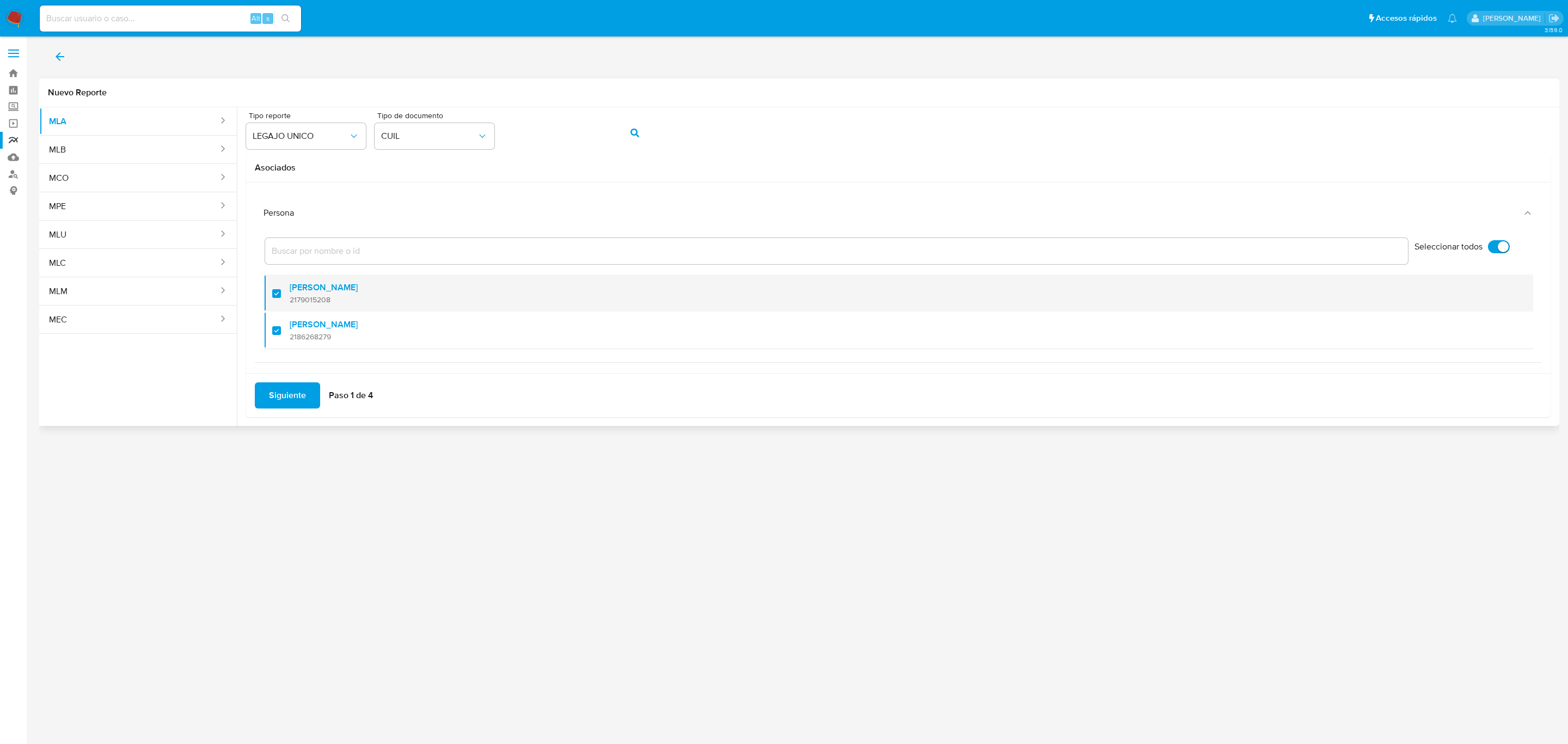
click at [310, 299] on span "2179015208" at bounding box center [324, 299] width 68 height 10
click at [276, 290] on div at bounding box center [281, 293] width 18 height 26
checkbox input "false"
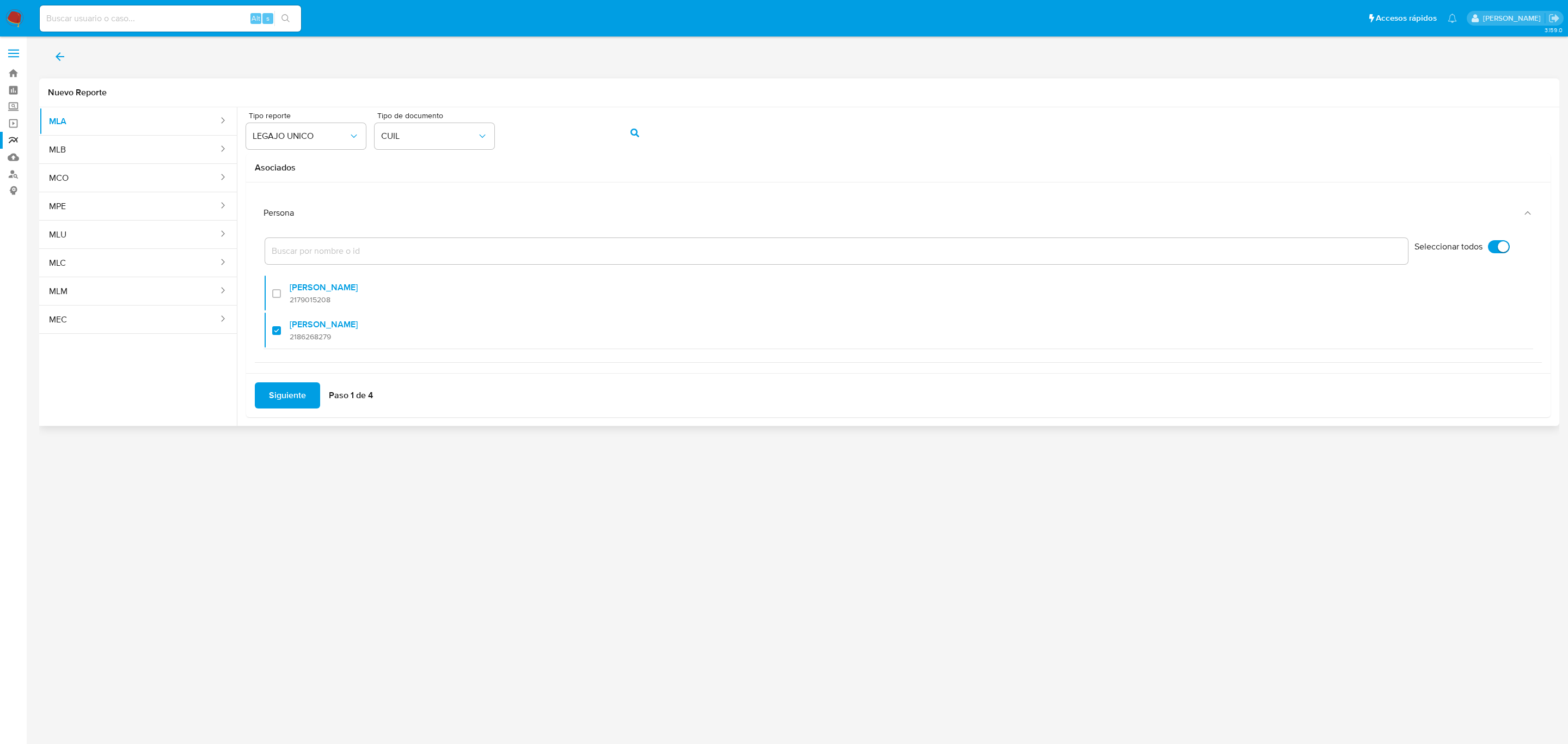
click at [299, 397] on span "Siguiente" at bounding box center [288, 395] width 37 height 24
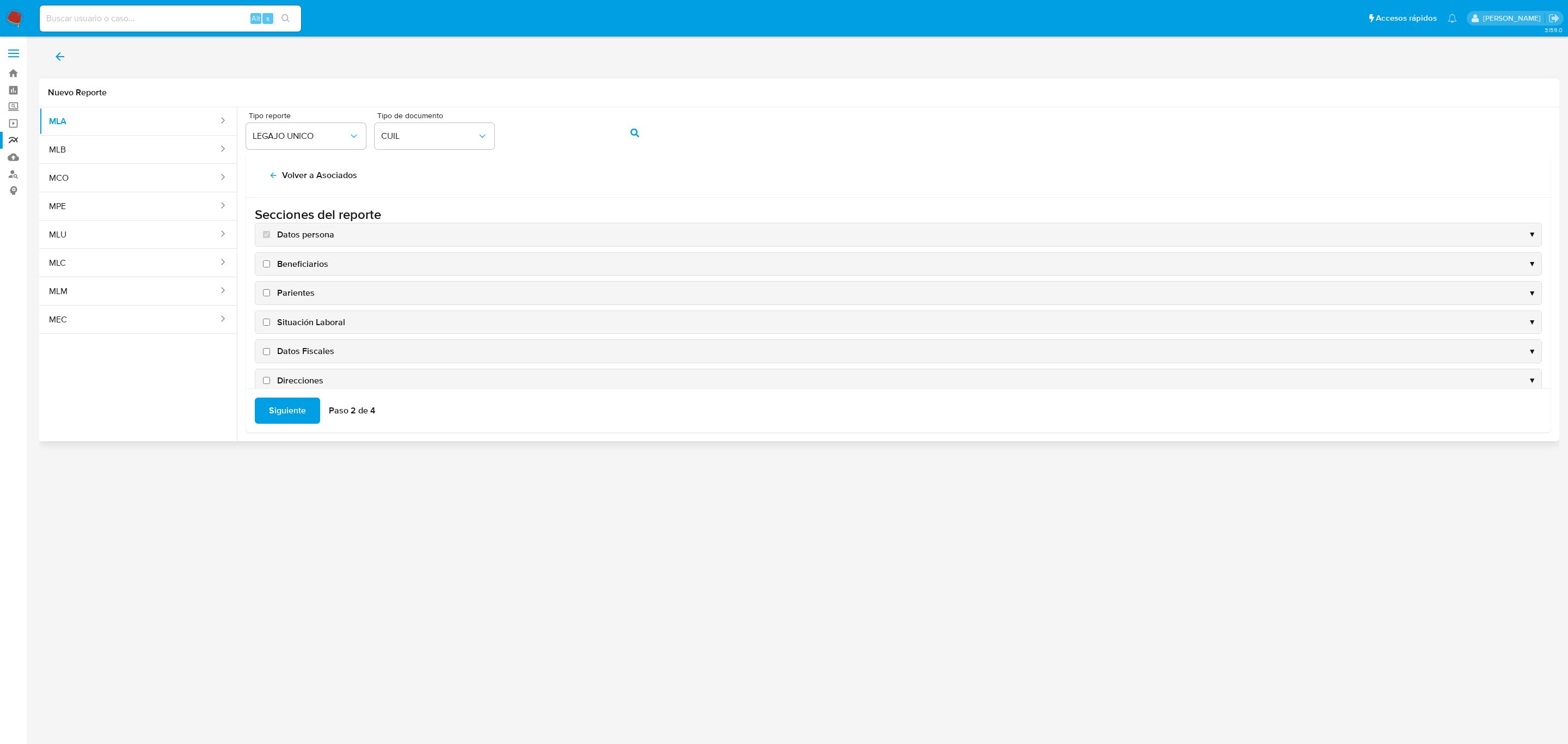
click at [312, 322] on span "Situación Laboral" at bounding box center [311, 322] width 68 height 12
click at [270, 322] on input "Situación Laboral" at bounding box center [267, 322] width 7 height 7
checkbox input "true"
click at [310, 350] on span "Datos Fiscales" at bounding box center [305, 351] width 57 height 12
click at [270, 350] on input "Datos Fiscales" at bounding box center [267, 352] width 7 height 7
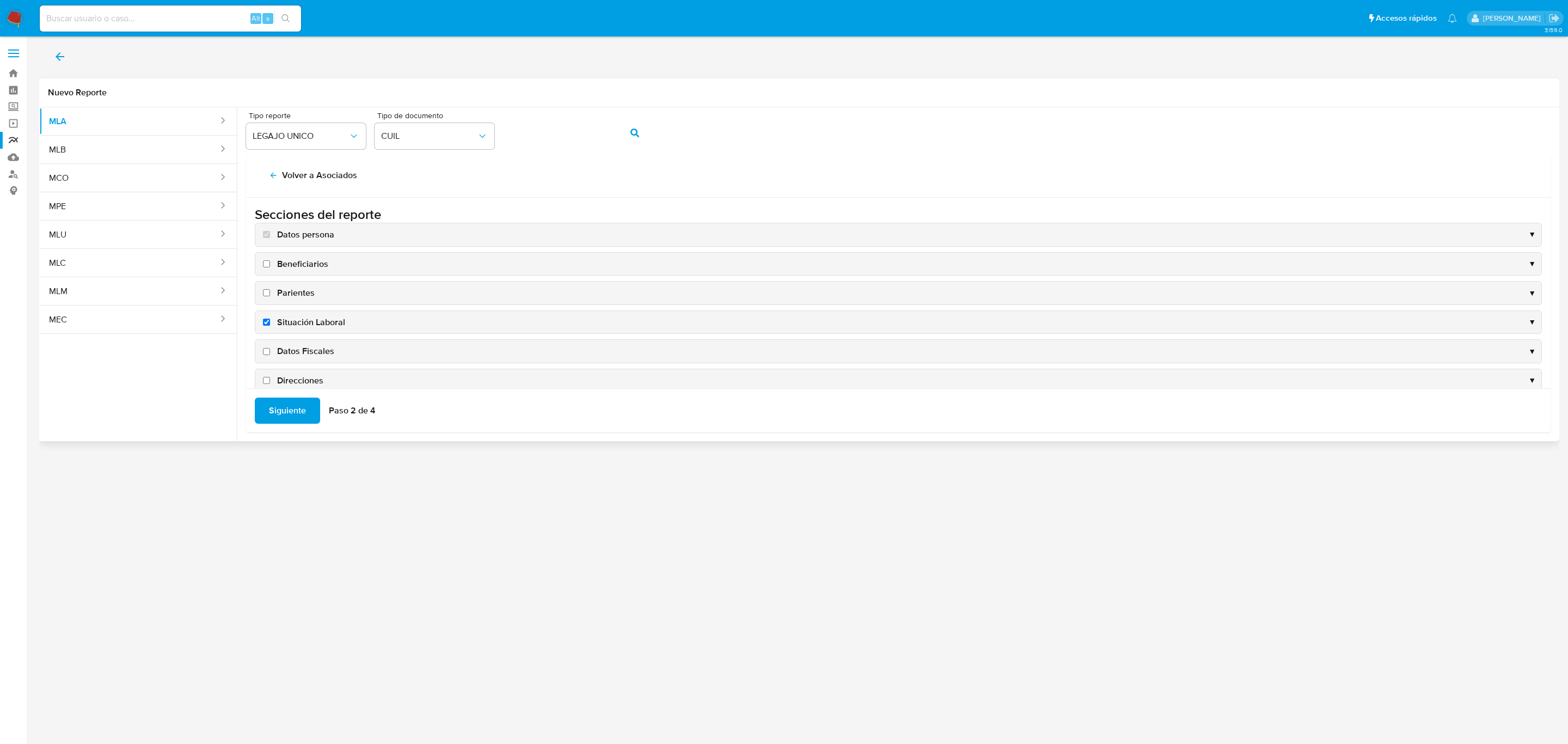
checkbox input "true"
click at [302, 305] on span "Direcciones" at bounding box center [300, 299] width 46 height 12
click at [270, 302] on input "Direcciones" at bounding box center [267, 299] width 7 height 7
checkbox input "true"
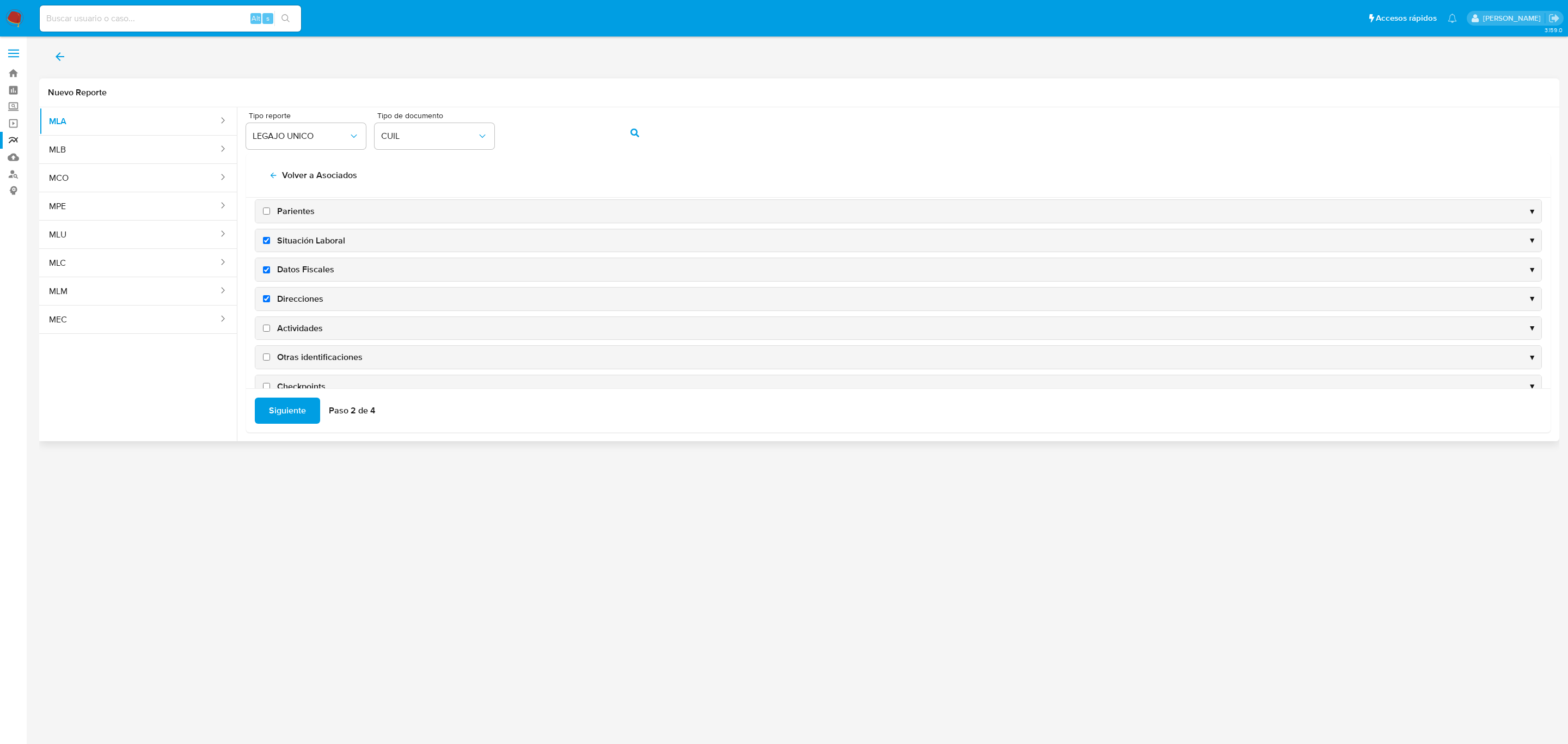
click at [301, 333] on span "Actividades" at bounding box center [300, 328] width 46 height 12
click at [270, 332] on input "Actividades" at bounding box center [267, 328] width 7 height 7
checkbox input "true"
click at [296, 411] on span "Siguiente" at bounding box center [288, 411] width 37 height 24
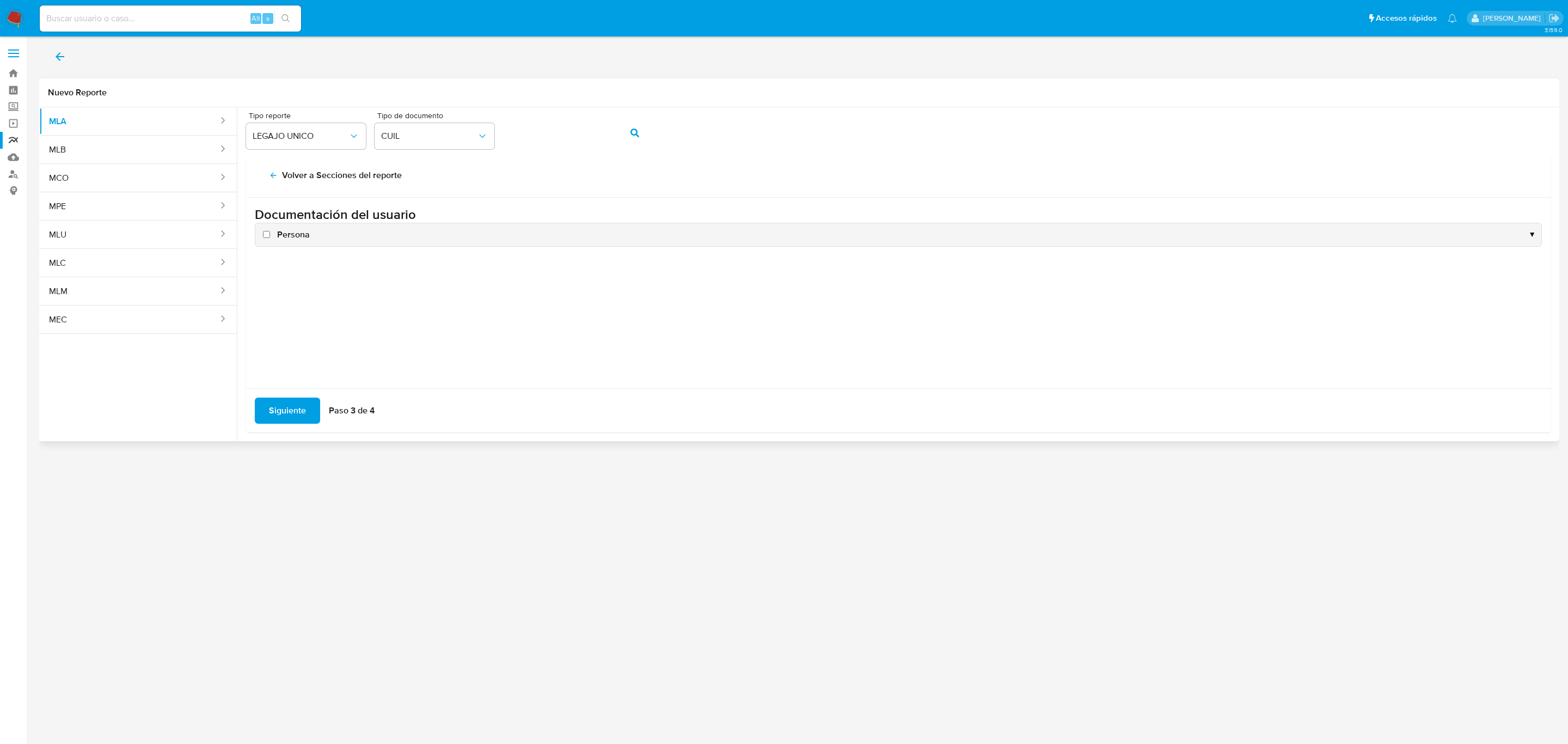
scroll to position [0, 0]
click at [290, 229] on span "Persona" at bounding box center [293, 235] width 33 height 12
click at [270, 231] on input "Persona" at bounding box center [267, 235] width 7 height 7
checkbox input "true"
click at [278, 407] on span "Siguiente" at bounding box center [288, 411] width 37 height 24
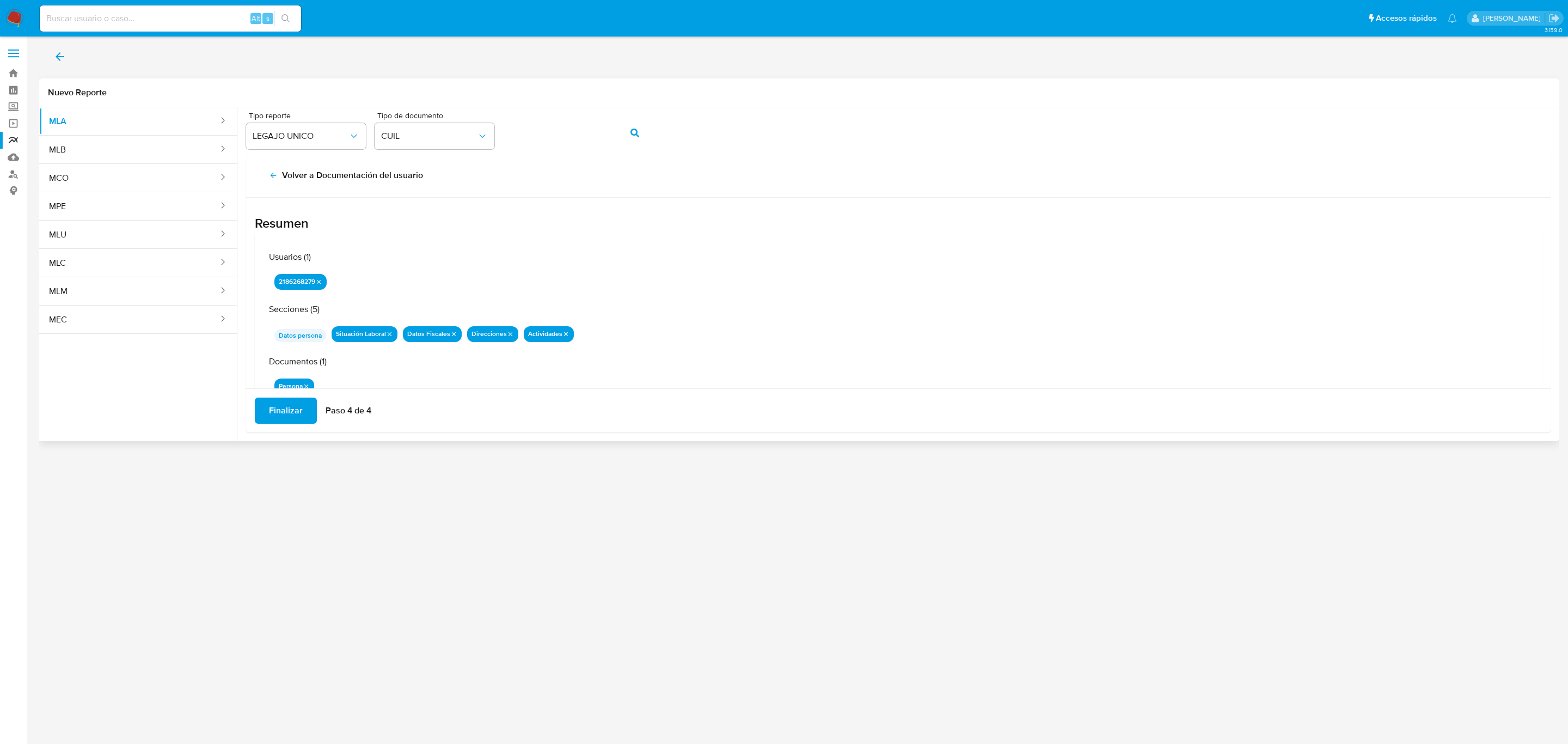
click at [281, 408] on span "Finalizar" at bounding box center [286, 411] width 34 height 24
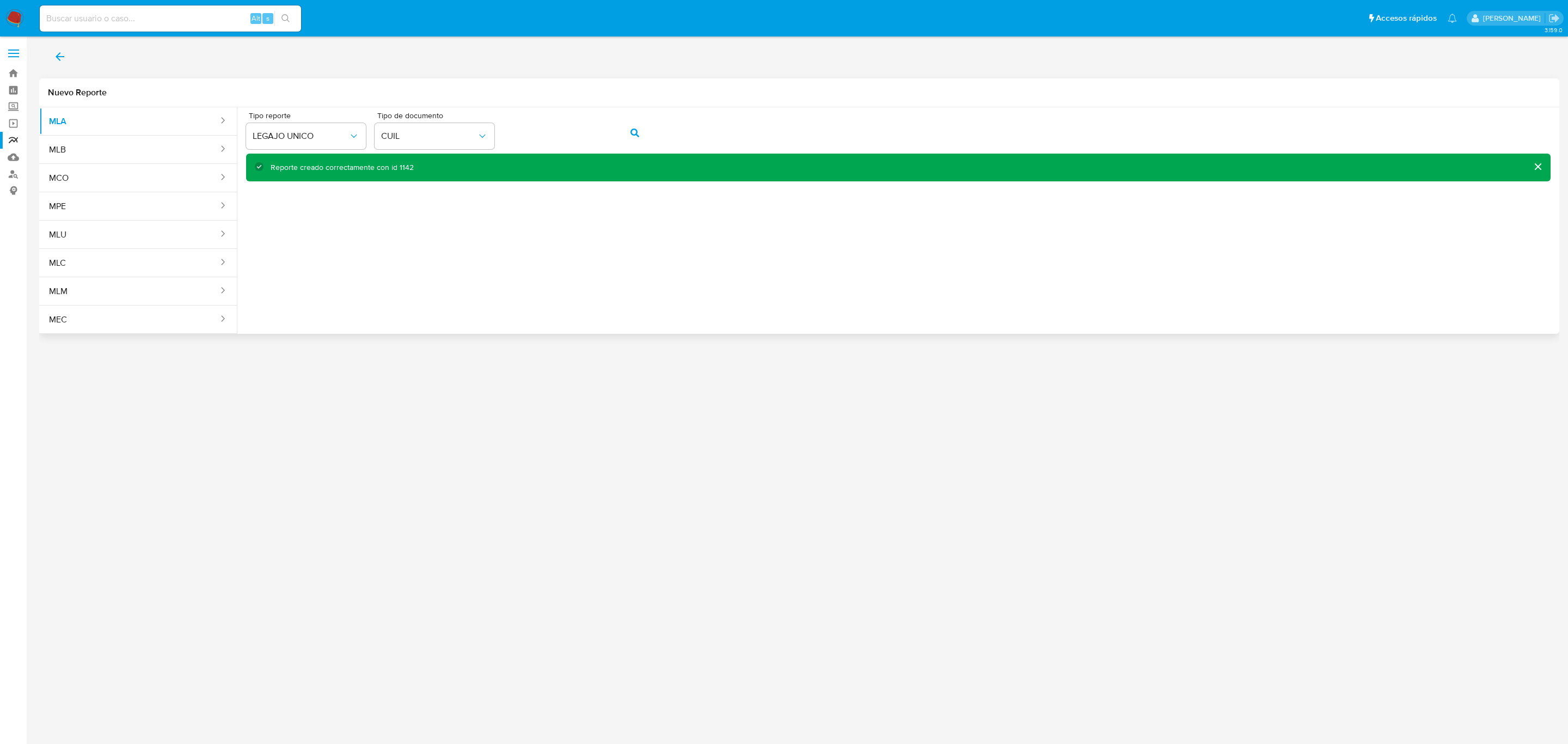
click at [56, 49] on span "back" at bounding box center [60, 56] width 13 height 24
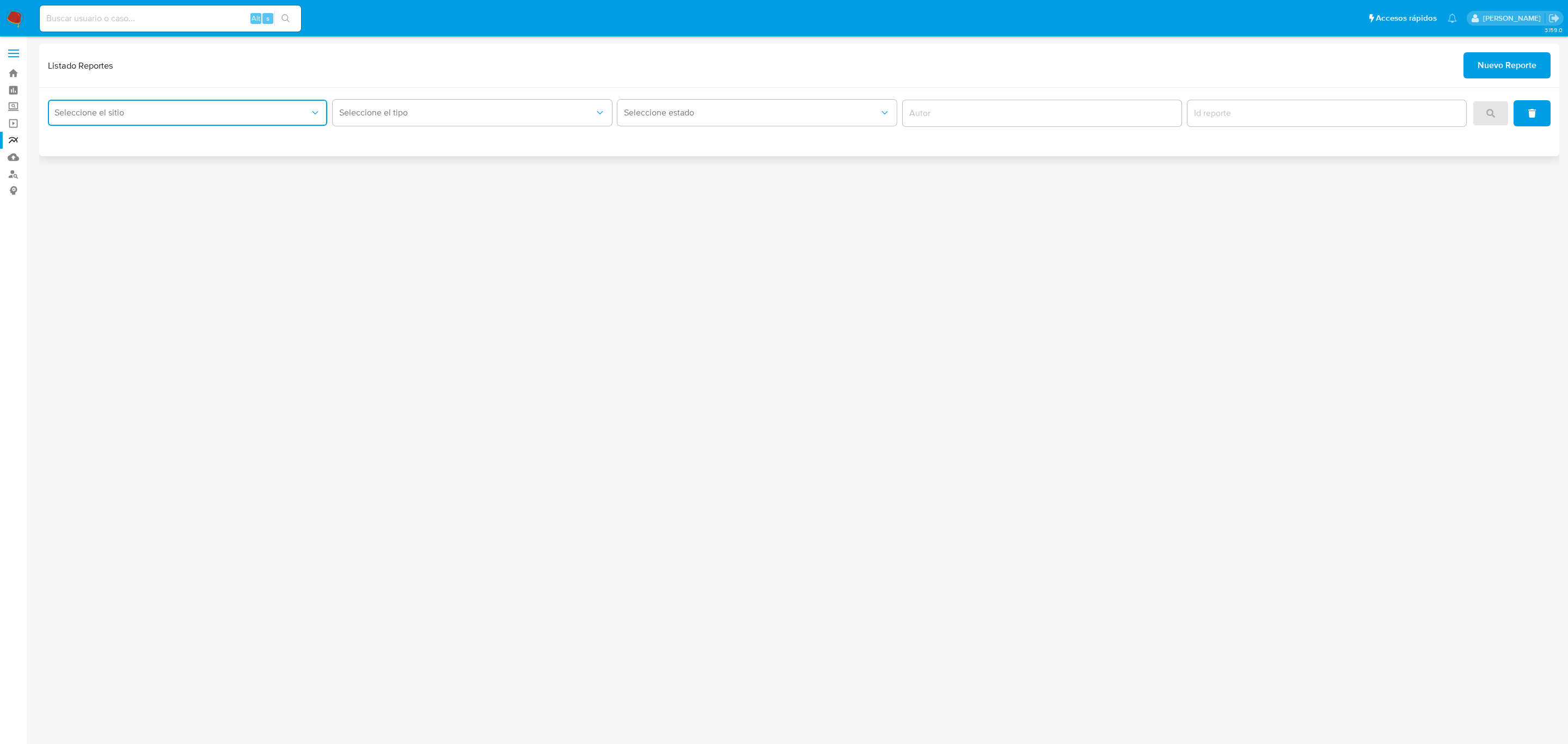
click at [324, 102] on button "Seleccione el sitio" at bounding box center [187, 112] width 279 height 26
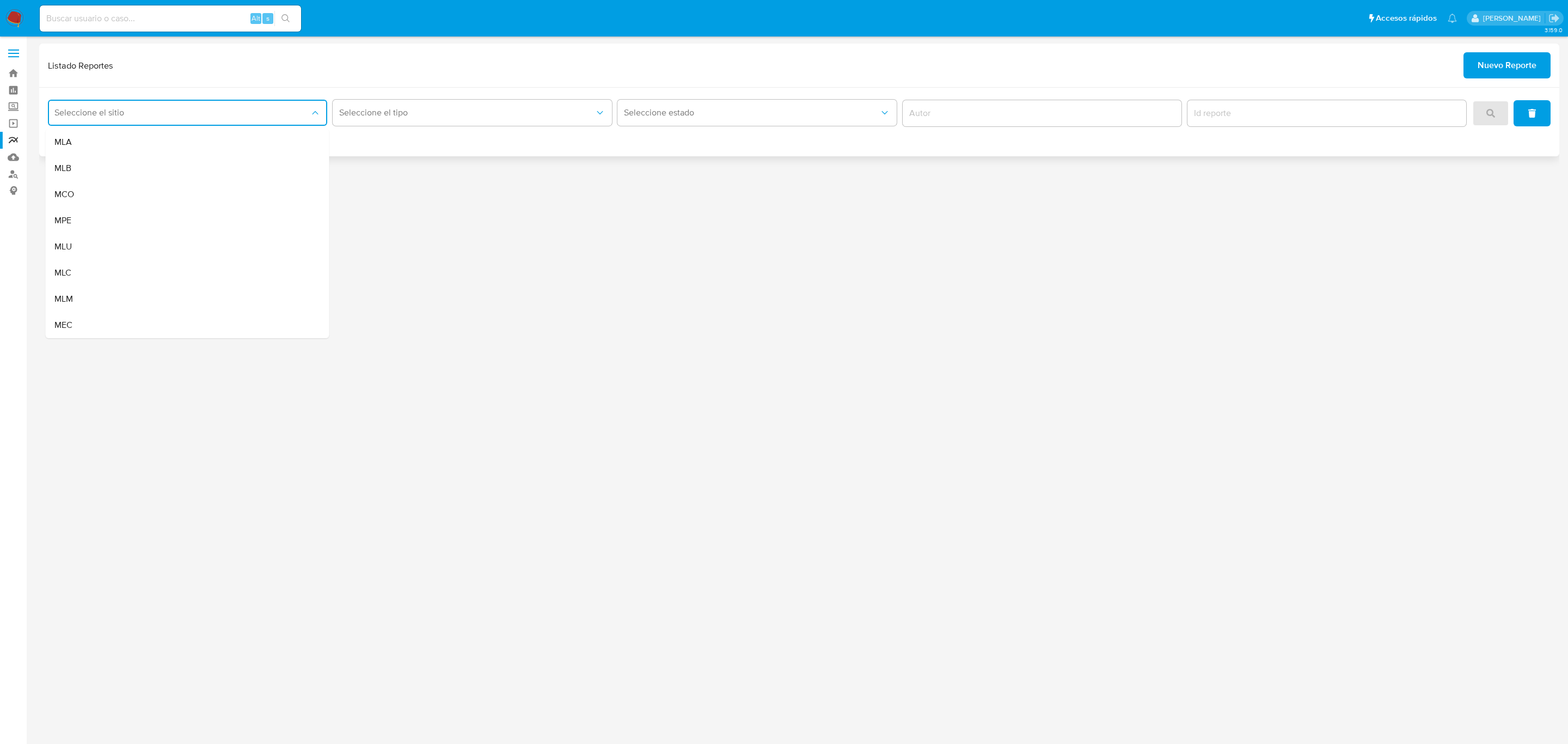
click at [273, 145] on div "MLA" at bounding box center [184, 142] width 260 height 26
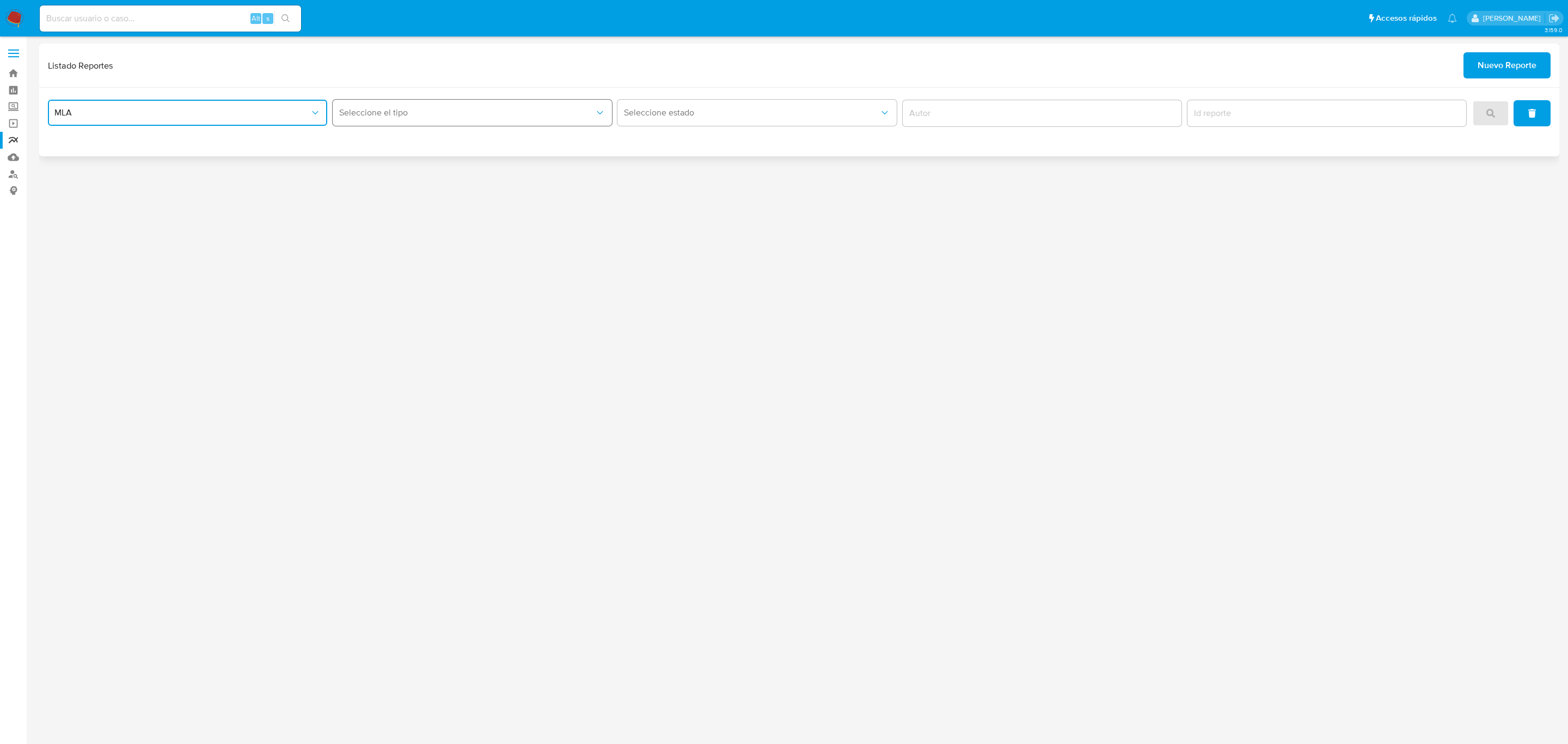
click at [413, 110] on span "Seleccione el tipo" at bounding box center [467, 113] width 256 height 11
click at [431, 172] on div "LEGAJO UNICO" at bounding box center [469, 167] width 260 height 26
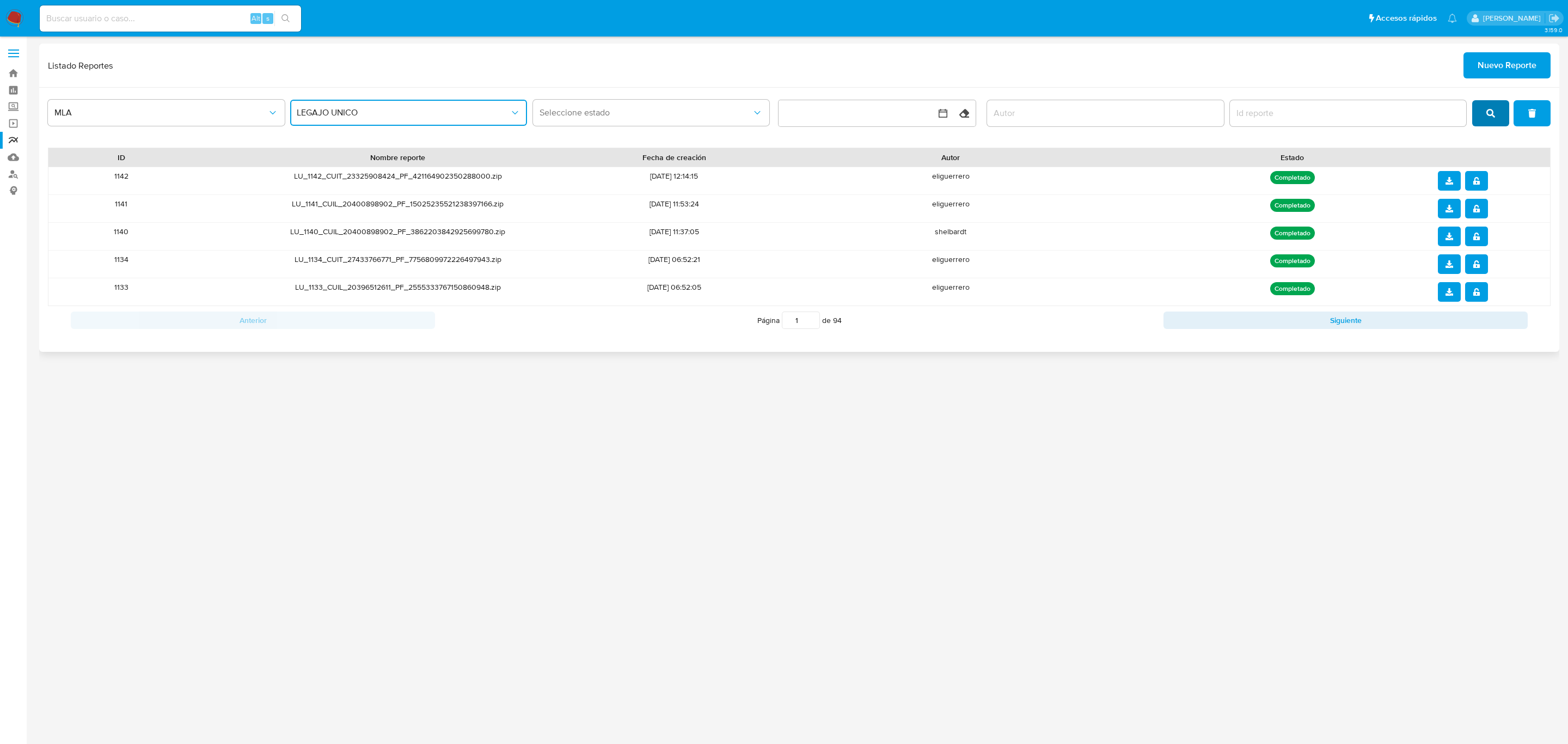
click at [1490, 110] on icon "search" at bounding box center [1491, 113] width 9 height 9
click at [1477, 180] on icon "notify_security" at bounding box center [1477, 181] width 7 height 7
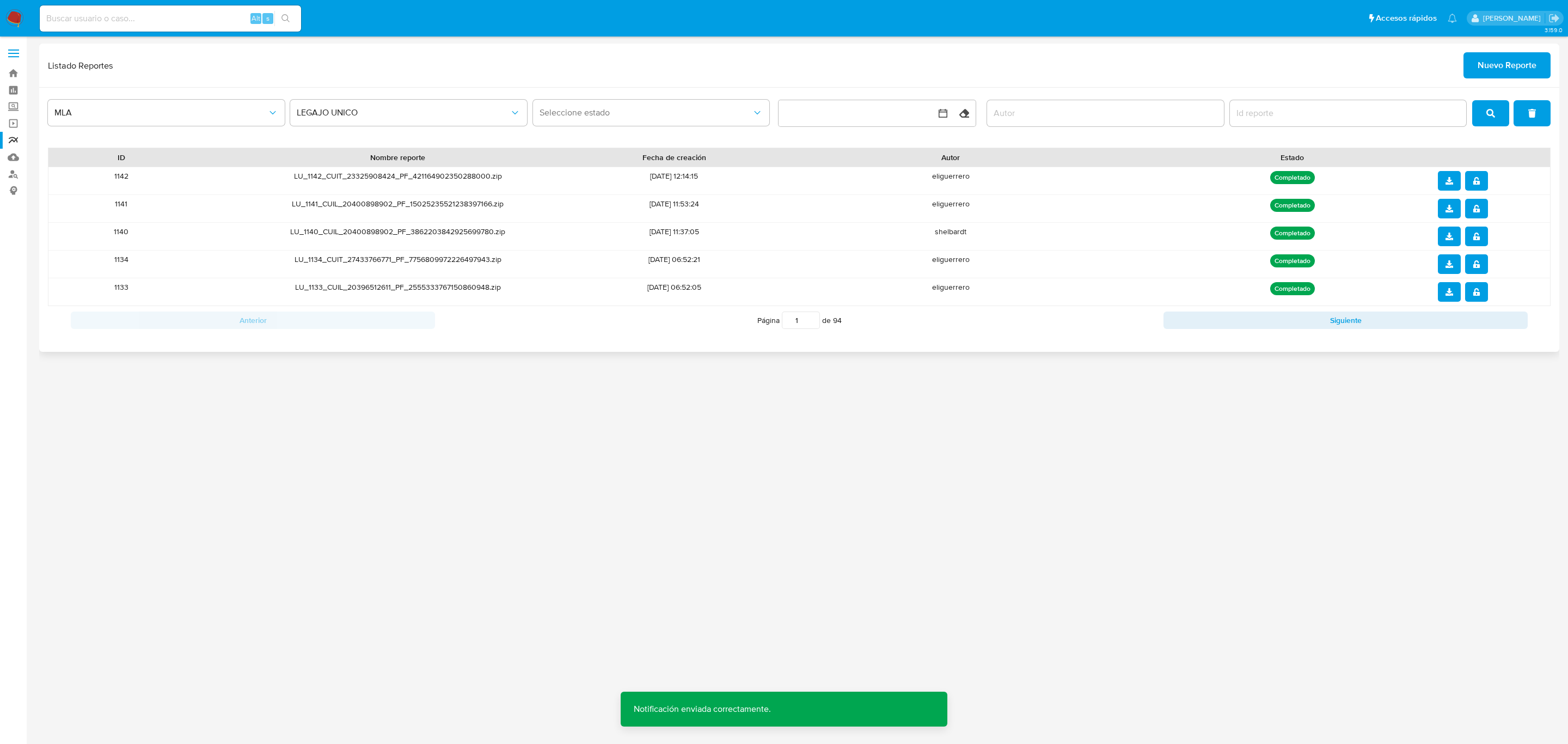
click at [1447, 173] on span "download" at bounding box center [1449, 181] width 7 height 18
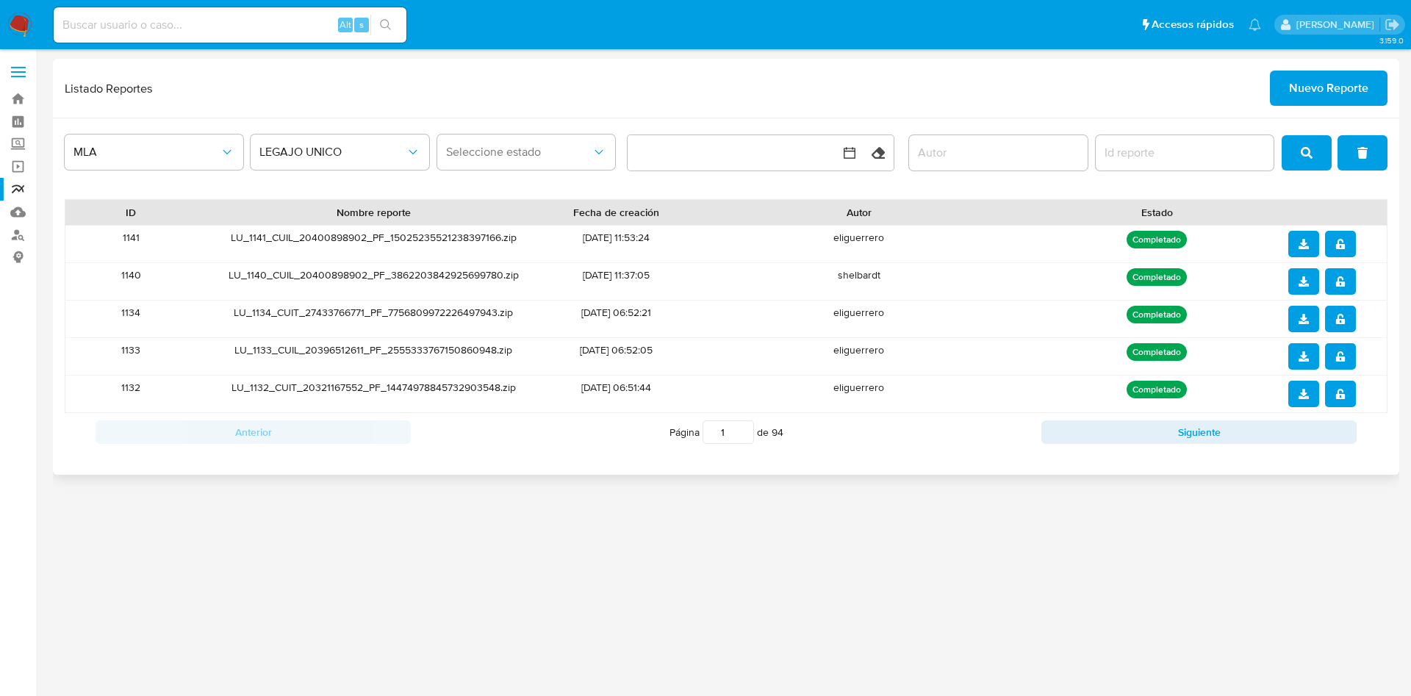
click at [1329, 76] on span "Nuevo Reporte" at bounding box center [1328, 88] width 79 height 32
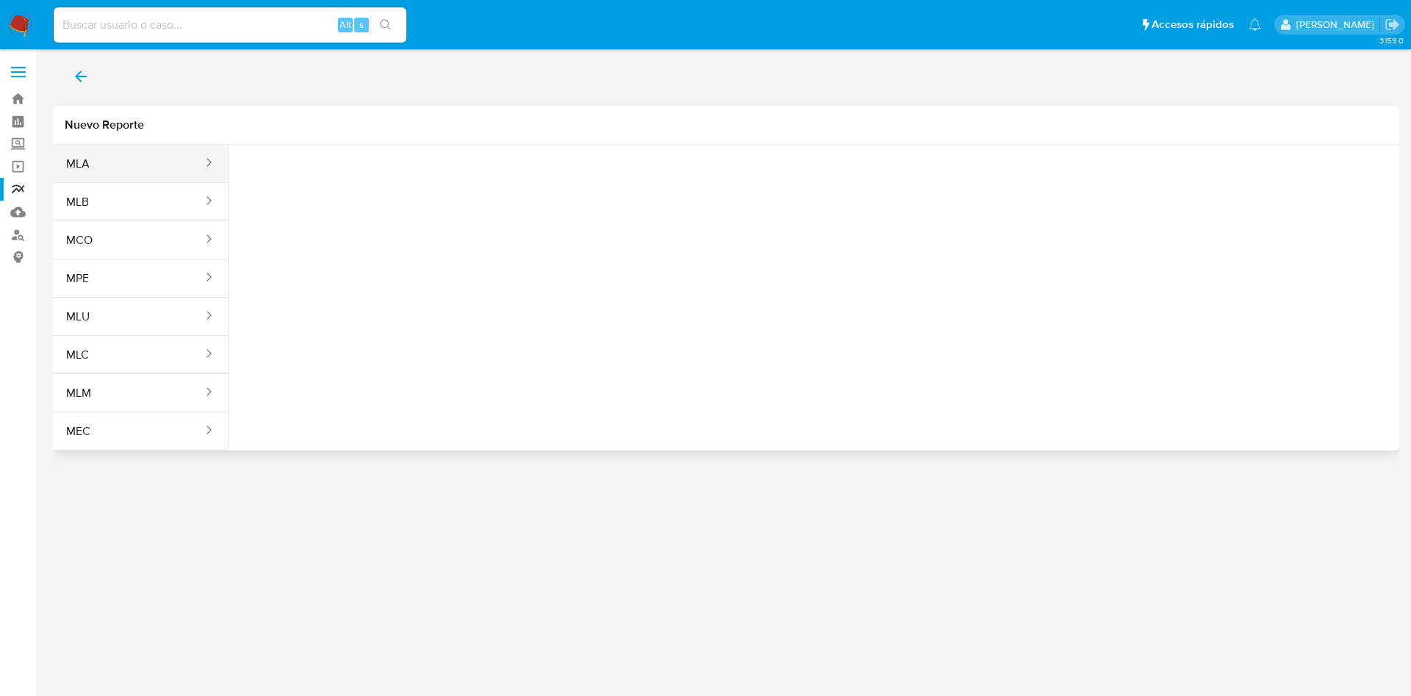
click at [107, 179] on button "MLA" at bounding box center [128, 163] width 151 height 35
click at [329, 188] on span "Seleccione una opcion" at bounding box center [313, 183] width 129 height 15
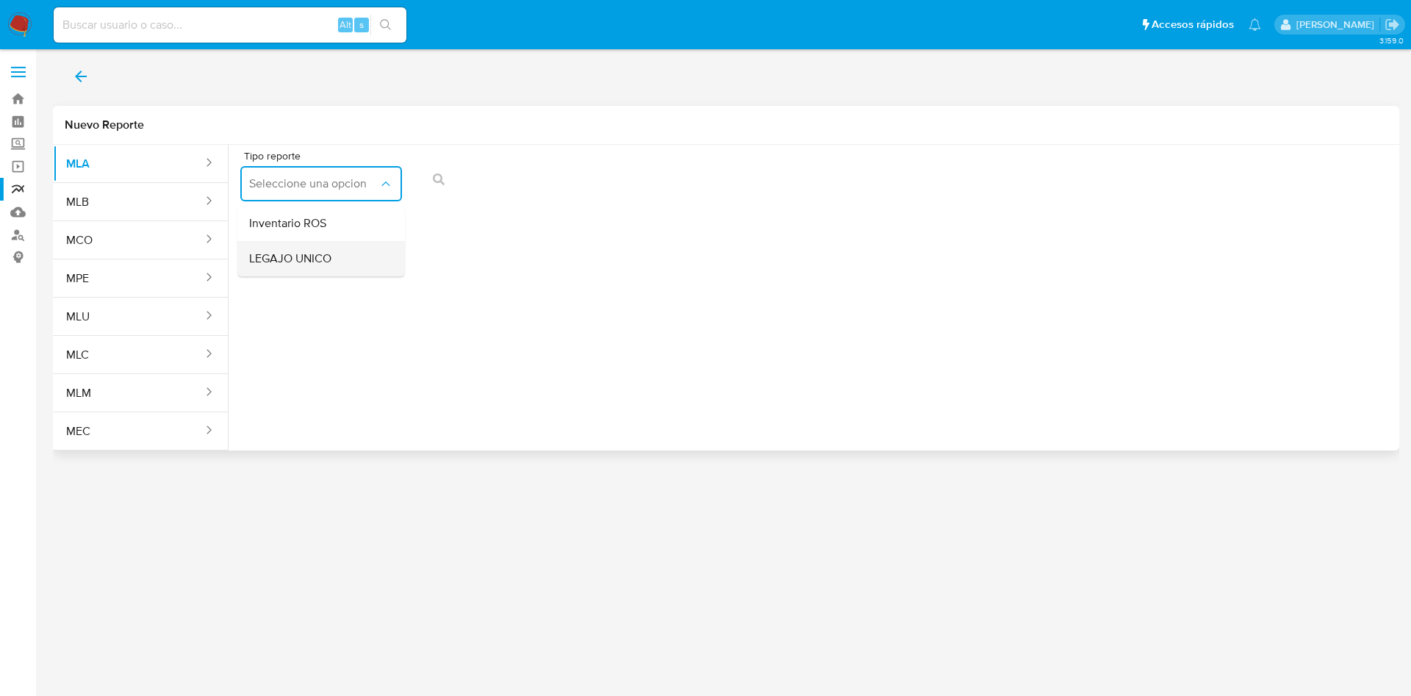
click at [328, 261] on span "LEGAJO UNICO" at bounding box center [290, 258] width 82 height 15
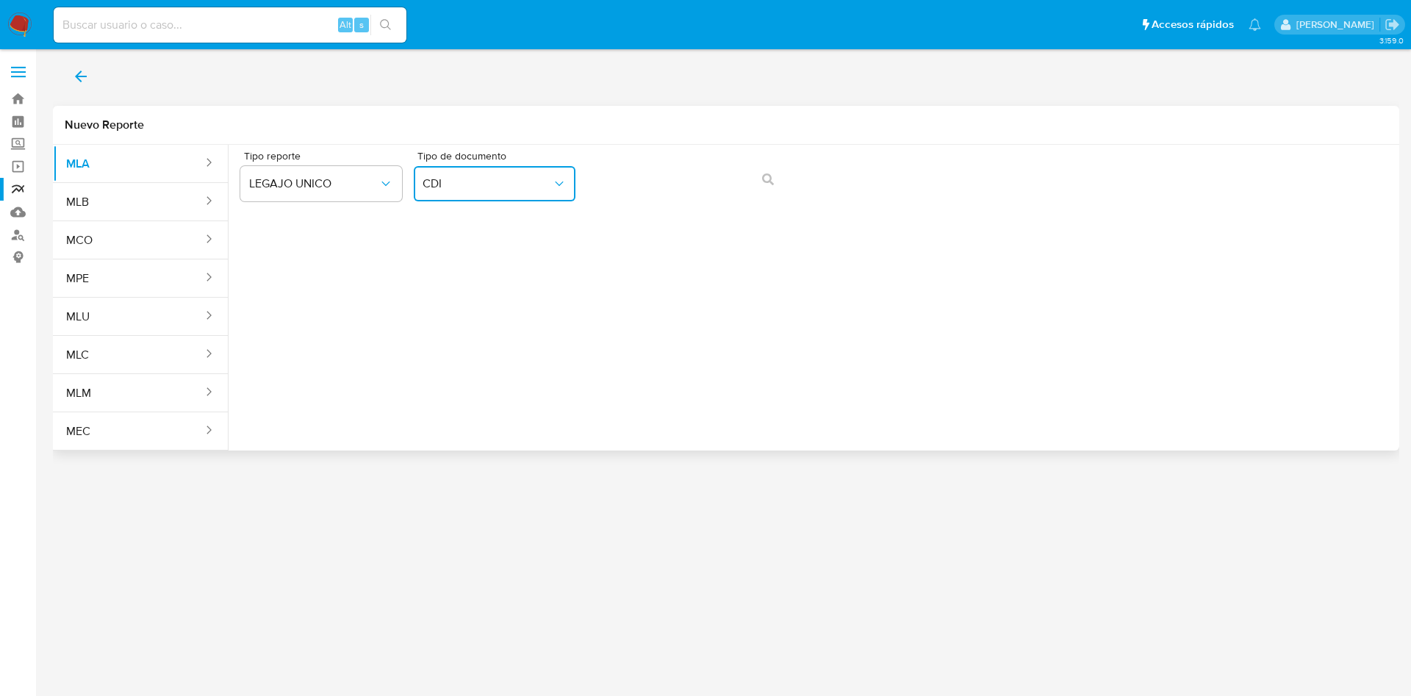
click at [515, 182] on span "CDI" at bounding box center [487, 183] width 129 height 15
click at [503, 273] on div "CUIL CUIL" at bounding box center [490, 281] width 135 height 50
click at [775, 182] on button "action-search" at bounding box center [768, 179] width 50 height 35
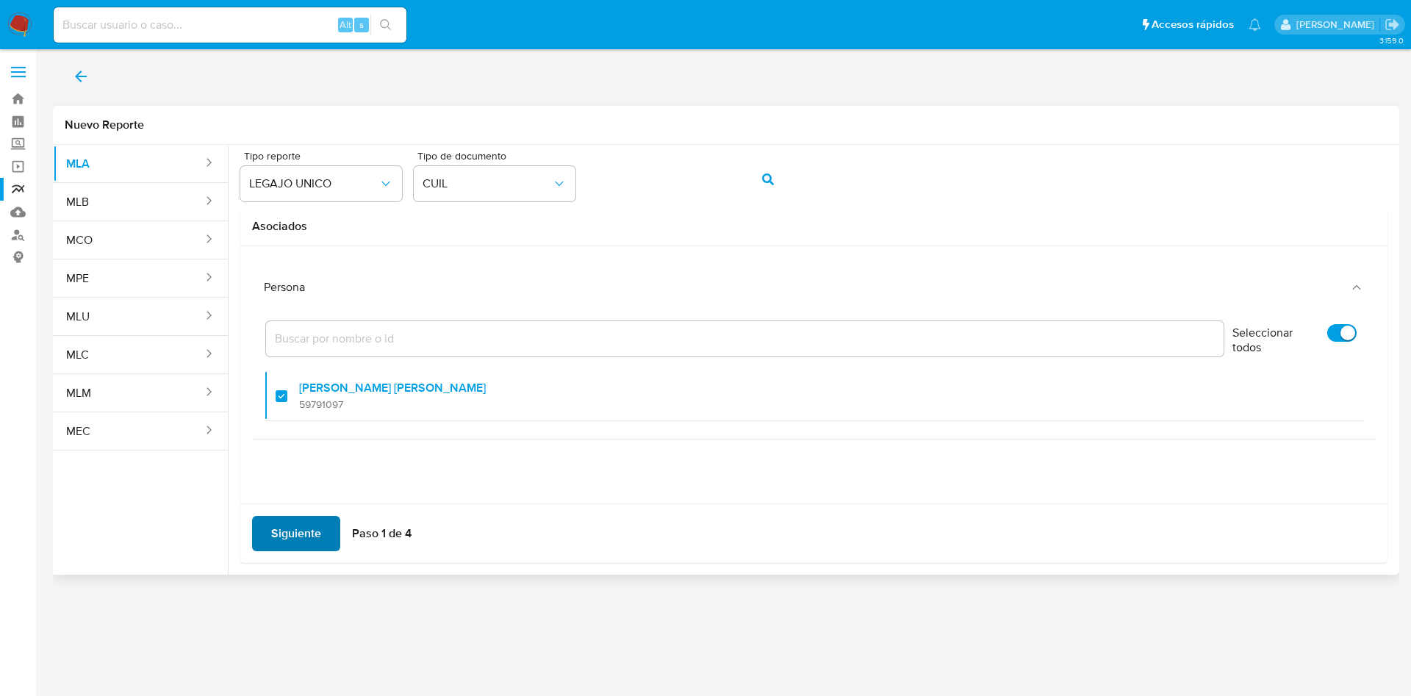
click at [276, 537] on span "Siguiente" at bounding box center [296, 533] width 50 height 32
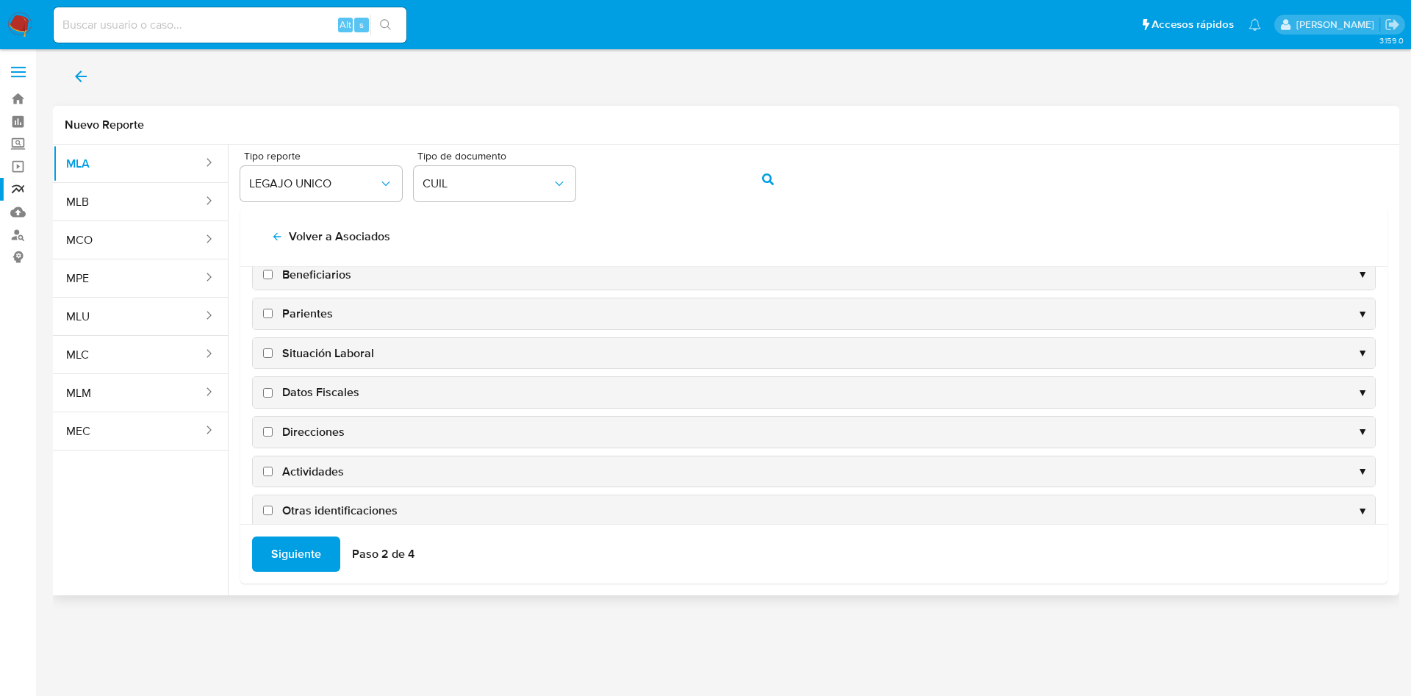
scroll to position [143, 0]
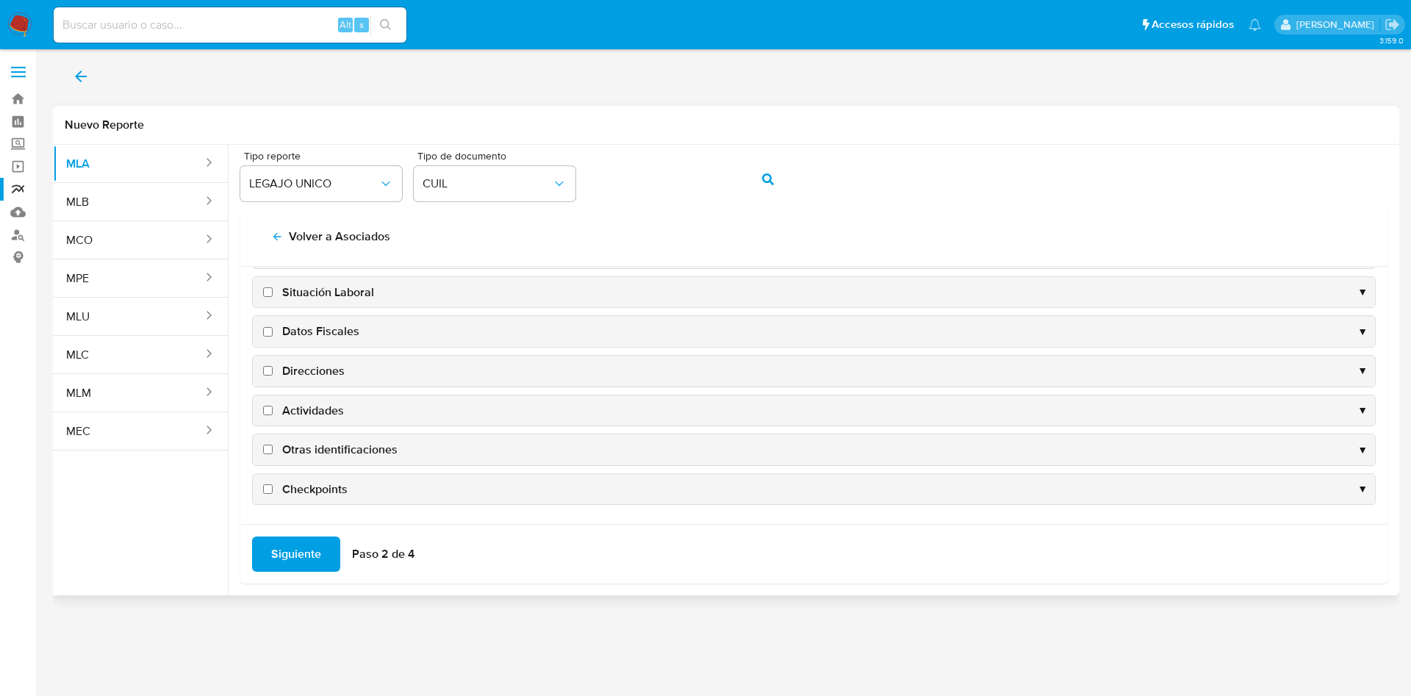
click at [331, 287] on span "Situación Laboral" at bounding box center [328, 292] width 92 height 16
click at [273, 287] on input "Situación Laboral" at bounding box center [268, 292] width 10 height 10
checkbox input "true"
click at [331, 332] on span "Datos Fiscales" at bounding box center [320, 331] width 77 height 16
click at [273, 332] on input "Datos Fiscales" at bounding box center [268, 332] width 10 height 10
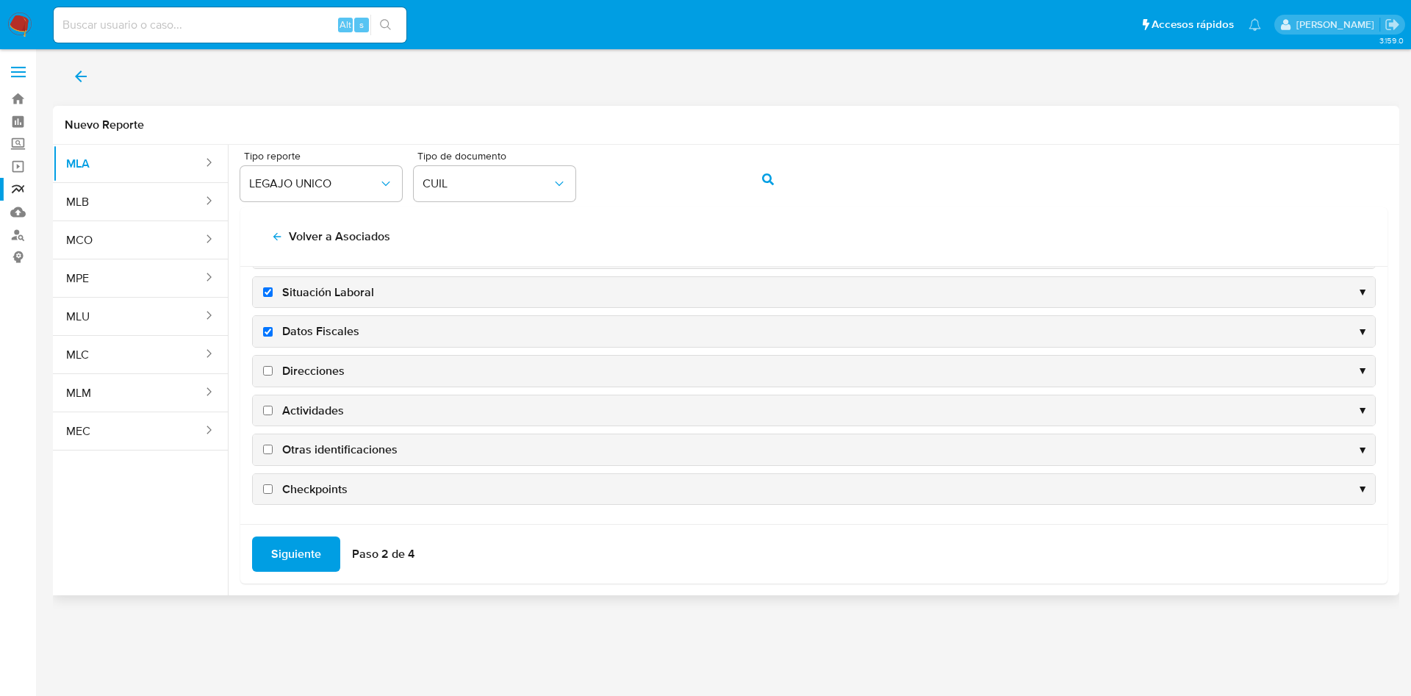
checkbox input "true"
click at [322, 376] on span "Direcciones" at bounding box center [313, 371] width 62 height 16
click at [273, 376] on input "Direcciones" at bounding box center [268, 371] width 10 height 10
checkbox input "true"
drag, startPoint x: 329, startPoint y: 410, endPoint x: 338, endPoint y: 466, distance: 56.5
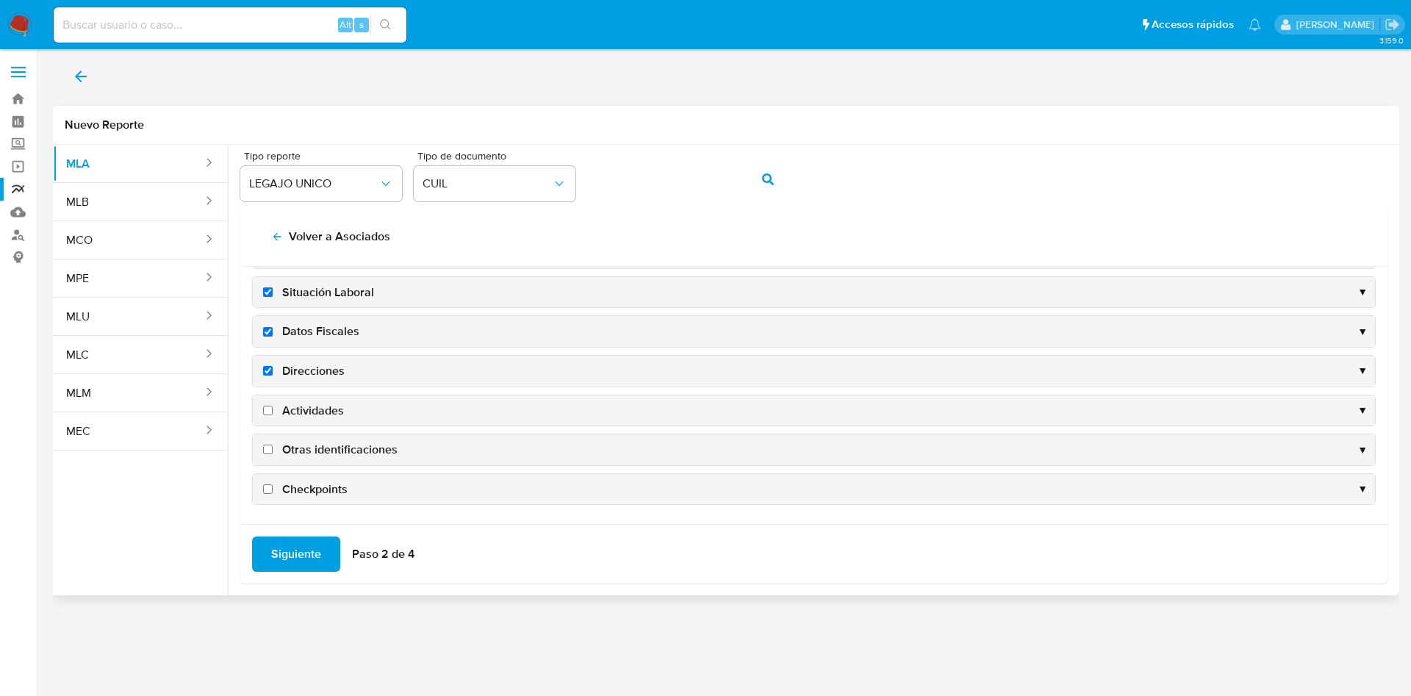
click at [329, 411] on span "Actividades" at bounding box center [313, 411] width 62 height 16
click at [273, 411] on input "Actividades" at bounding box center [268, 411] width 10 height 10
checkbox input "true"
click at [318, 548] on span "Siguiente" at bounding box center [296, 554] width 50 height 32
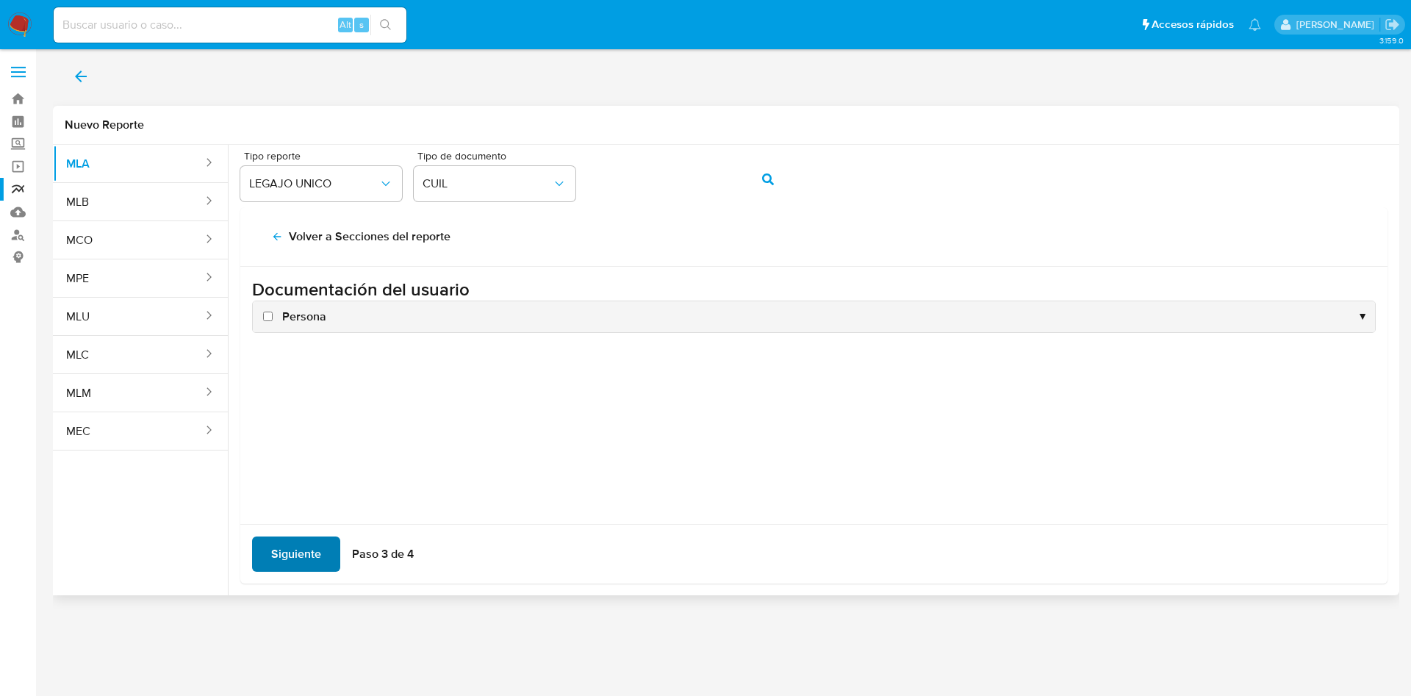
scroll to position [0, 0]
click at [305, 319] on span "Persona" at bounding box center [304, 317] width 44 height 16
click at [273, 319] on input "Persona" at bounding box center [268, 317] width 10 height 10
checkbox input "true"
click at [280, 556] on span "Siguiente" at bounding box center [296, 554] width 50 height 32
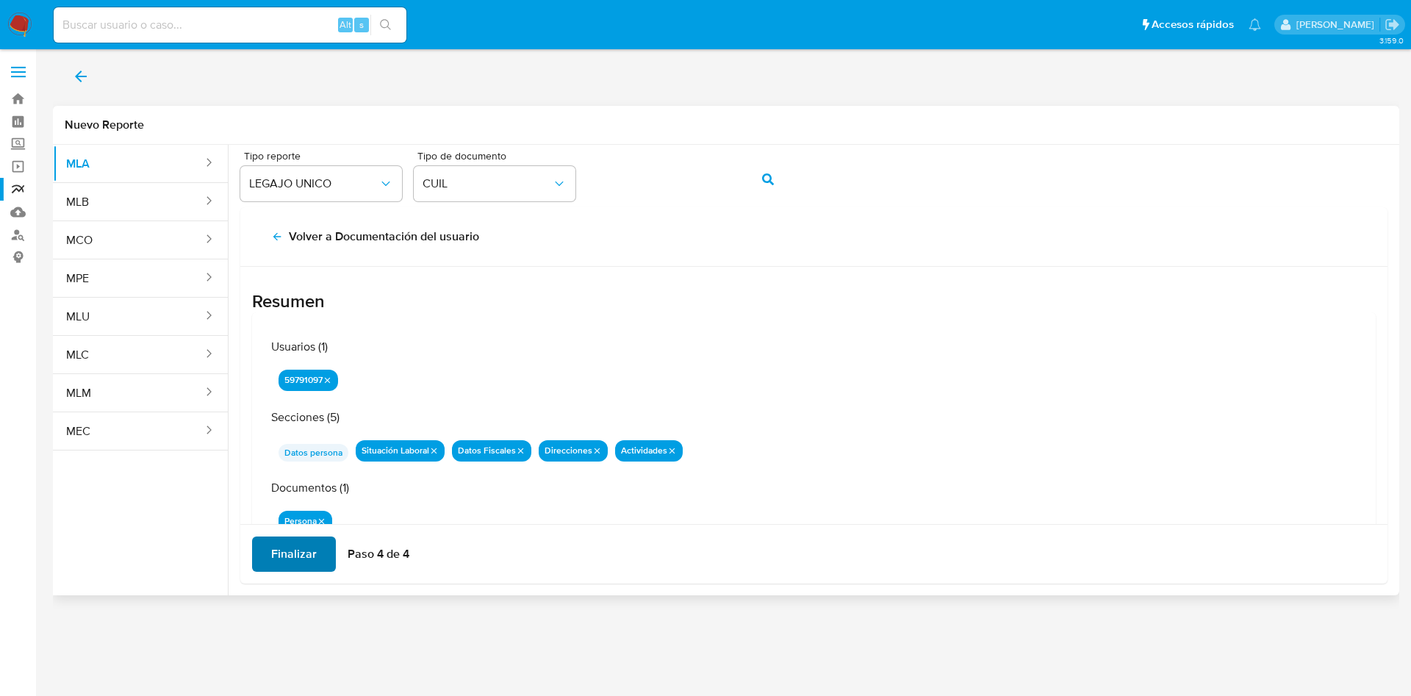
click at [289, 552] on span "Finalizar" at bounding box center [294, 554] width 46 height 32
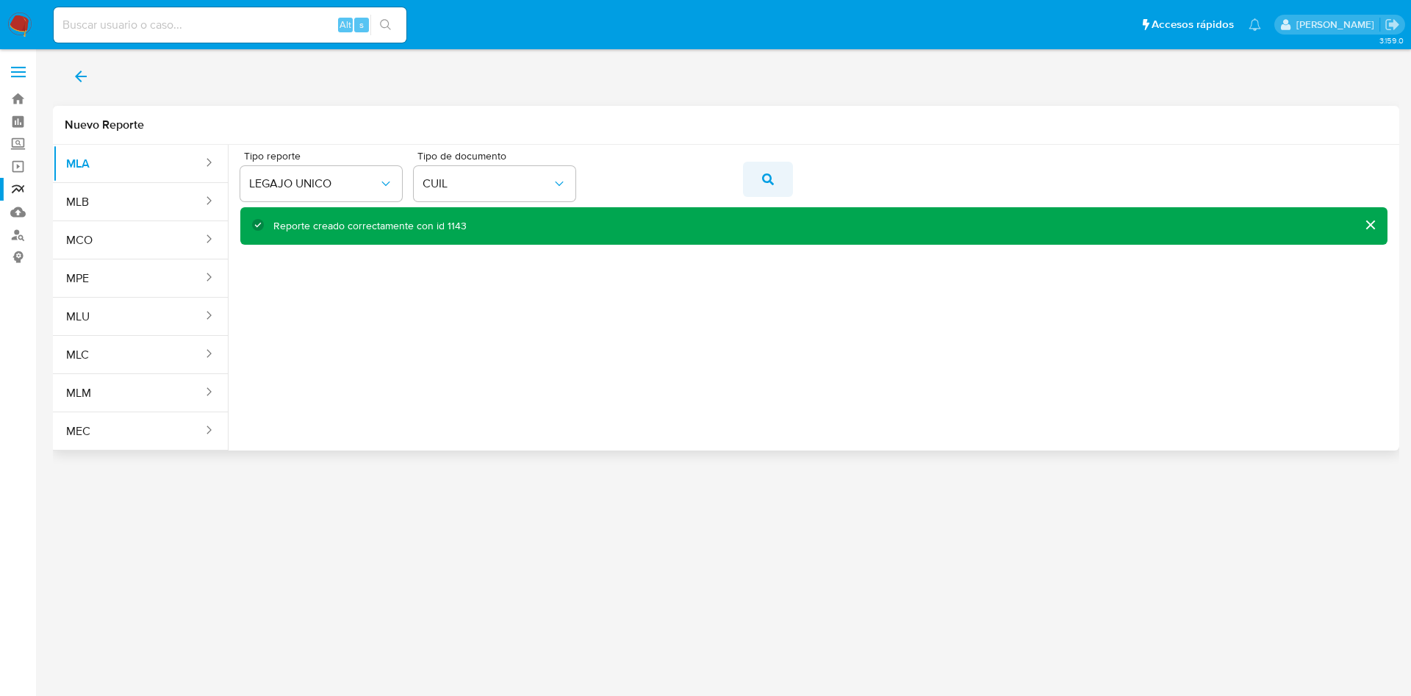
click at [764, 176] on icon "action-search" at bounding box center [768, 179] width 12 height 12
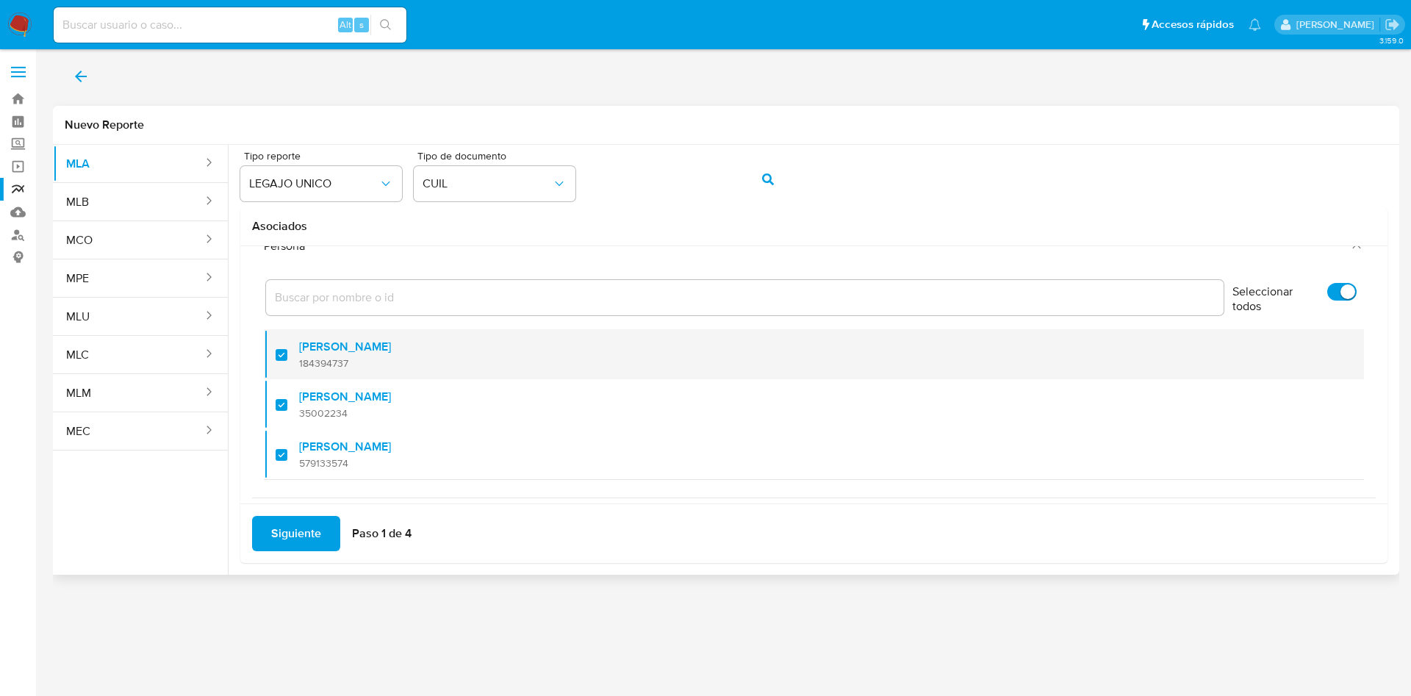
scroll to position [60, 0]
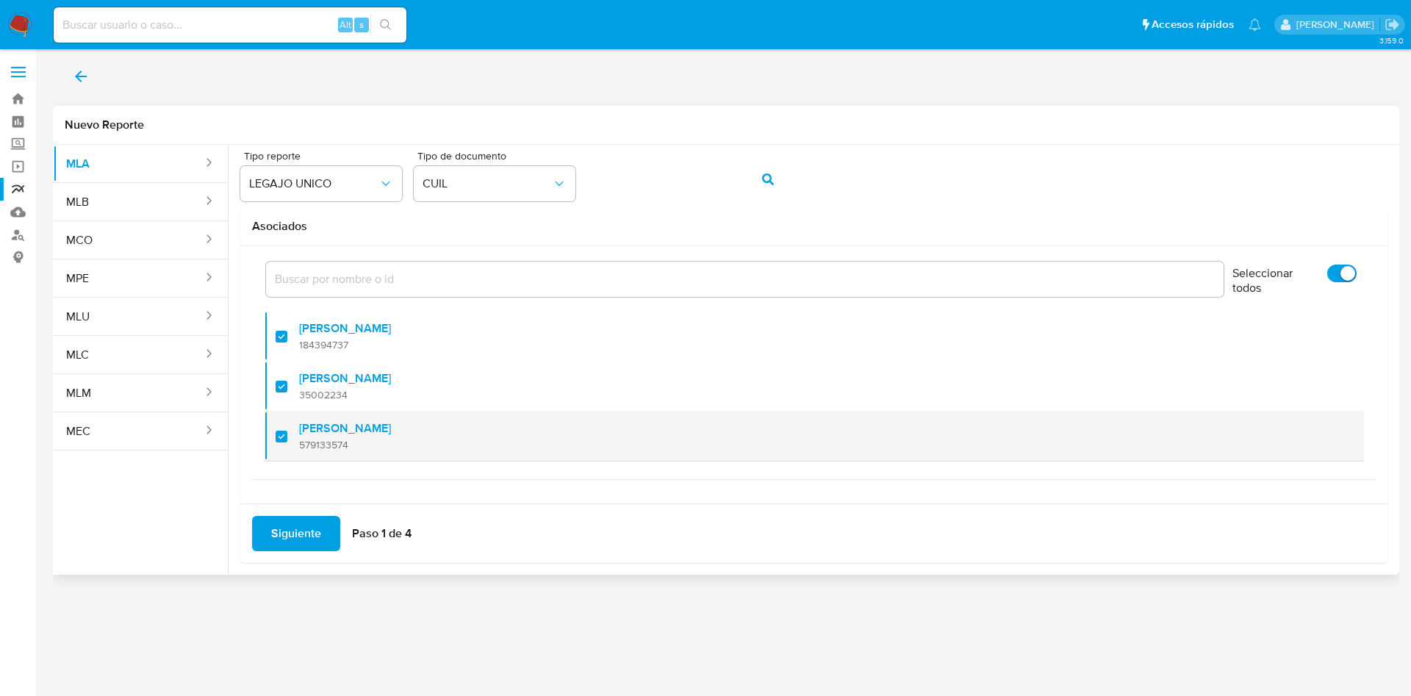
click at [360, 428] on label "[PERSON_NAME]" at bounding box center [345, 428] width 92 height 15
click at [287, 431] on input "checkbox" at bounding box center [282, 437] width 12 height 12
checkbox input "false"
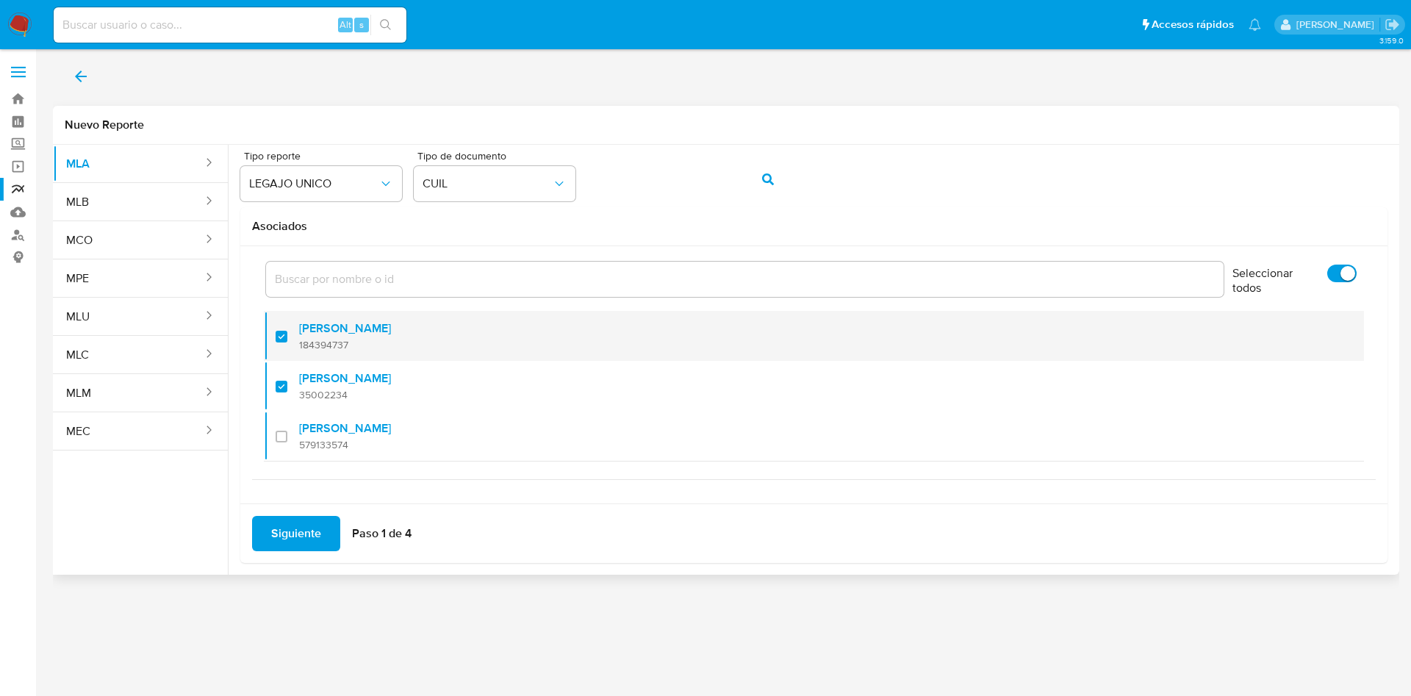
click at [342, 323] on label "[PERSON_NAME]" at bounding box center [345, 328] width 92 height 15
click at [287, 331] on input "checkbox" at bounding box center [282, 337] width 12 height 12
checkbox input "false"
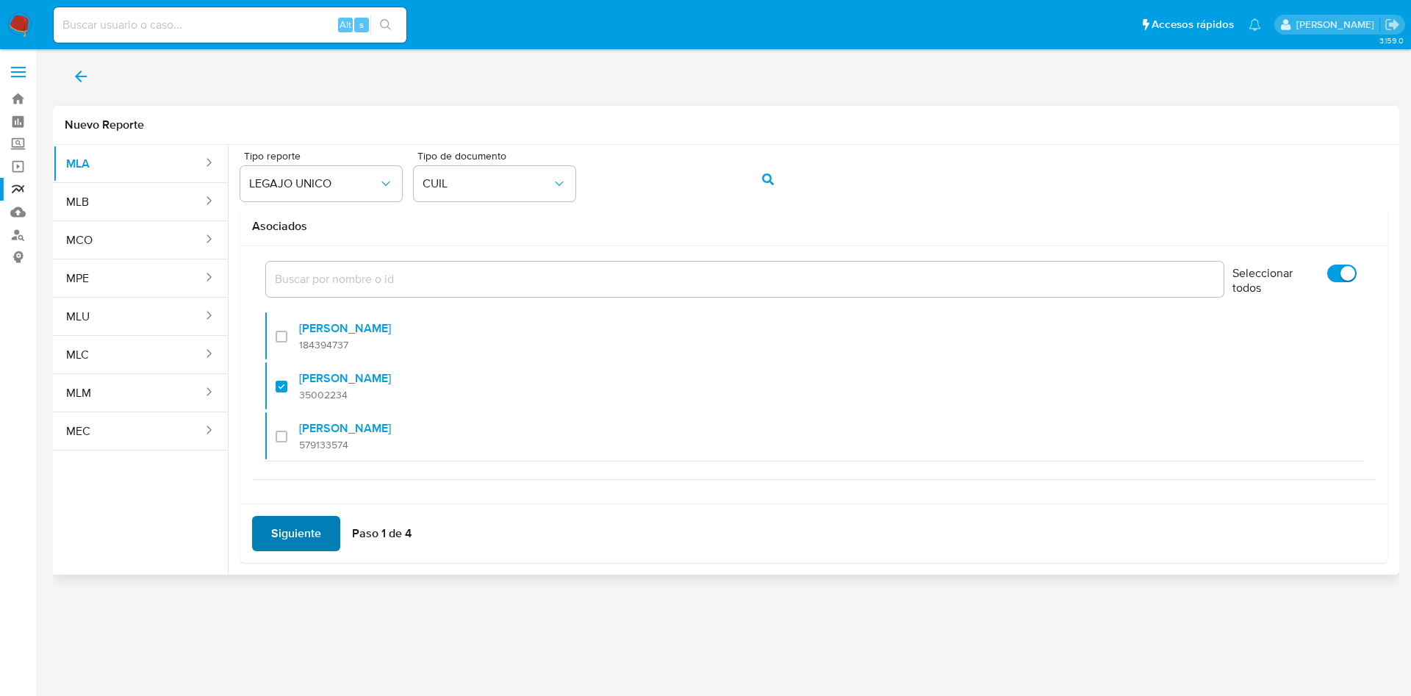
click at [301, 541] on span "Siguiente" at bounding box center [296, 533] width 50 height 32
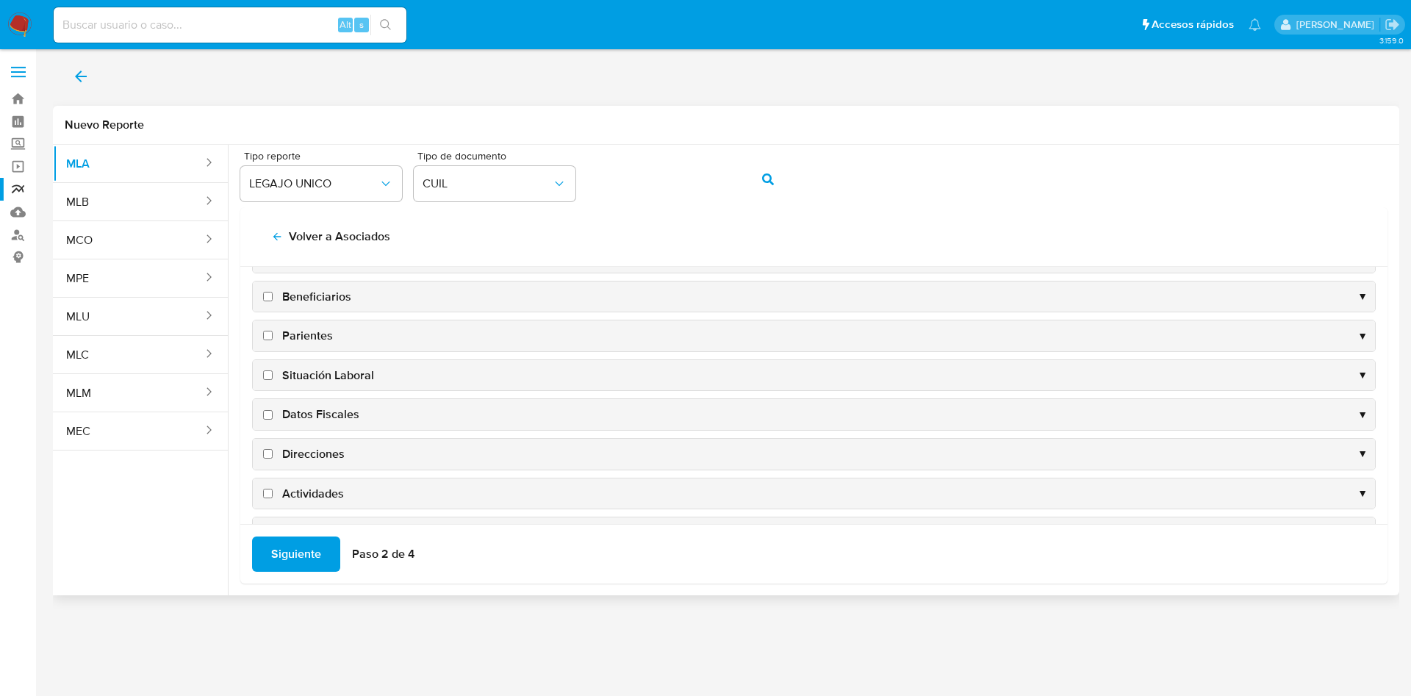
click at [345, 379] on span "Situación Laboral" at bounding box center [328, 375] width 92 height 16
click at [273, 379] on input "Situación Laboral" at bounding box center [268, 375] width 10 height 10
checkbox input "true"
click at [331, 406] on span "Datos Fiscales" at bounding box center [320, 414] width 77 height 16
click at [273, 410] on input "Datos Fiscales" at bounding box center [268, 415] width 10 height 10
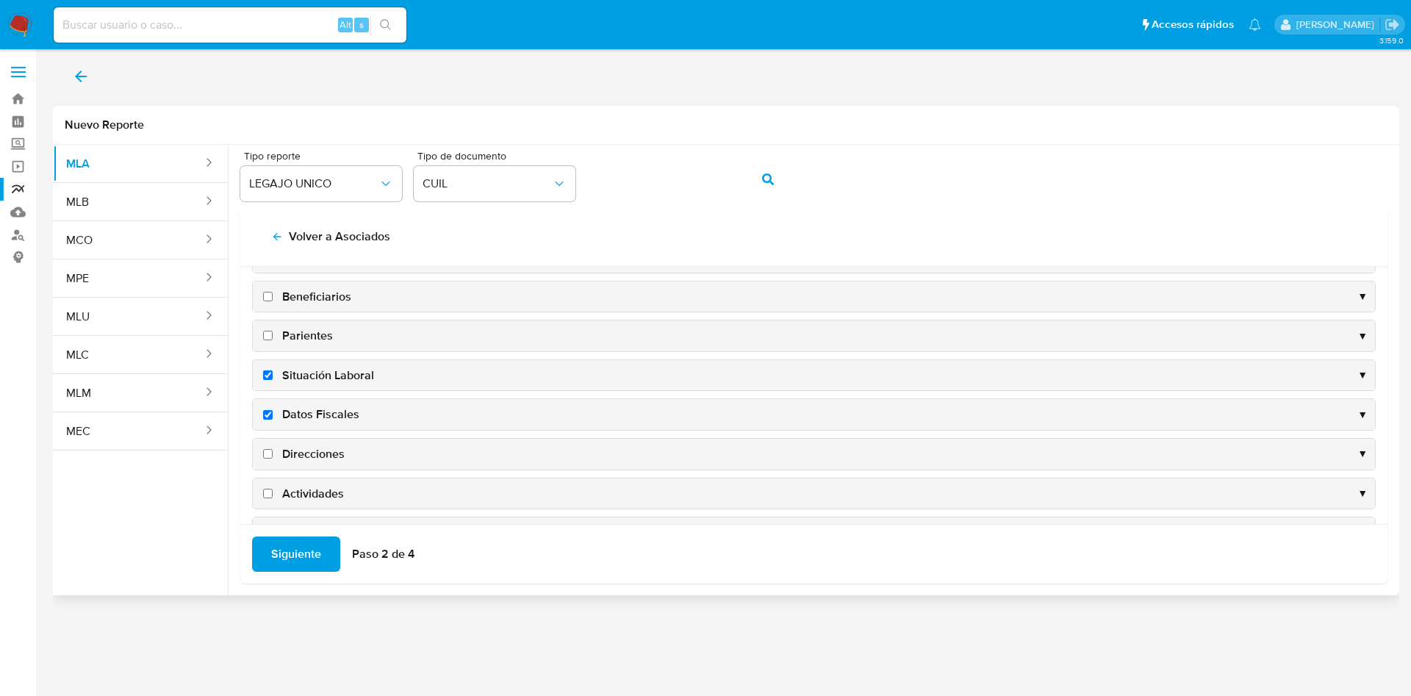
checkbox input "true"
click at [324, 457] on span "Direcciones" at bounding box center [313, 454] width 62 height 16
click at [273, 457] on input "Direcciones" at bounding box center [268, 454] width 10 height 10
checkbox input "true"
click at [323, 493] on span "Actividades" at bounding box center [313, 494] width 62 height 16
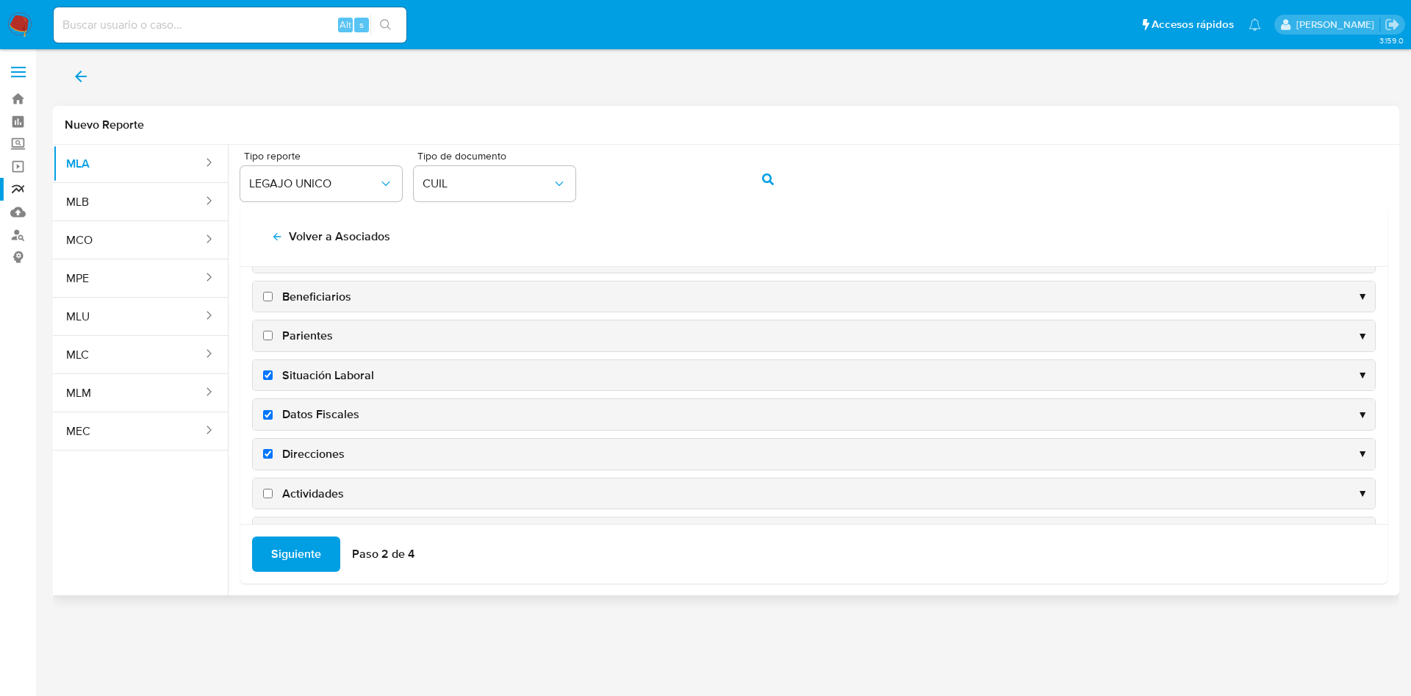
click at [273, 493] on input "Actividades" at bounding box center [268, 494] width 10 height 10
checkbox input "true"
click at [298, 567] on span "Siguiente" at bounding box center [296, 554] width 50 height 32
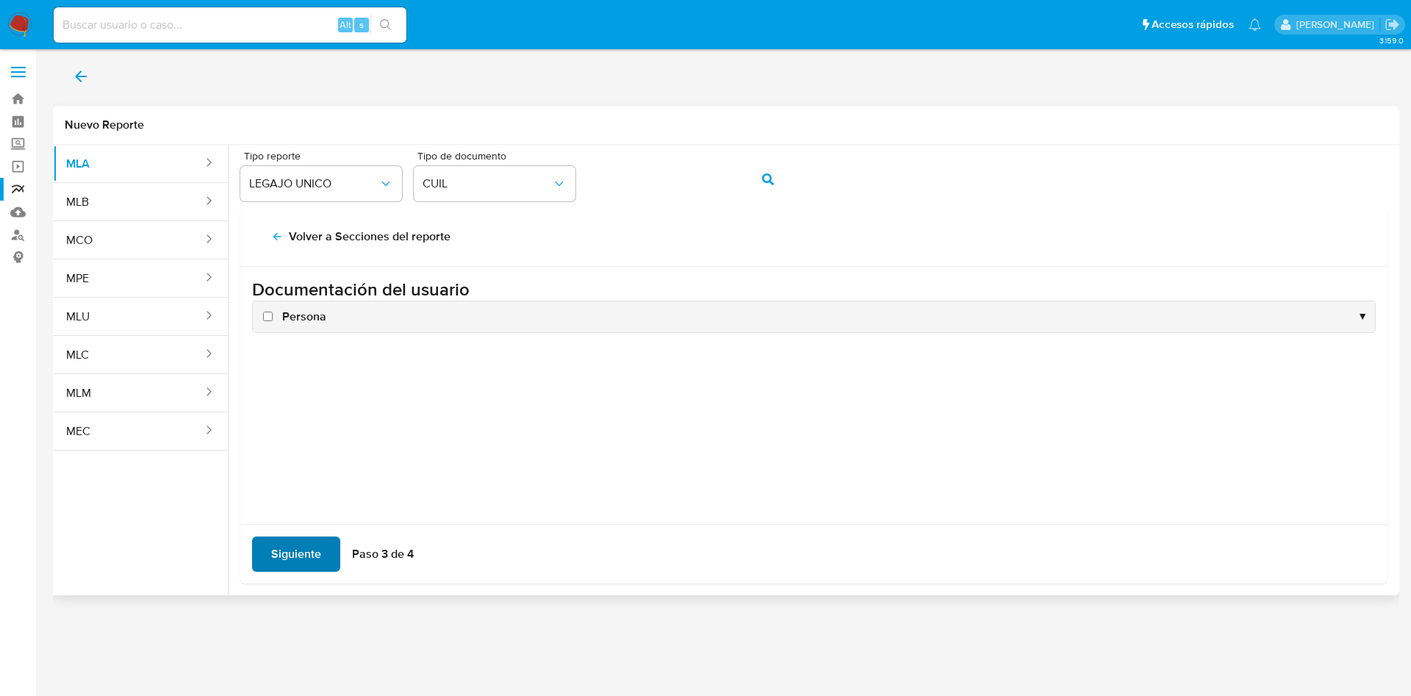
scroll to position [0, 0]
click at [299, 314] on span "Persona" at bounding box center [304, 317] width 44 height 16
click at [273, 314] on input "Persona" at bounding box center [268, 317] width 10 height 10
checkbox input "true"
click at [295, 546] on span "Siguiente" at bounding box center [296, 554] width 50 height 32
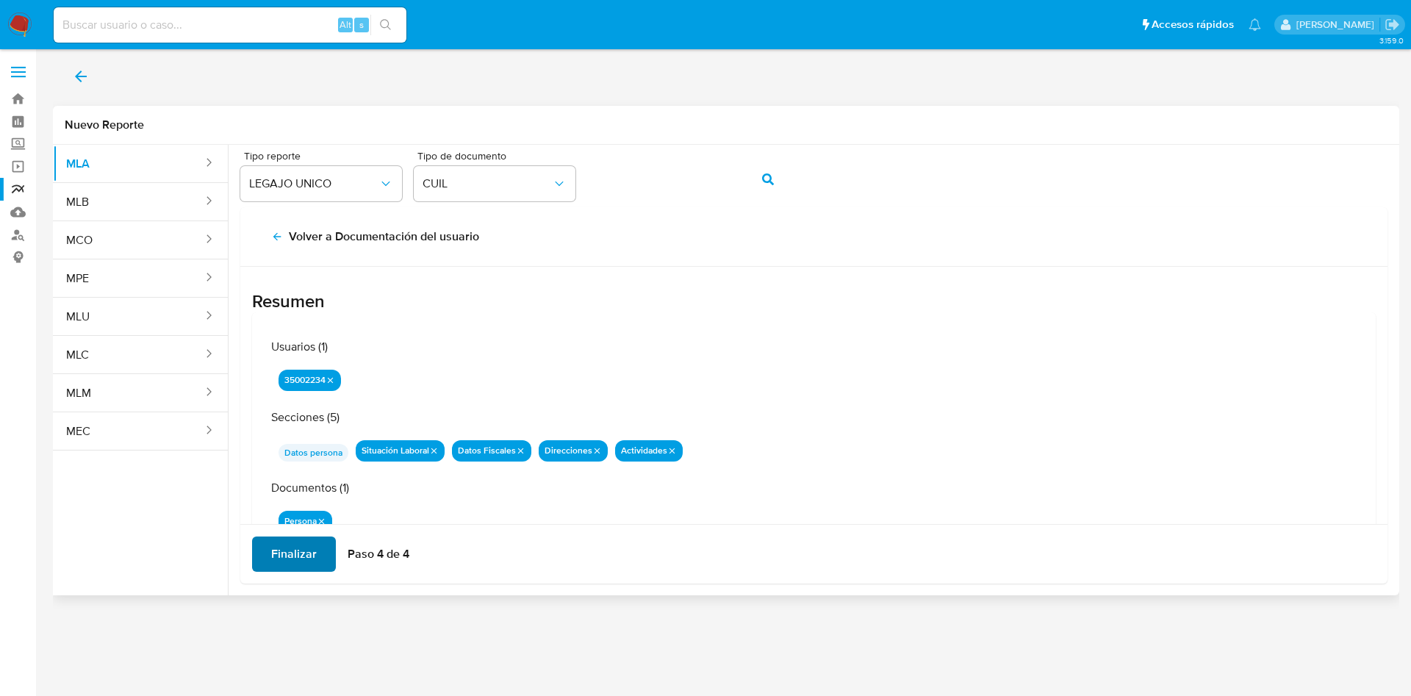
click at [318, 545] on button "Finalizar" at bounding box center [294, 553] width 84 height 35
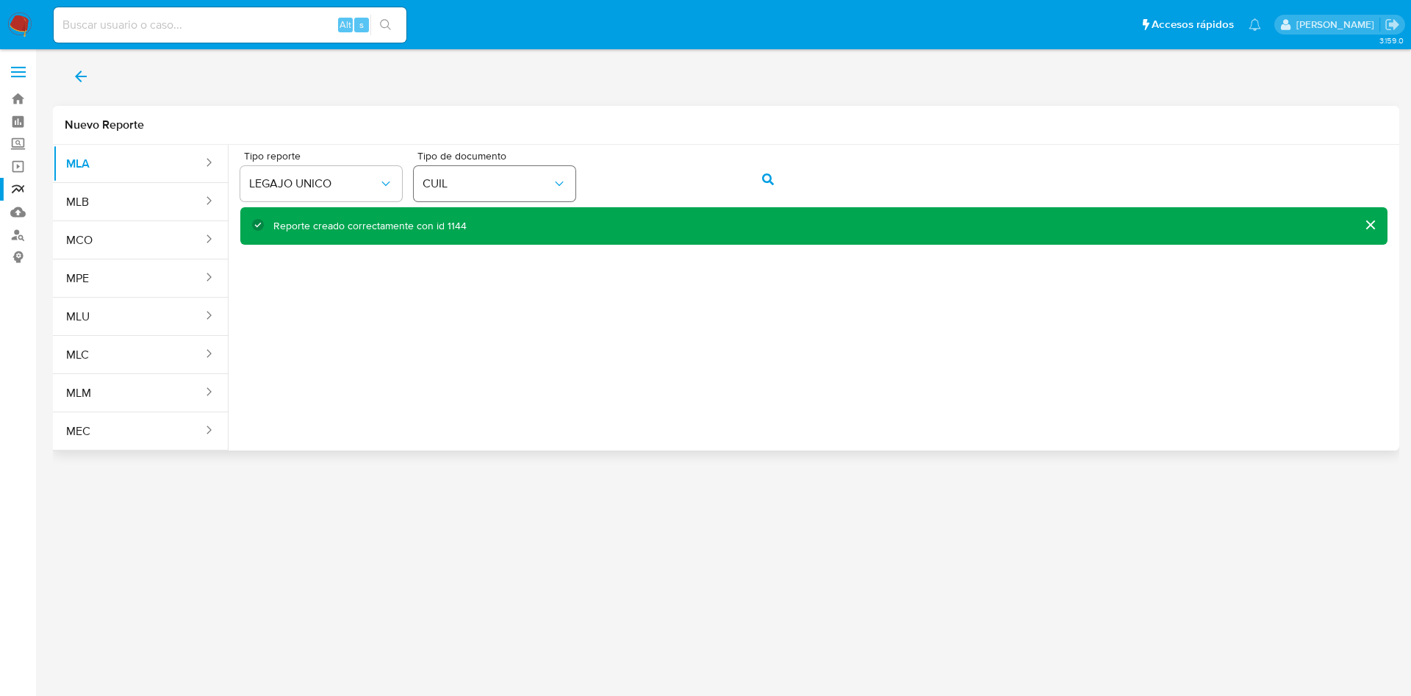
click at [571, 189] on div "Tipo reporte LEGAJO UNICO Tipo de documento CUIL" at bounding box center [813, 179] width 1147 height 57
click at [769, 177] on icon "action-search" at bounding box center [768, 179] width 12 height 12
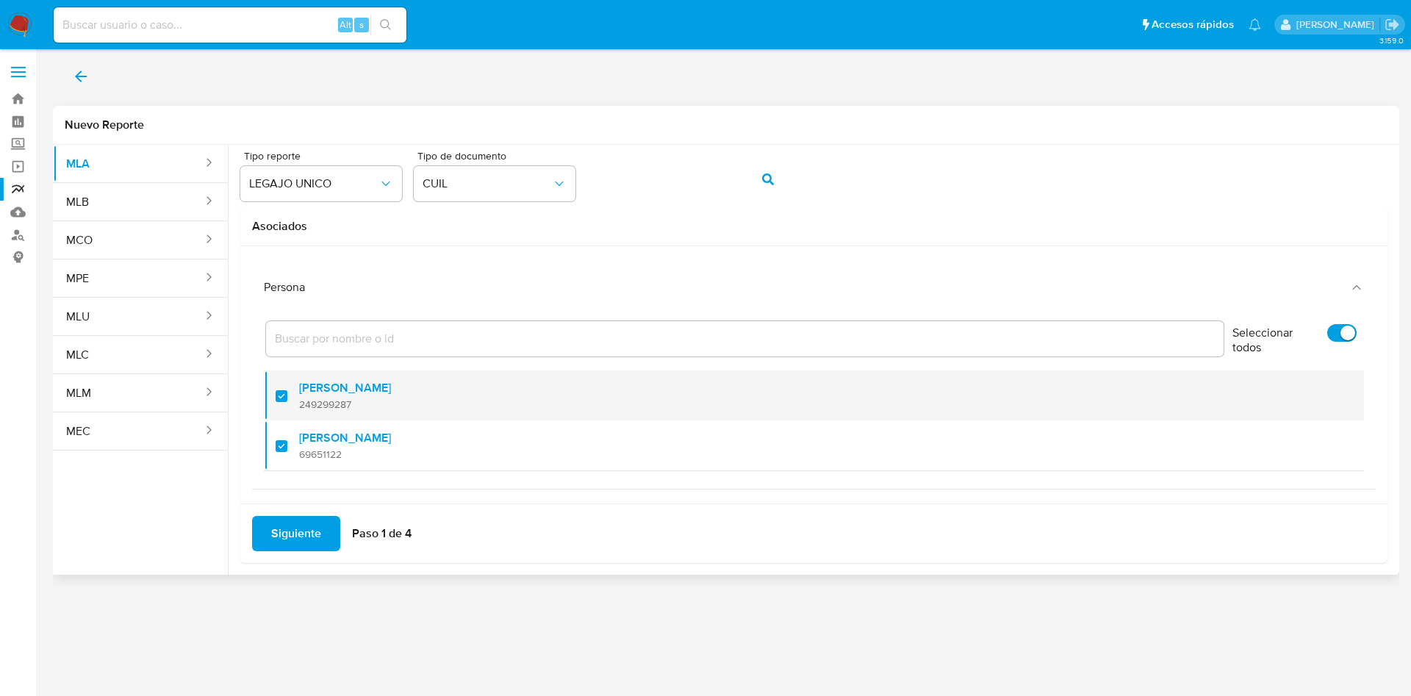
click at [336, 392] on label "[PERSON_NAME]" at bounding box center [345, 388] width 92 height 15
click at [287, 392] on input "checkbox" at bounding box center [282, 396] width 12 height 12
checkbox input "false"
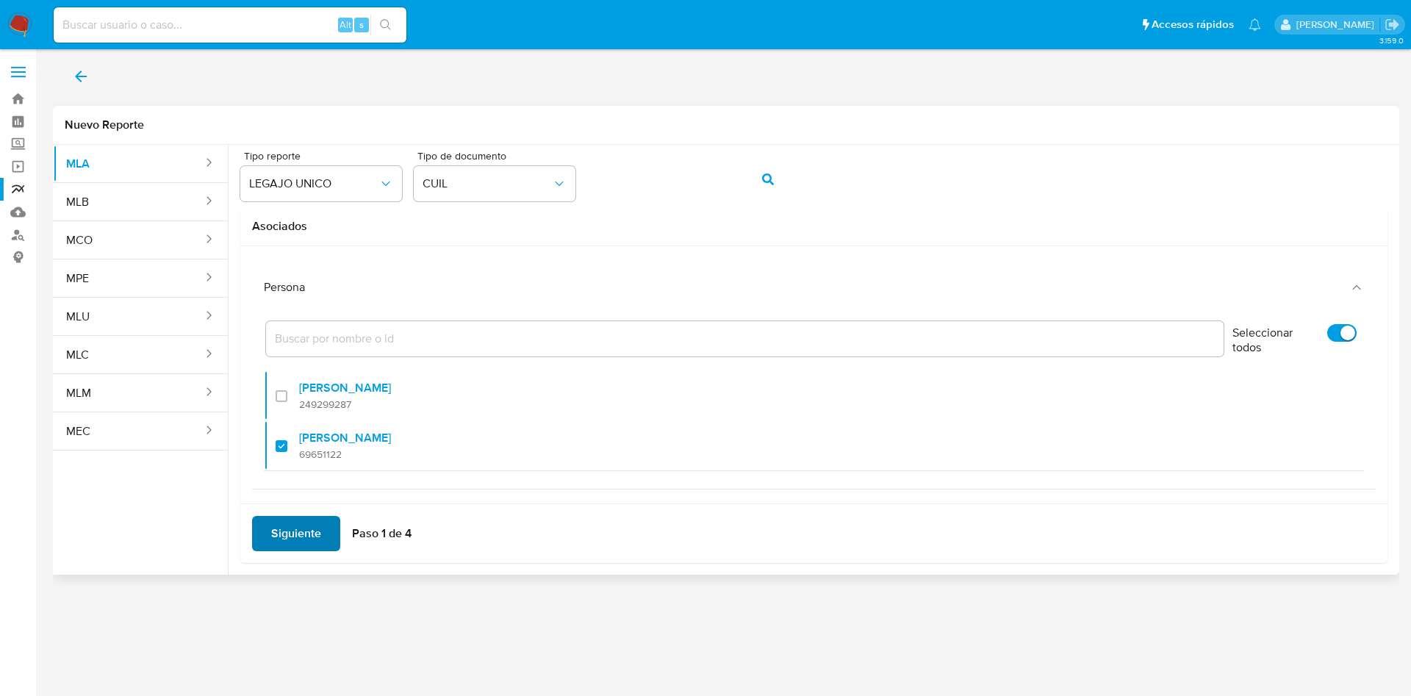
click at [295, 525] on span "Siguiente" at bounding box center [296, 533] width 50 height 32
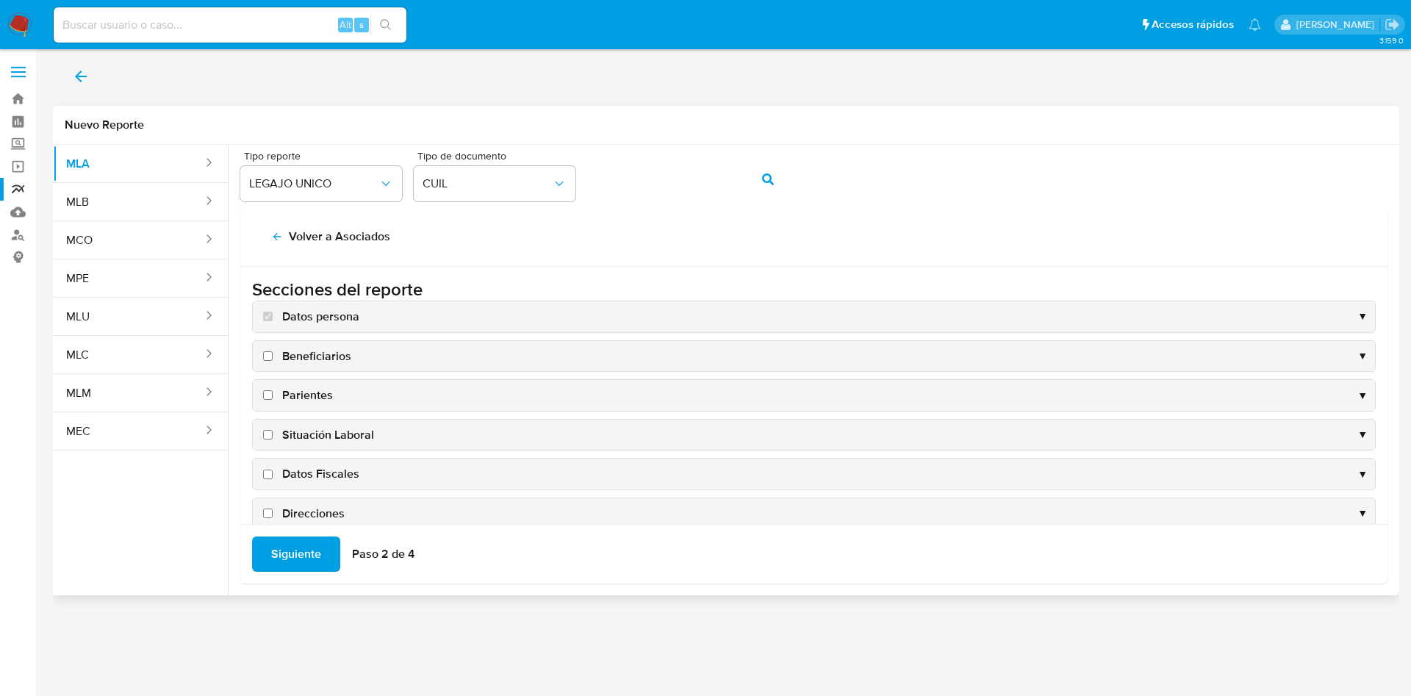
click at [321, 434] on span "Situación Laboral" at bounding box center [328, 435] width 92 height 16
click at [273, 434] on input "Situación Laboral" at bounding box center [268, 435] width 10 height 10
checkbox input "true"
click at [321, 460] on div "Datos Fiscales ▼" at bounding box center [814, 474] width 1122 height 31
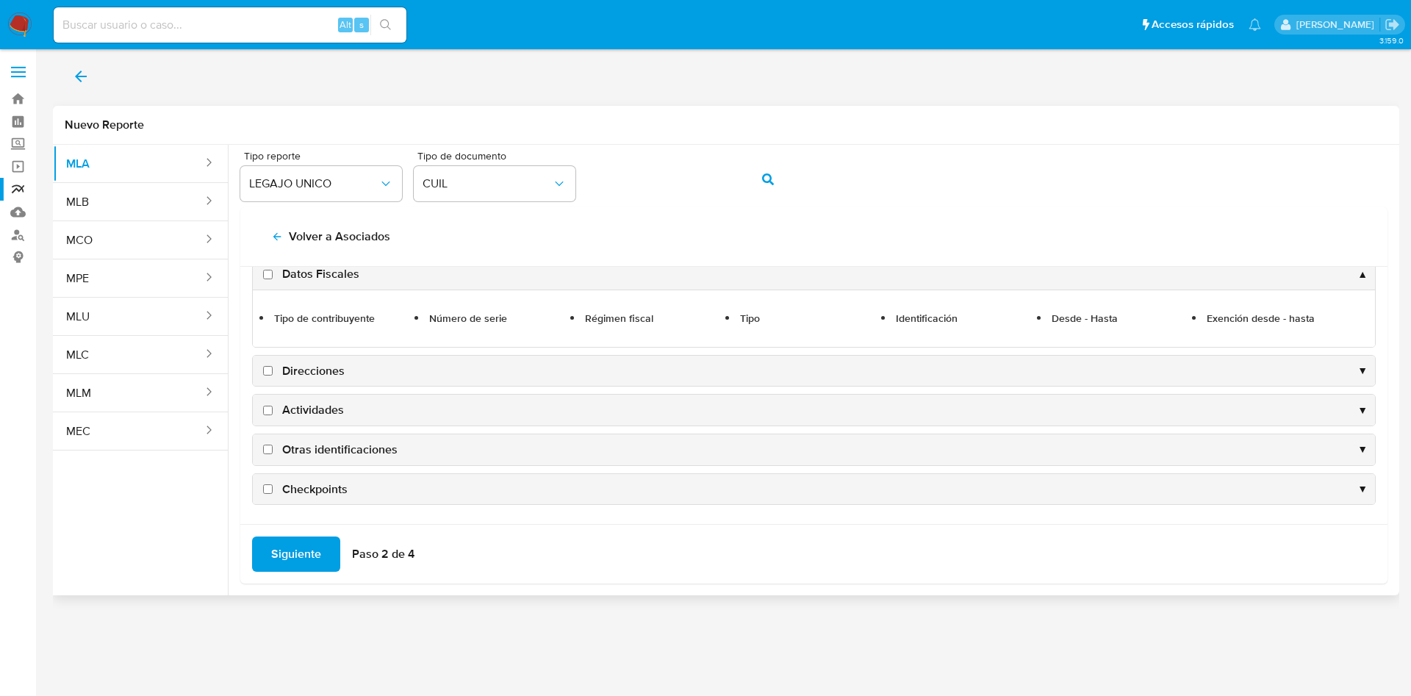
click at [318, 274] on span "Datos Fiscales" at bounding box center [320, 274] width 77 height 16
click at [273, 274] on input "Datos Fiscales" at bounding box center [268, 275] width 10 height 10
checkbox input "true"
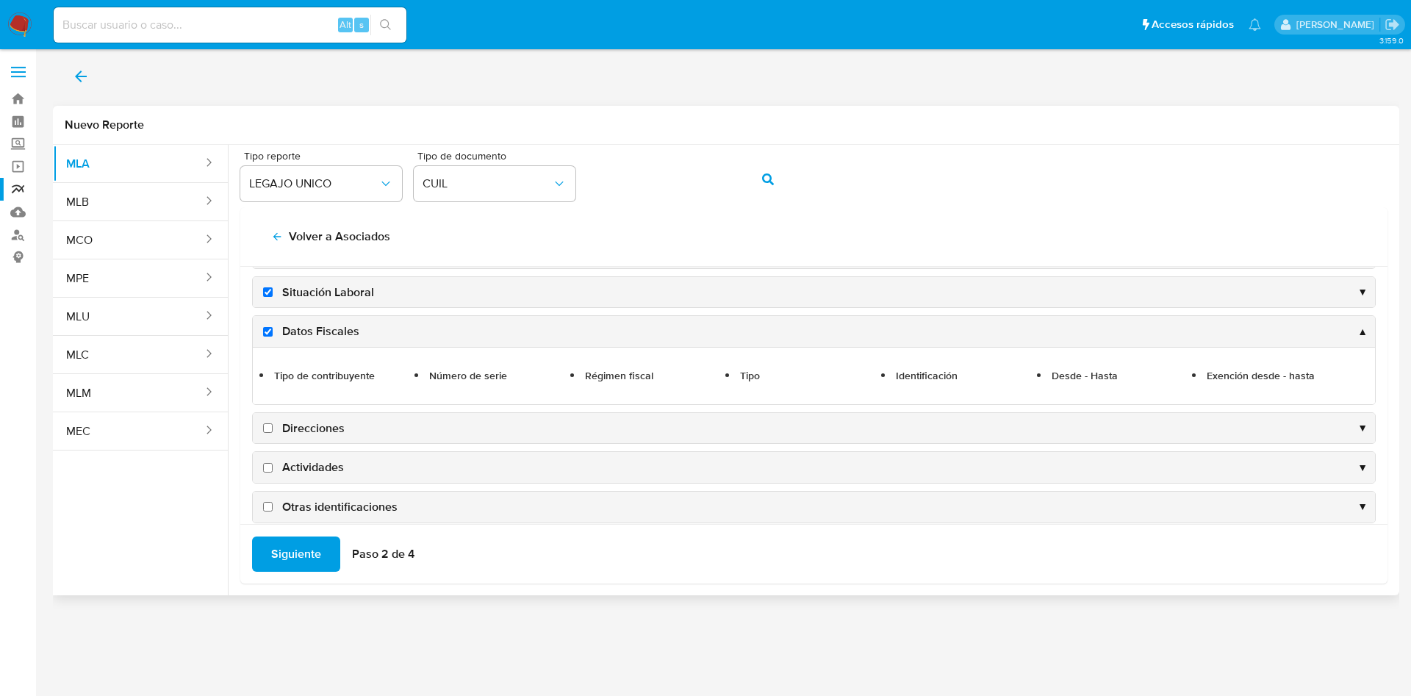
click at [324, 434] on span "Direcciones" at bounding box center [313, 428] width 62 height 16
click at [273, 433] on input "Direcciones" at bounding box center [268, 428] width 10 height 10
checkbox input "true"
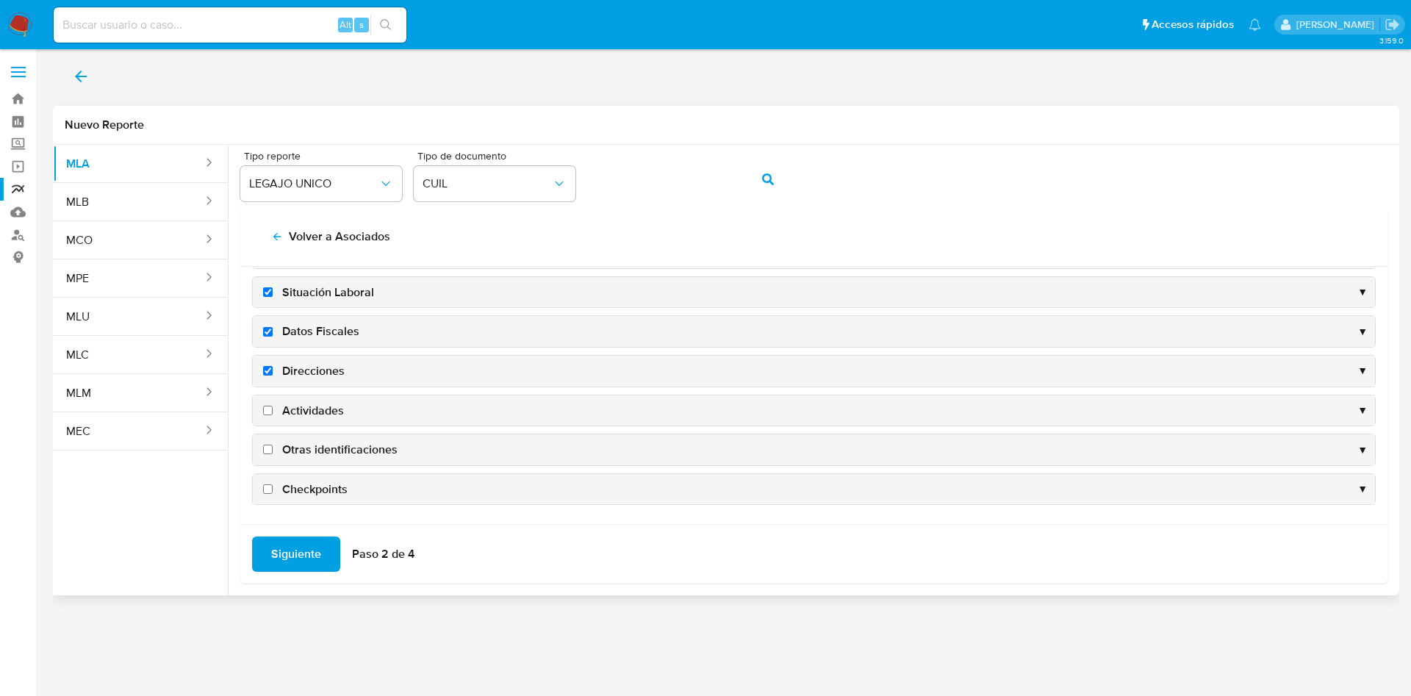
click at [319, 409] on span "Actividades" at bounding box center [313, 411] width 62 height 16
click at [273, 409] on input "Actividades" at bounding box center [268, 411] width 10 height 10
checkbox input "true"
click at [299, 575] on div "Siguiente Paso 2 de 4" at bounding box center [813, 554] width 1147 height 60
click at [306, 552] on span "Siguiente" at bounding box center [296, 554] width 50 height 32
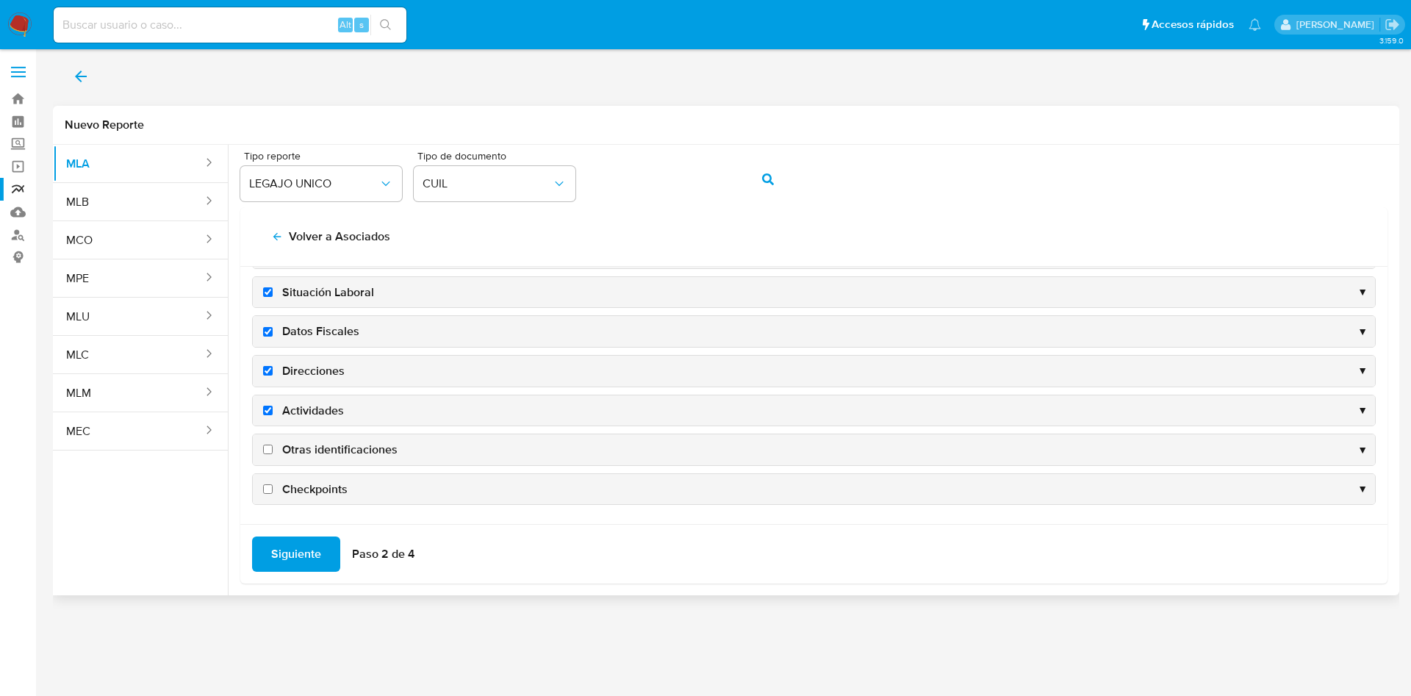
scroll to position [0, 0]
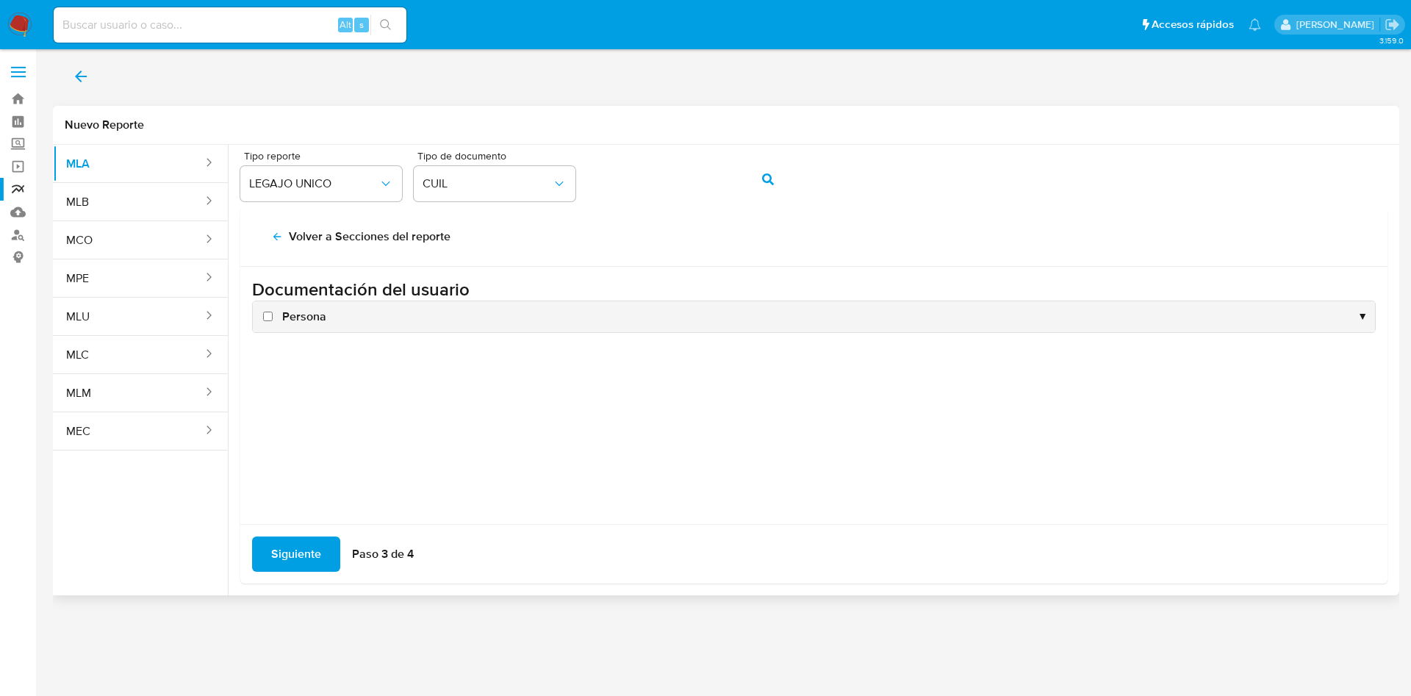
click at [289, 324] on span "Persona" at bounding box center [304, 317] width 44 height 16
click at [273, 321] on input "Persona" at bounding box center [268, 317] width 10 height 10
checkbox input "true"
click at [326, 564] on button "Siguiente" at bounding box center [296, 553] width 88 height 35
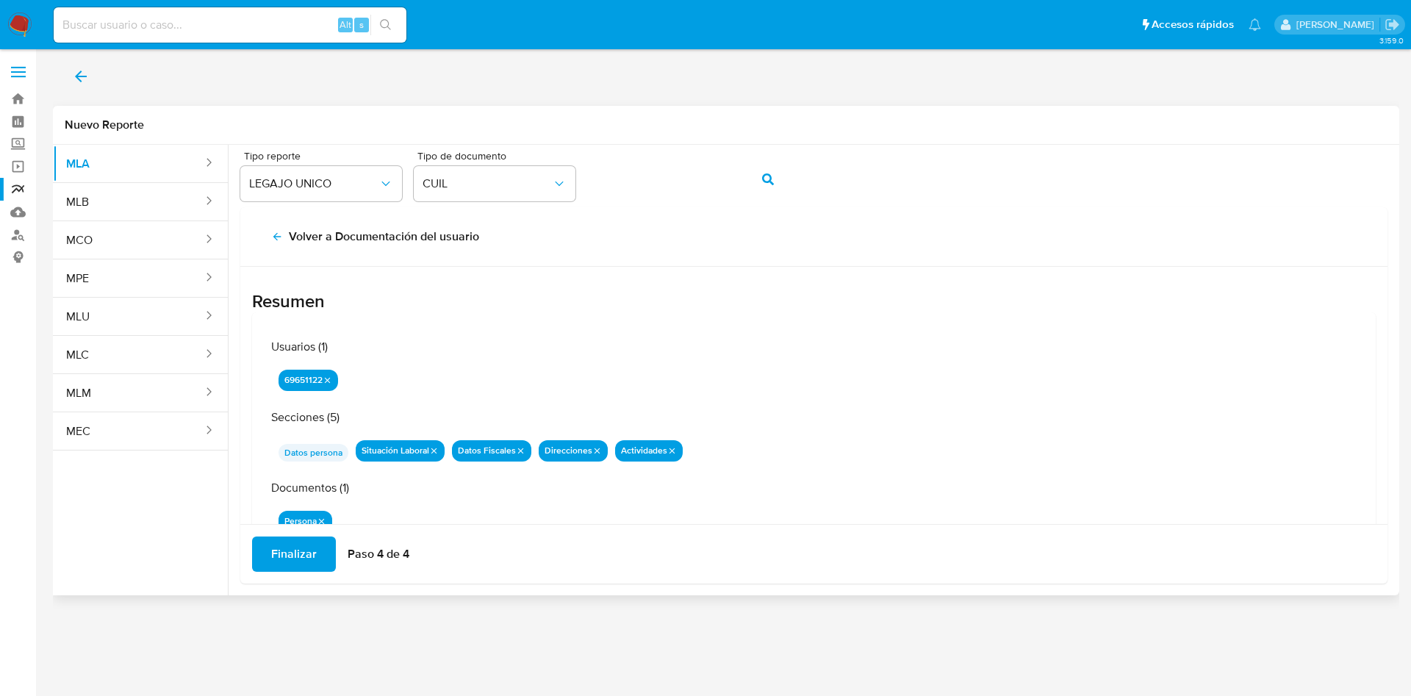
click at [306, 553] on span "Finalizar" at bounding box center [294, 554] width 46 height 32
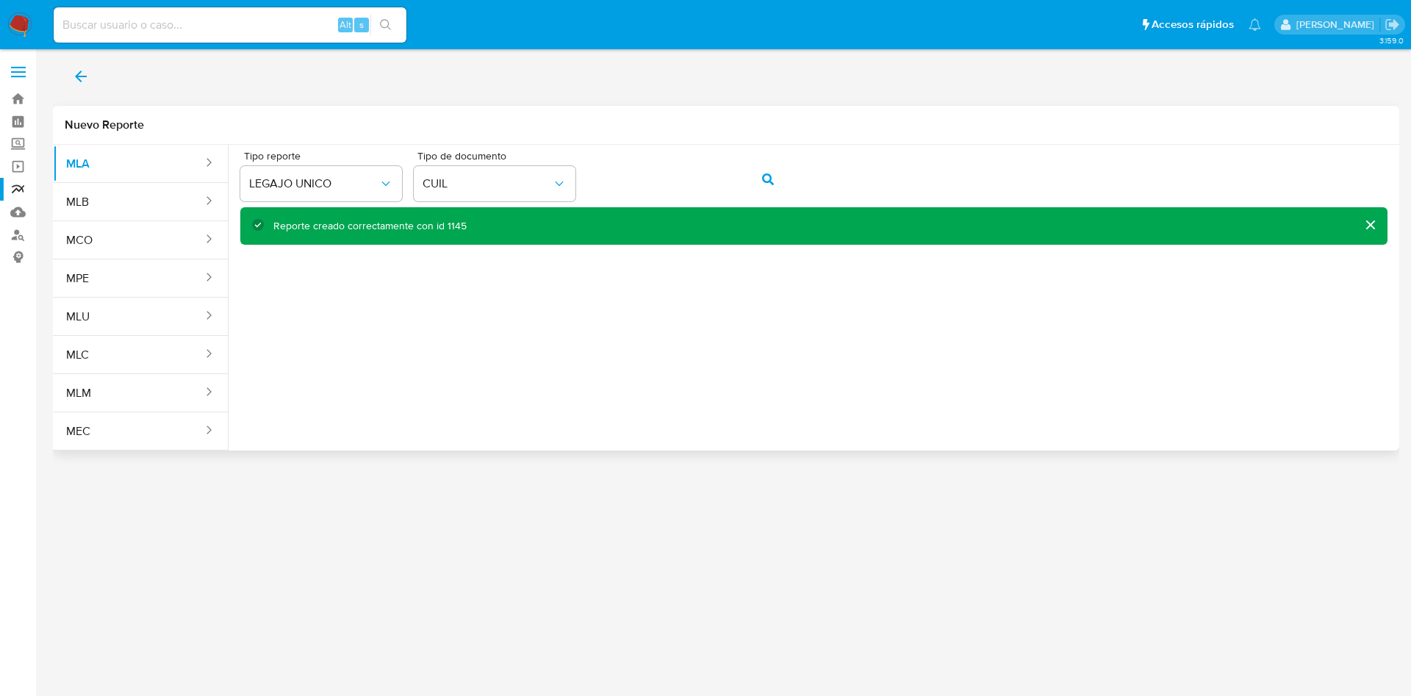
click at [90, 84] on button "back" at bounding box center [81, 76] width 56 height 35
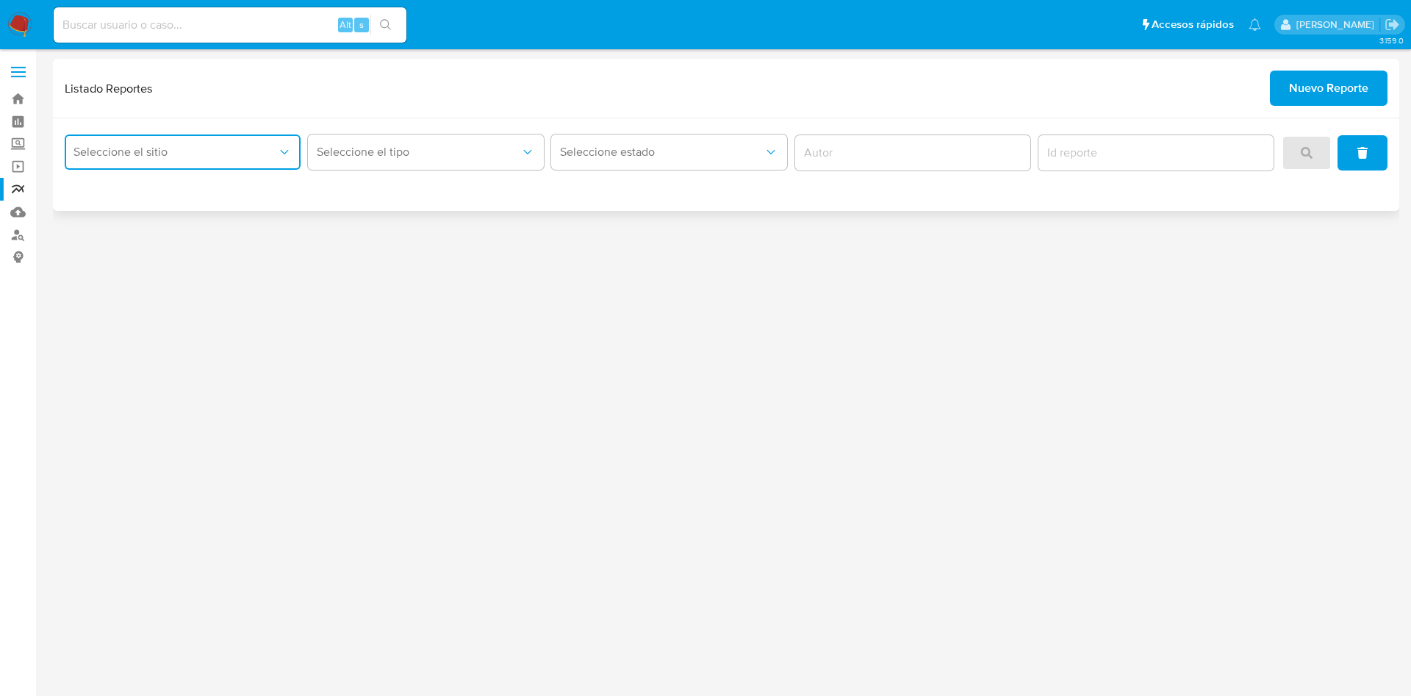
click at [274, 143] on button "Seleccione el sitio" at bounding box center [183, 151] width 236 height 35
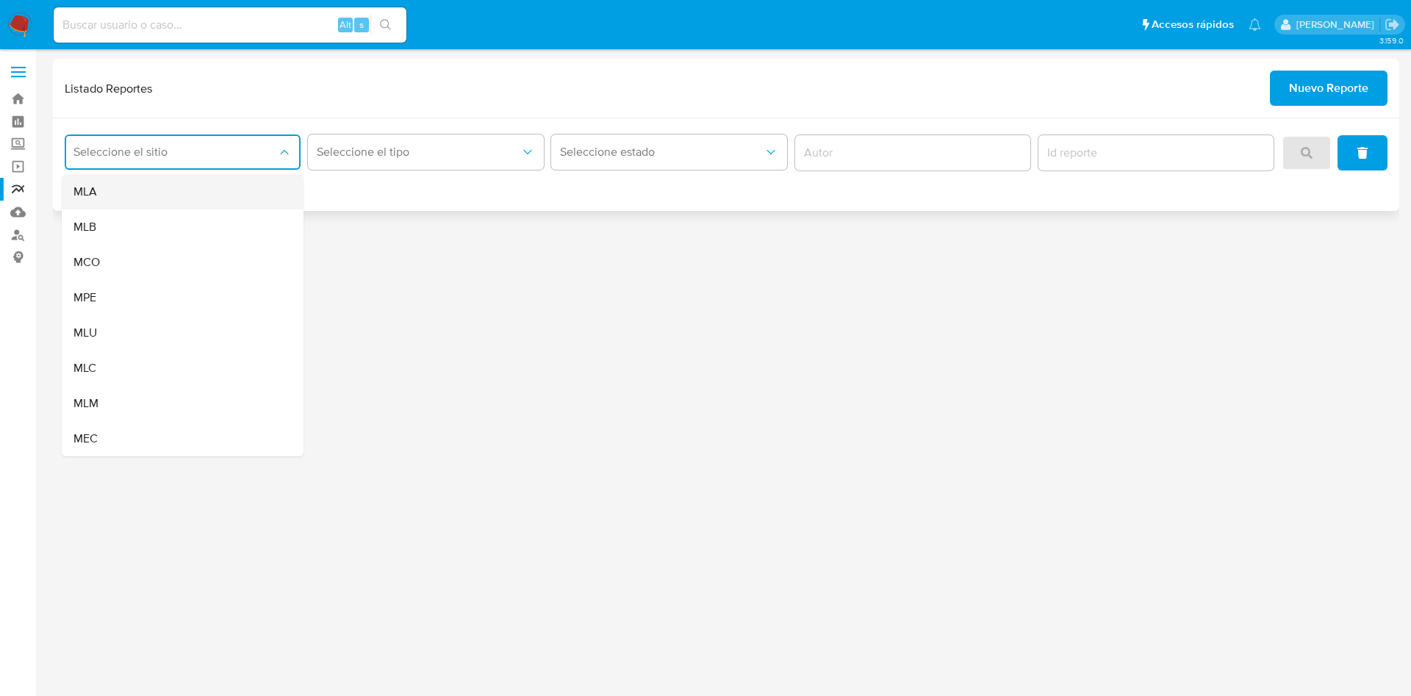
click at [252, 193] on div "MLA" at bounding box center [177, 191] width 209 height 35
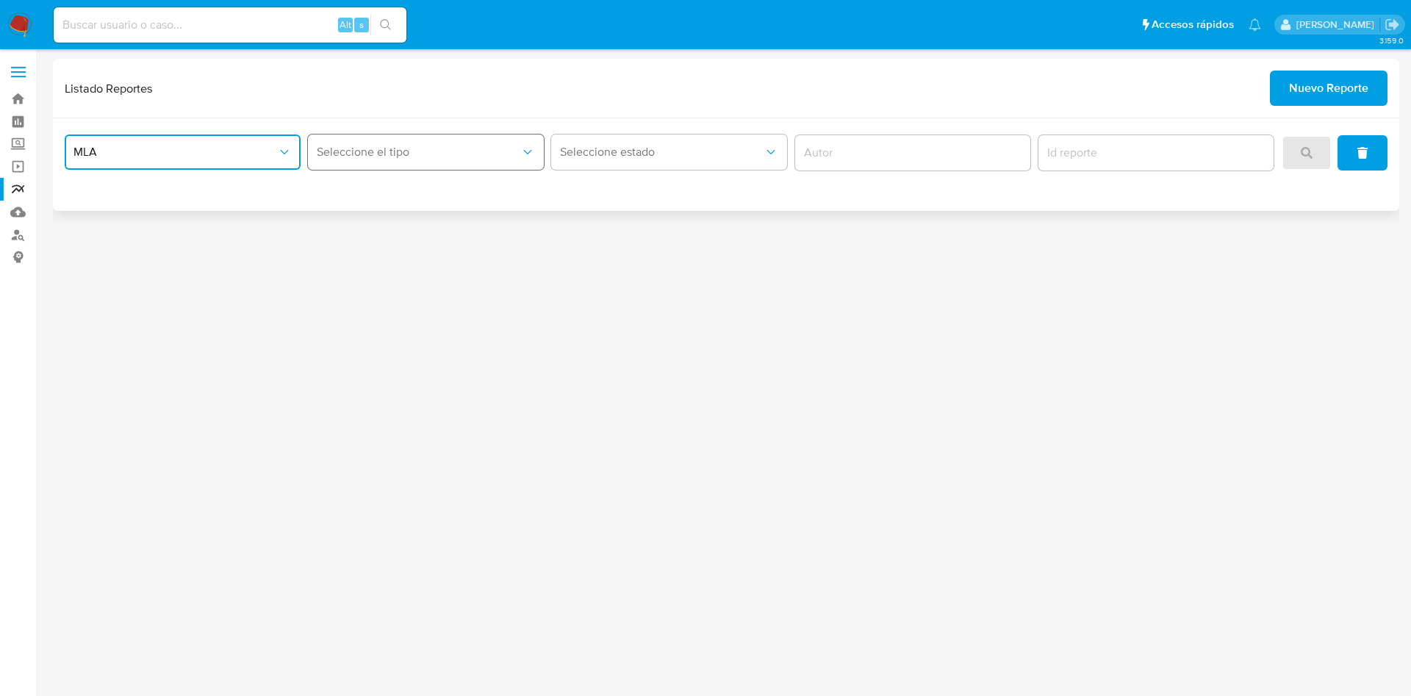
click at [461, 140] on button "Seleccione el tipo" at bounding box center [426, 151] width 236 height 35
click at [447, 231] on div "LEGAJO UNICO" at bounding box center [421, 226] width 209 height 35
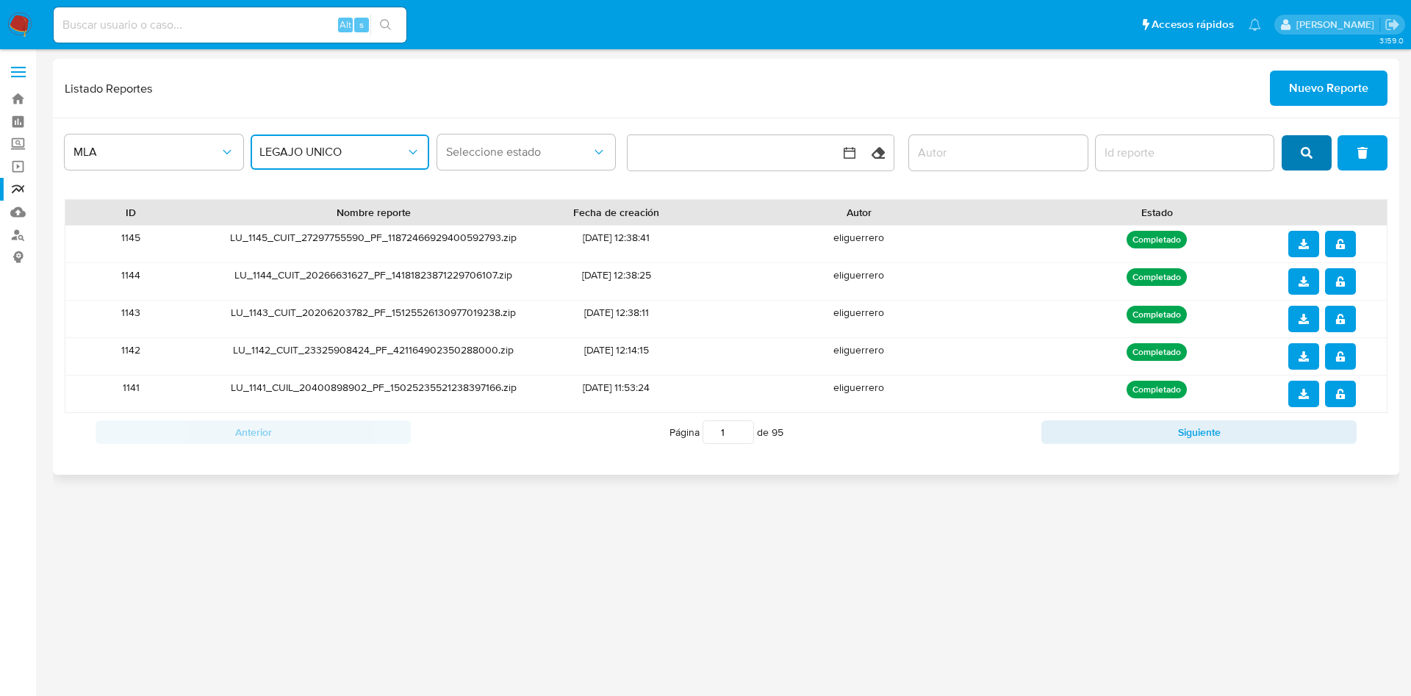
click at [1282, 160] on button "search" at bounding box center [1307, 152] width 50 height 35
click at [1340, 322] on icon "notify_security" at bounding box center [1340, 319] width 10 height 10
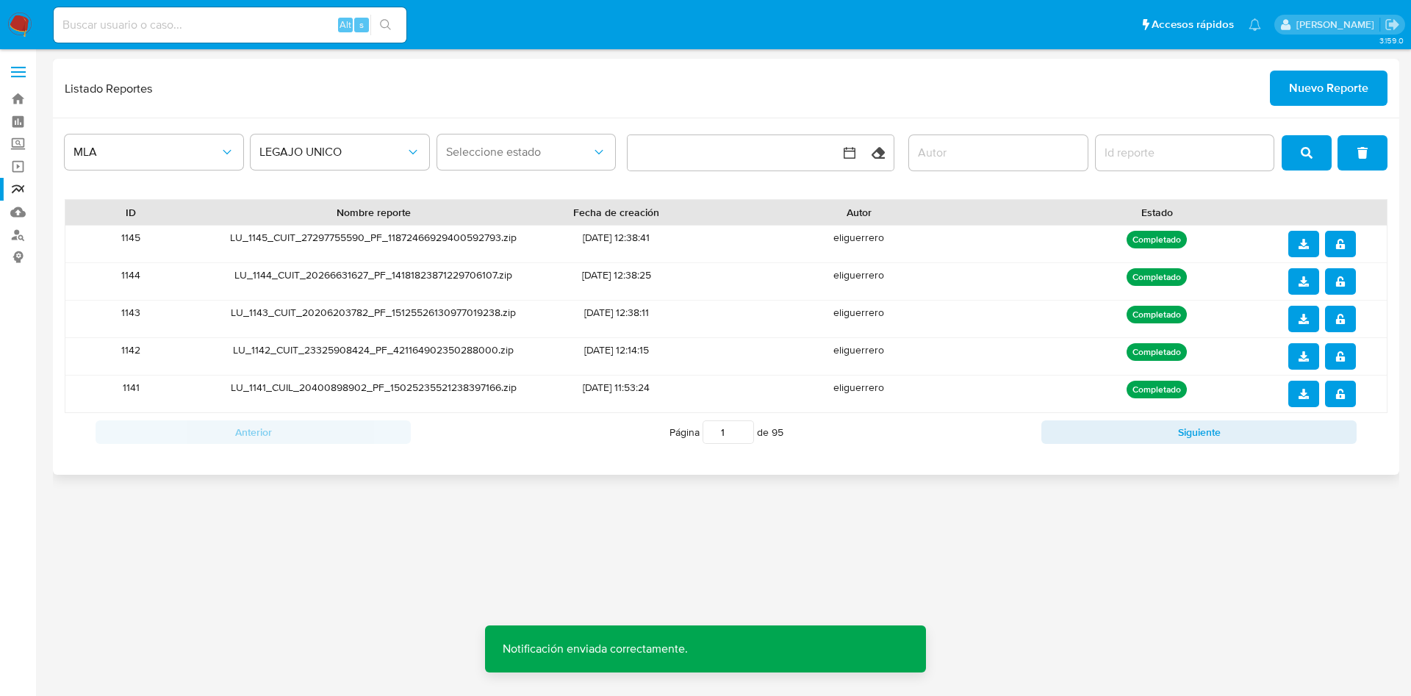
click at [1301, 330] on span "download" at bounding box center [1303, 319] width 10 height 24
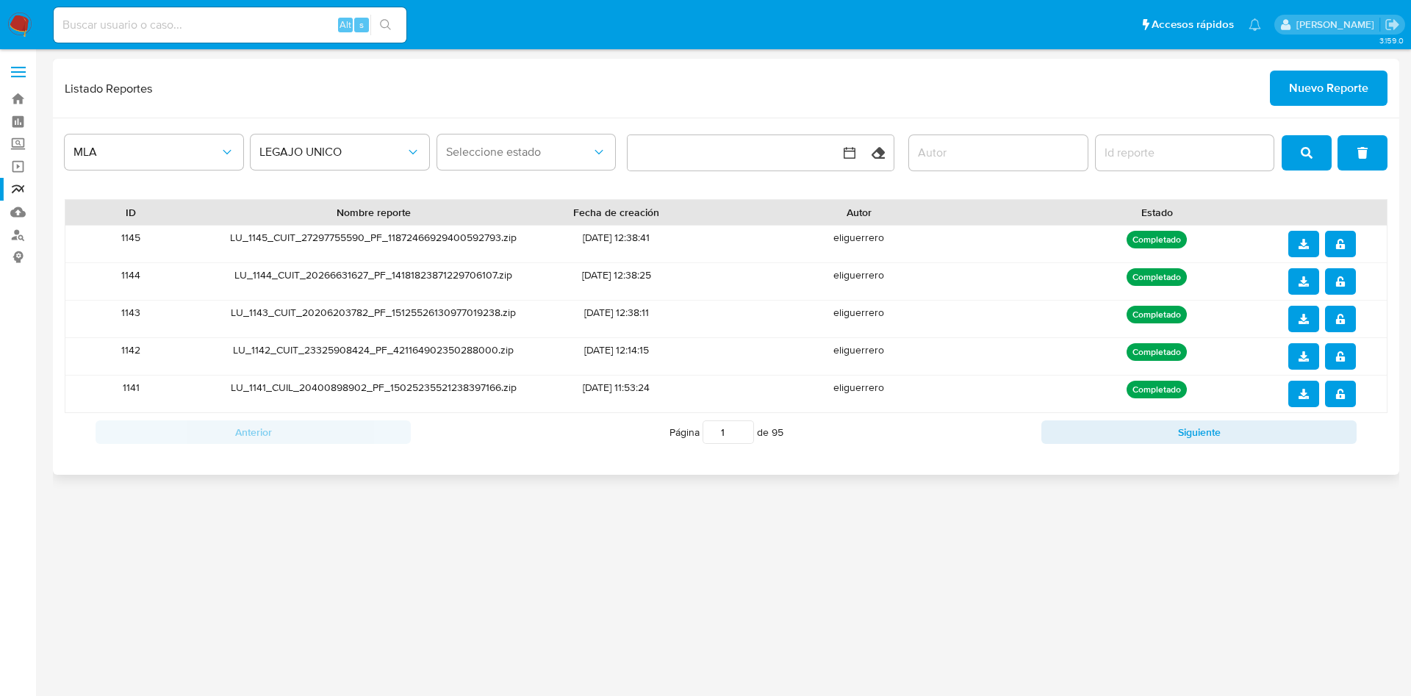
click at [1312, 97] on span "Nuevo Reporte" at bounding box center [1328, 88] width 79 height 32
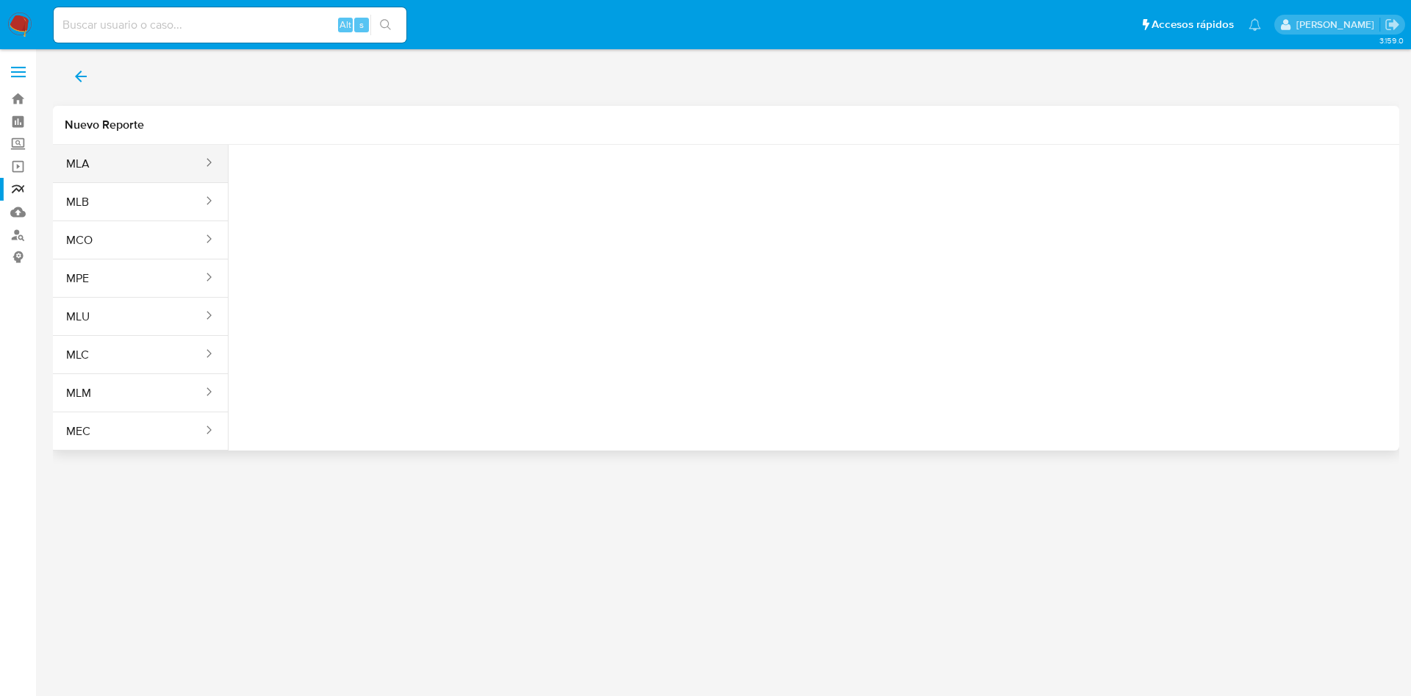
drag, startPoint x: 158, startPoint y: 168, endPoint x: 168, endPoint y: 164, distance: 10.2
click at [159, 168] on button "MLA" at bounding box center [128, 163] width 151 height 35
click at [351, 189] on span "Seleccione una opcion" at bounding box center [313, 183] width 129 height 15
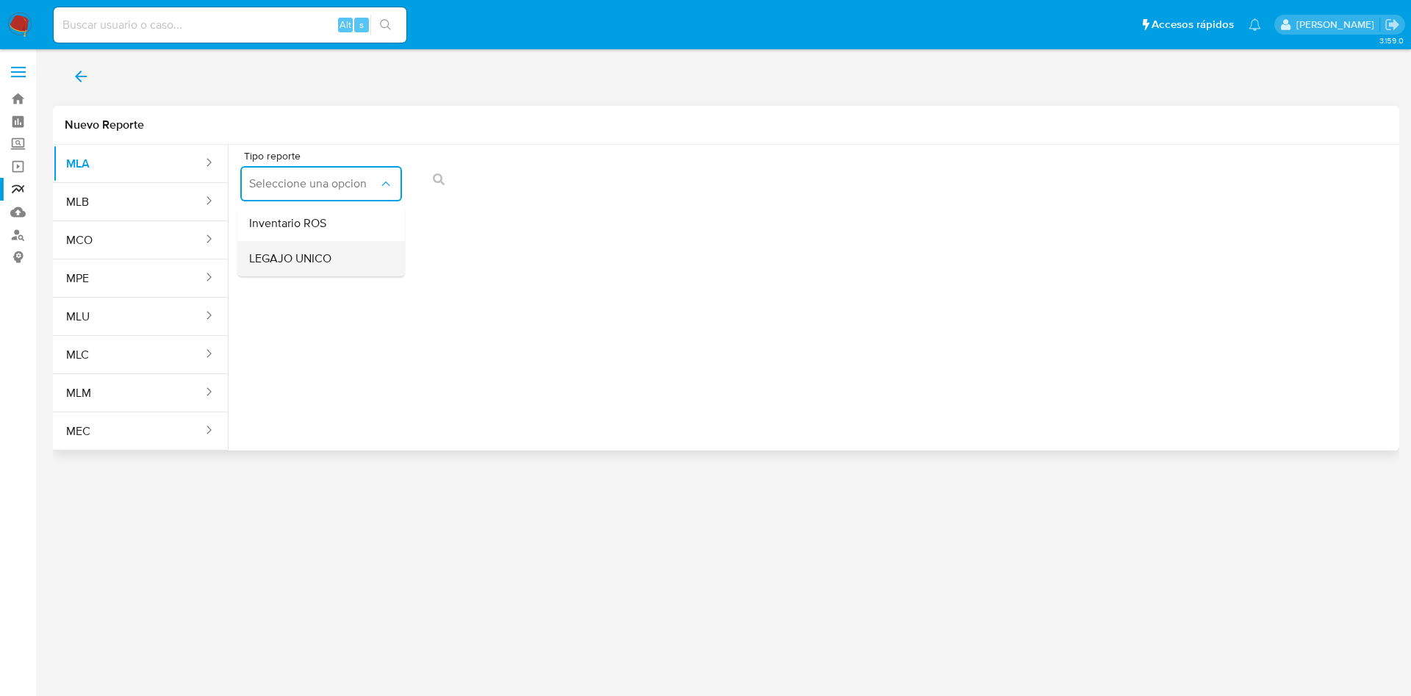
click at [337, 255] on div "LEGAJO UNICO" at bounding box center [316, 258] width 135 height 35
click at [550, 183] on span "CDI" at bounding box center [487, 183] width 129 height 15
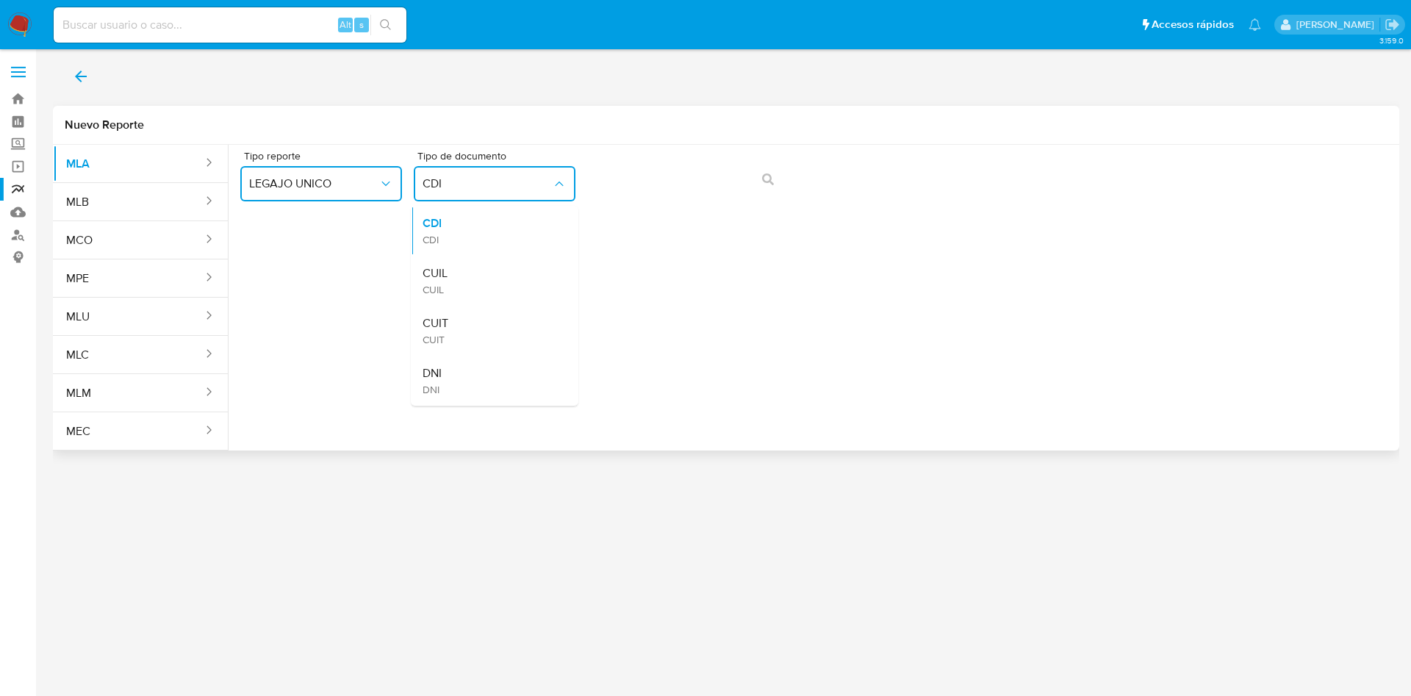
drag, startPoint x: 523, startPoint y: 269, endPoint x: 562, endPoint y: 228, distance: 56.7
click at [523, 270] on div "CUIL CUIL" at bounding box center [490, 281] width 135 height 50
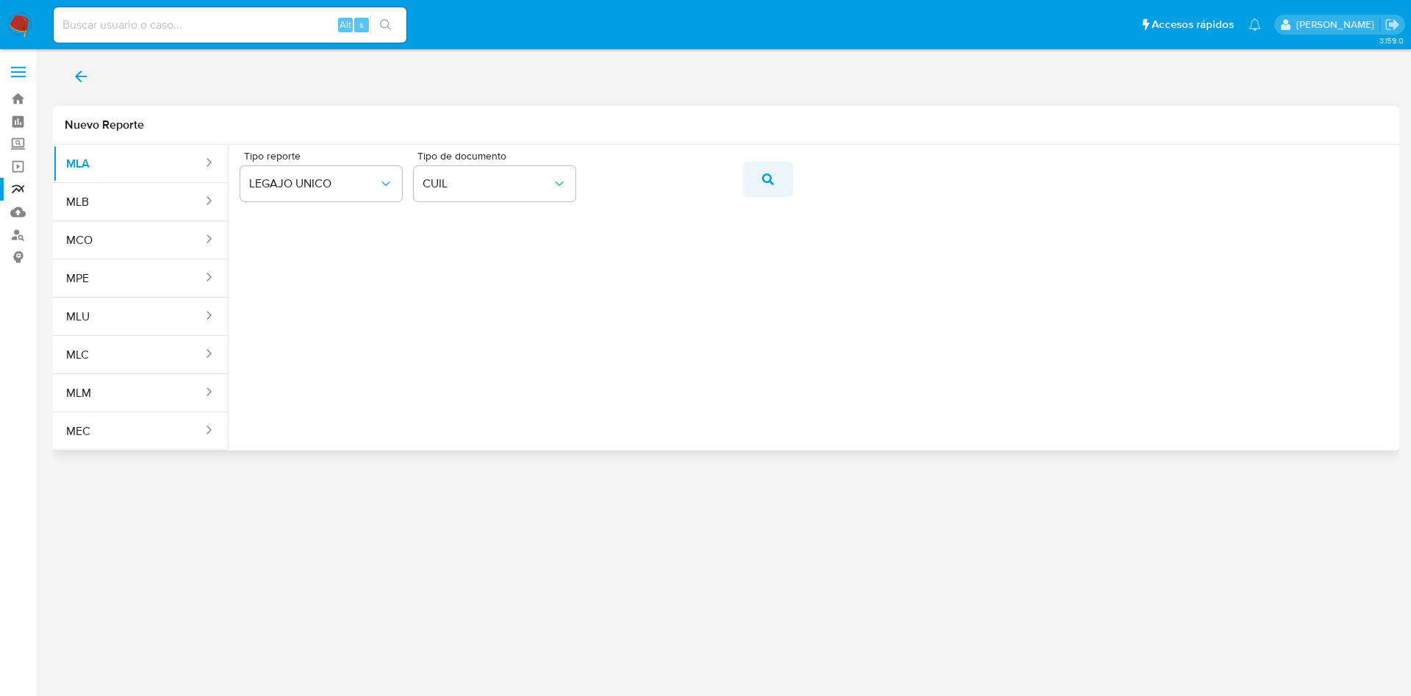
click at [777, 174] on button "action-search" at bounding box center [768, 179] width 50 height 35
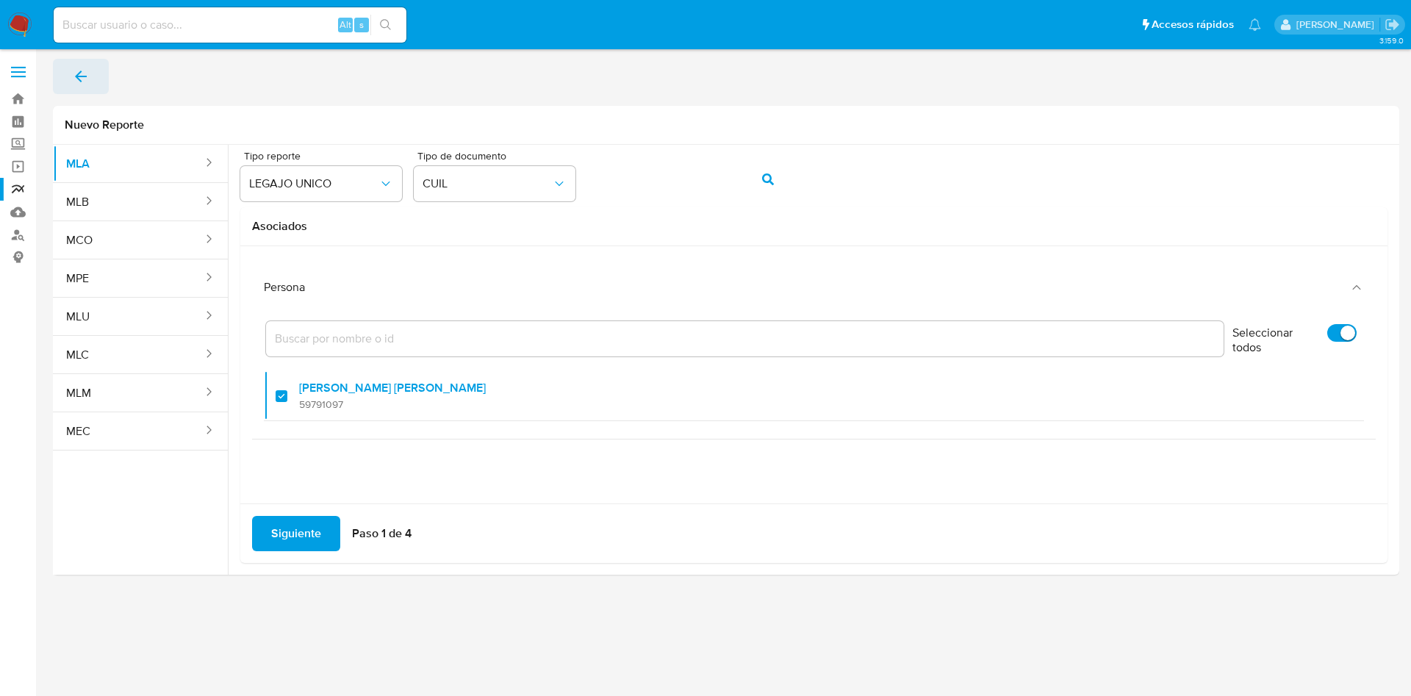
click at [79, 83] on icon "back" at bounding box center [81, 77] width 18 height 18
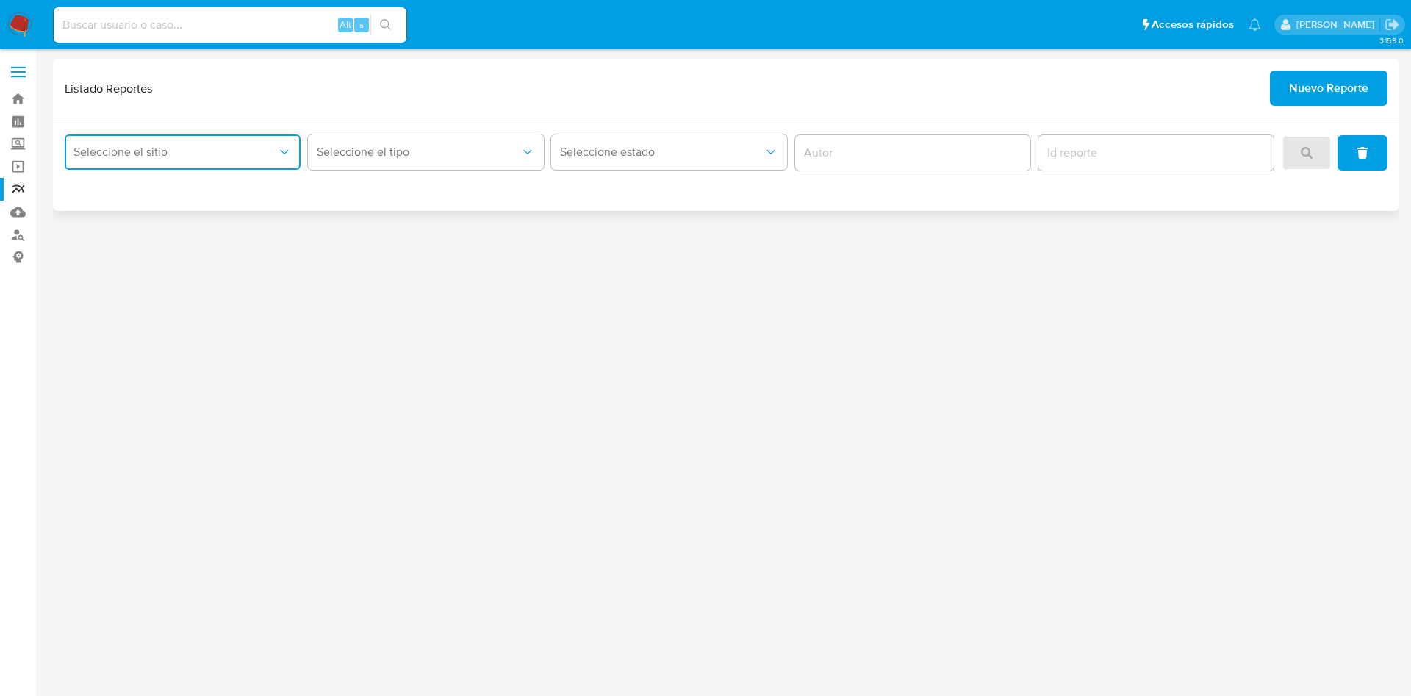
click at [247, 163] on button "Seleccione el sitio" at bounding box center [183, 151] width 236 height 35
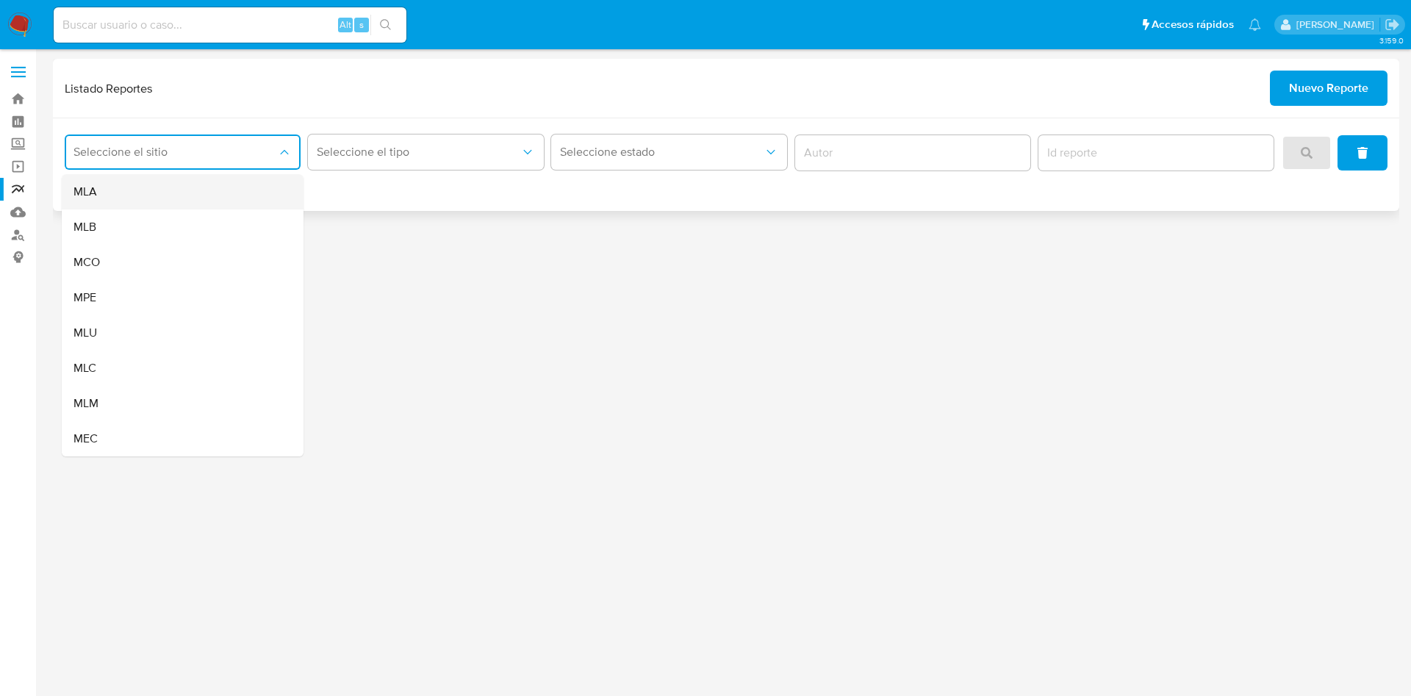
click at [248, 204] on div "MLA" at bounding box center [177, 191] width 209 height 35
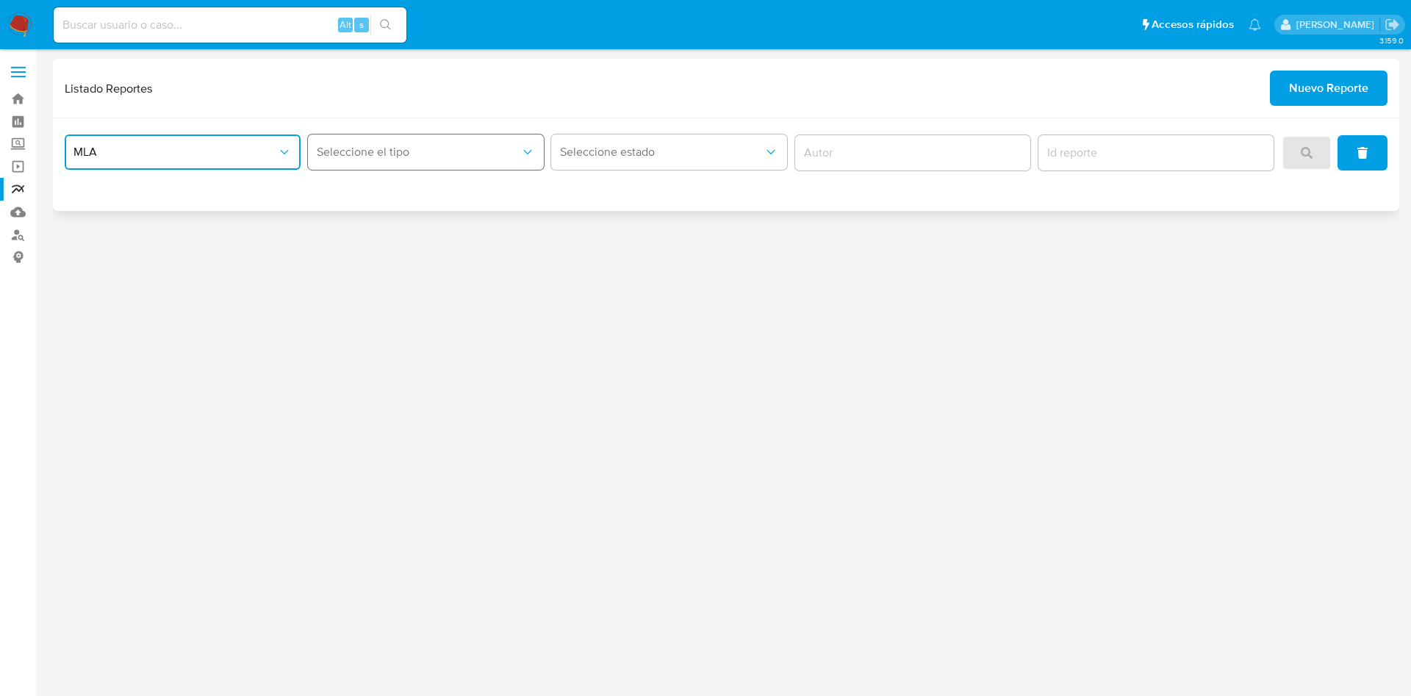
click at [406, 154] on span "Seleccione el tipo" at bounding box center [419, 152] width 204 height 15
click at [422, 216] on div "LEGAJO UNICO" at bounding box center [421, 226] width 209 height 35
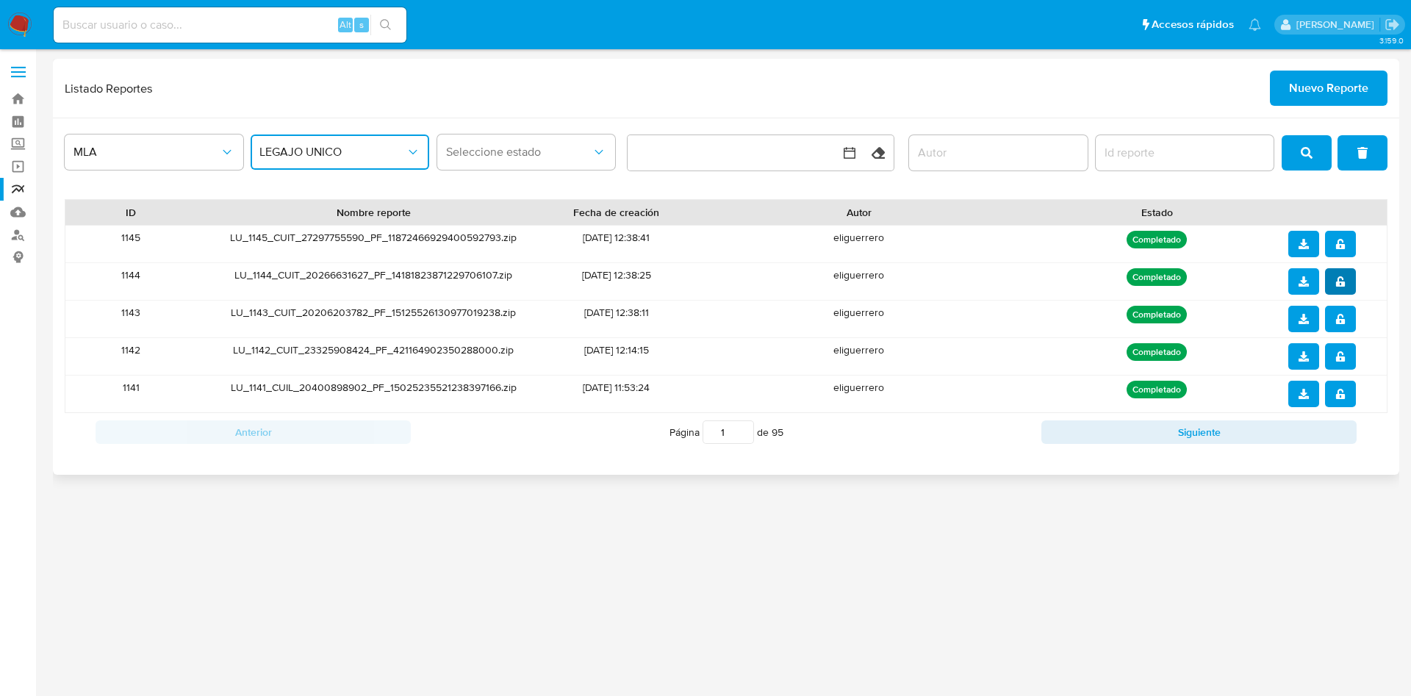
click at [1340, 283] on icon "notify_security" at bounding box center [1340, 281] width 10 height 10
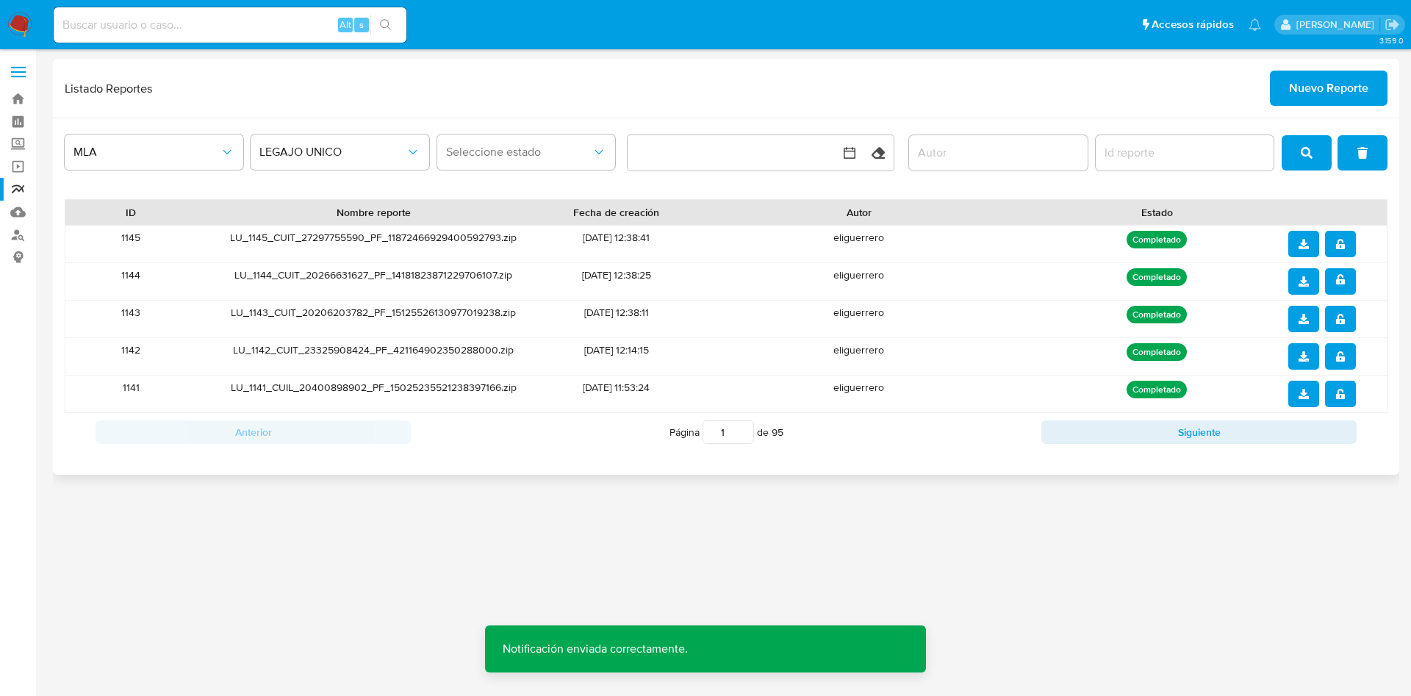
click at [1301, 281] on icon "download" at bounding box center [1303, 281] width 10 height 10
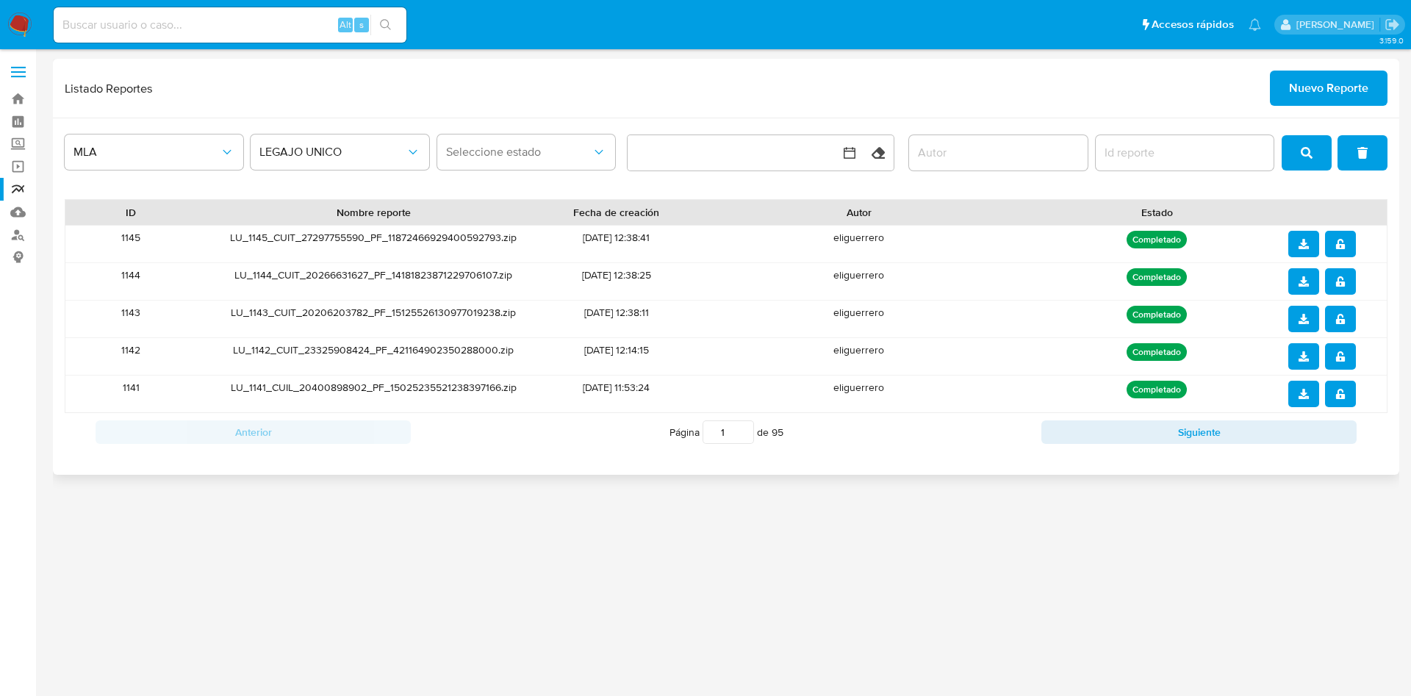
click at [1347, 281] on button "notify_security" at bounding box center [1340, 281] width 31 height 26
click at [1057, 578] on div "3.159.0" at bounding box center [726, 373] width 1346 height 628
click at [1346, 244] on button "notify_security" at bounding box center [1340, 244] width 31 height 26
click at [1309, 248] on button "download" at bounding box center [1303, 244] width 31 height 26
